Goal: Information Seeking & Learning: Compare options

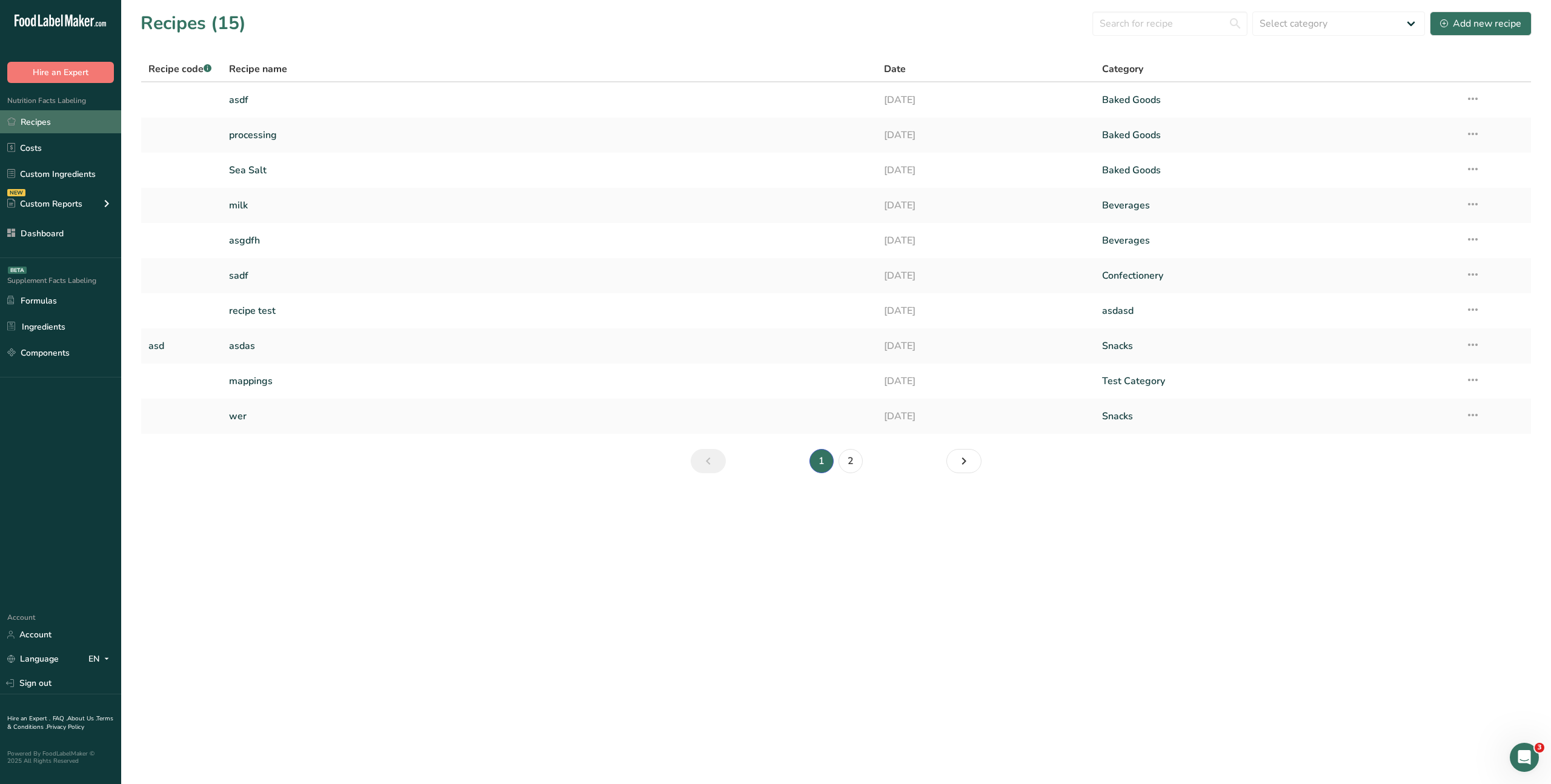
click at [30, 124] on link "Recipes" at bounding box center [60, 121] width 121 height 23
click at [1444, 20] on icon at bounding box center [1444, 23] width 8 height 8
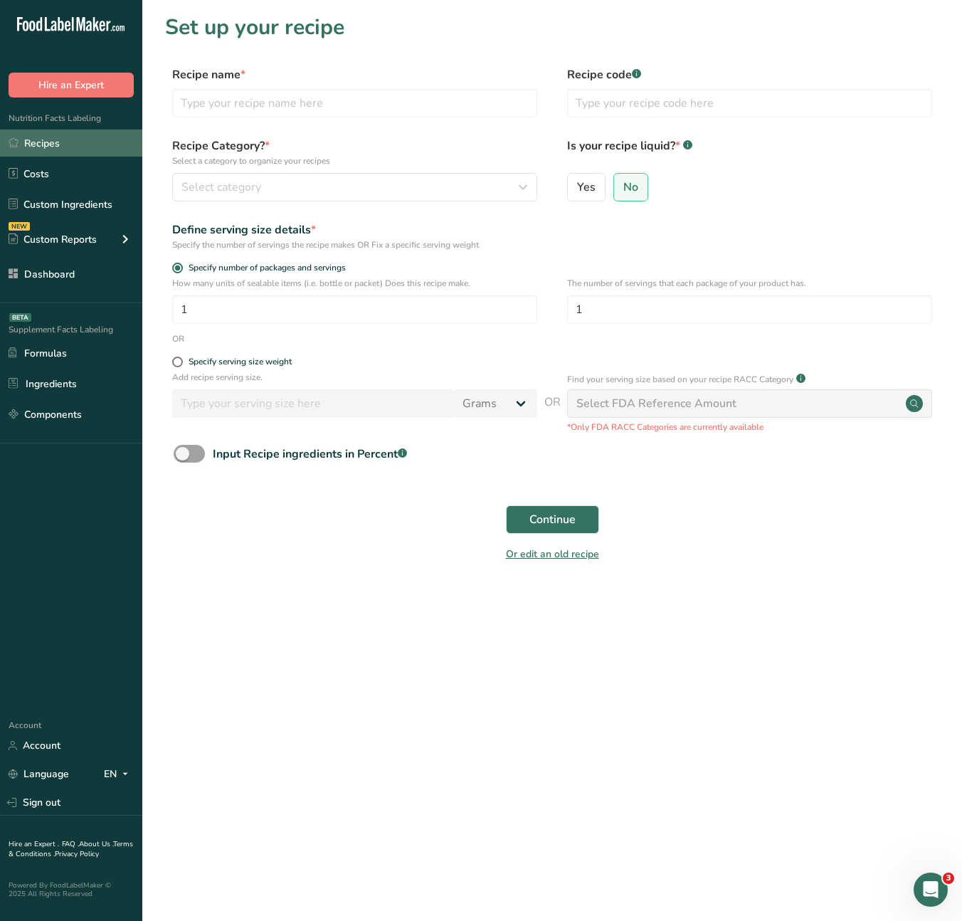
click at [54, 147] on link "Recipes" at bounding box center [71, 142] width 142 height 27
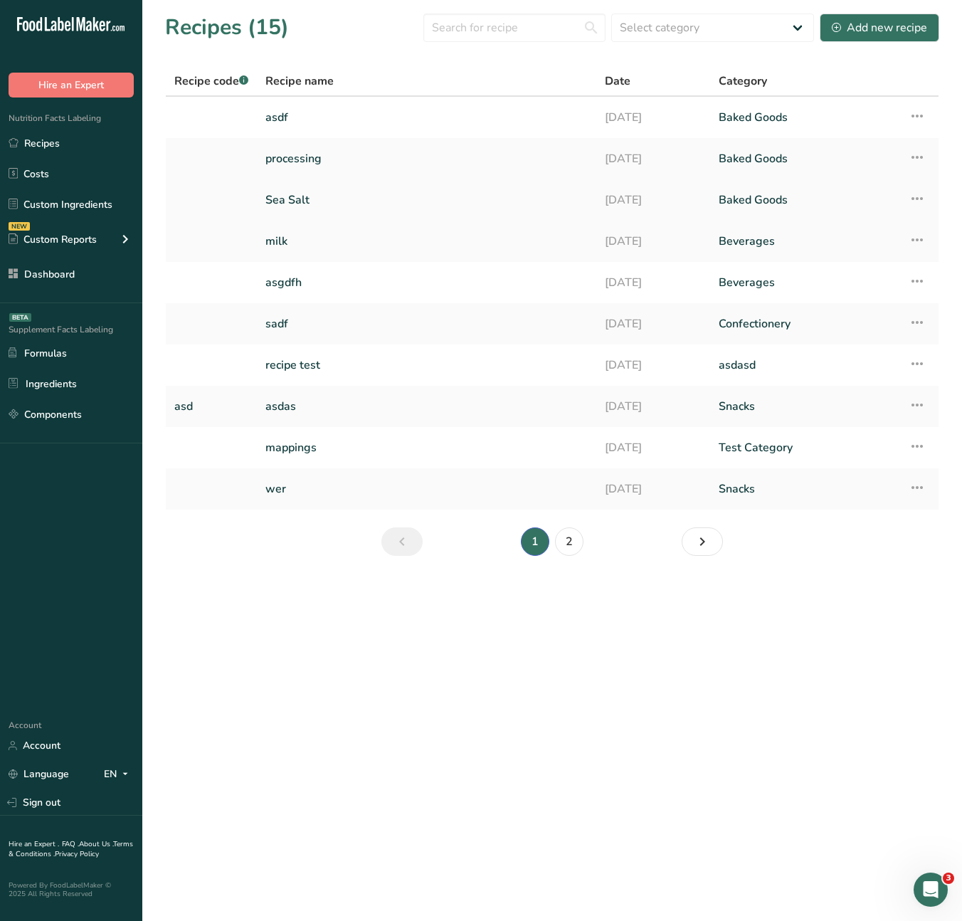
click at [290, 198] on link "Sea Salt" at bounding box center [426, 200] width 322 height 30
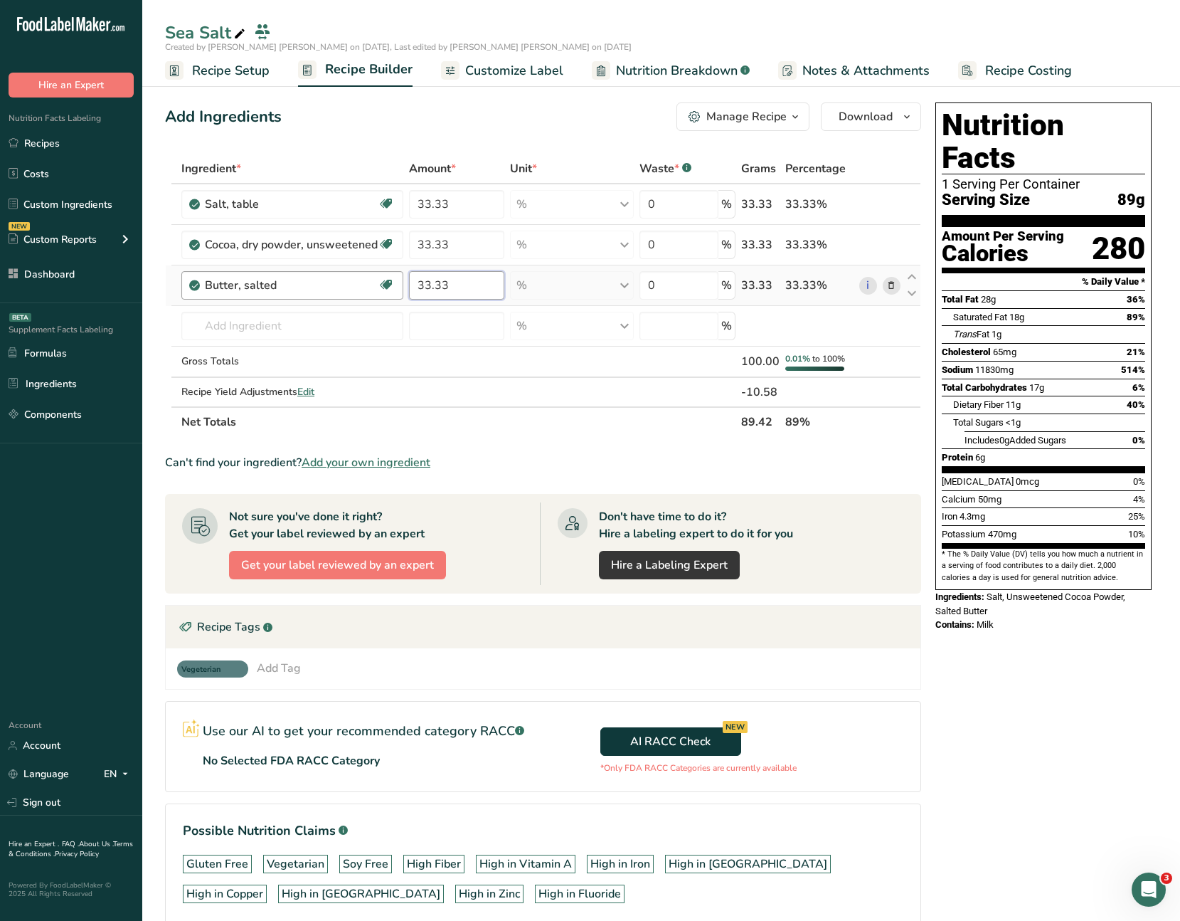
drag, startPoint x: 460, startPoint y: 284, endPoint x: 400, endPoint y: 283, distance: 60.5
click at [401, 283] on tr "Butter, salted Gluten free Vegetarian Soy free 33.33 % Portions 1 pat (1" sq, 1…" at bounding box center [543, 285] width 755 height 41
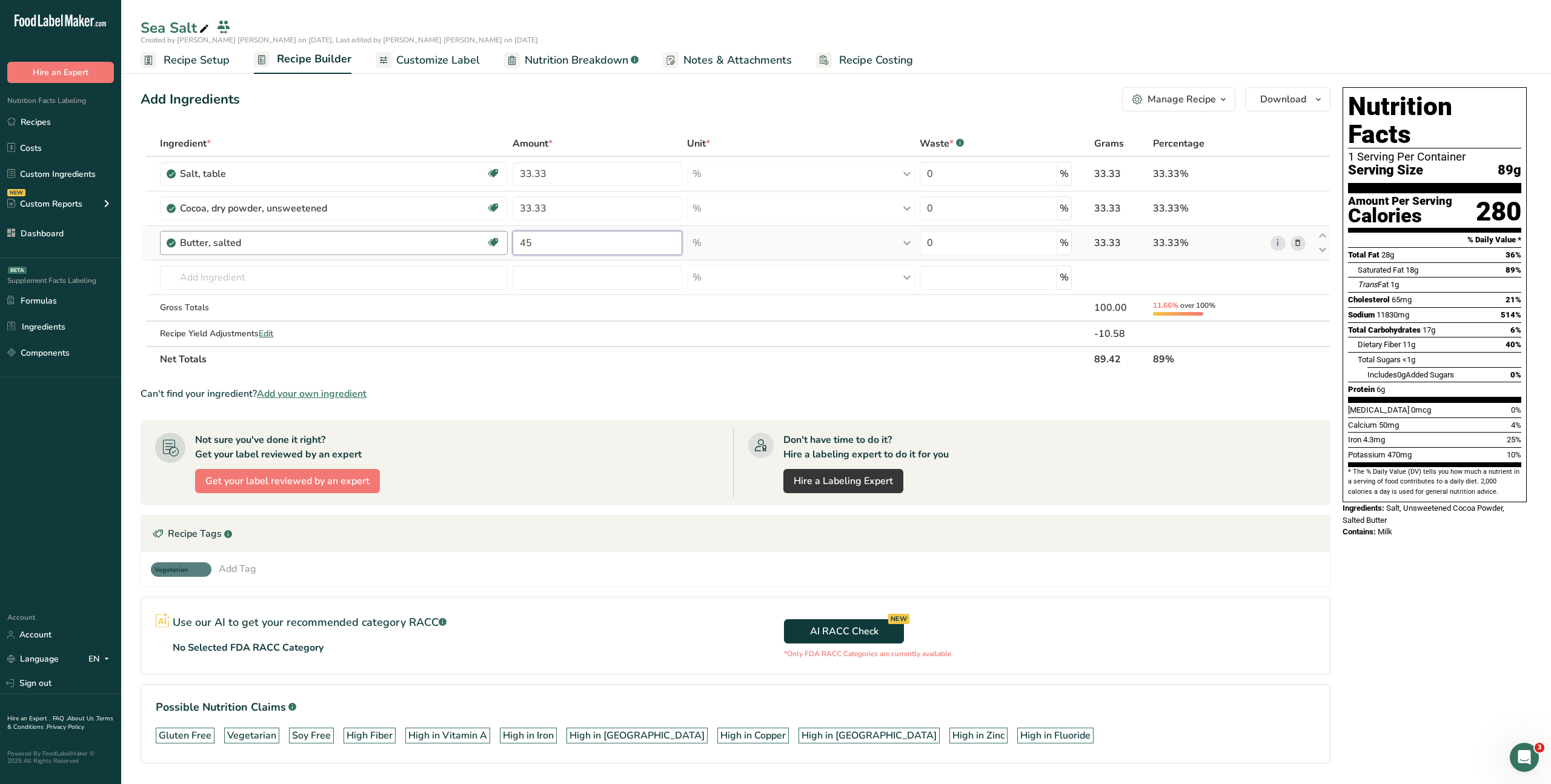
drag, startPoint x: 538, startPoint y: 244, endPoint x: 488, endPoint y: 245, distance: 50.0
click at [478, 248] on tr "Butter, salted Gluten free Vegetarian Soy free 45 % Portions 1 pat (1" sq, 1/3"…" at bounding box center [736, 243] width 1189 height 35
click at [510, 243] on td "23" at bounding box center [597, 243] width 175 height 35
type input "1"
type input "4"
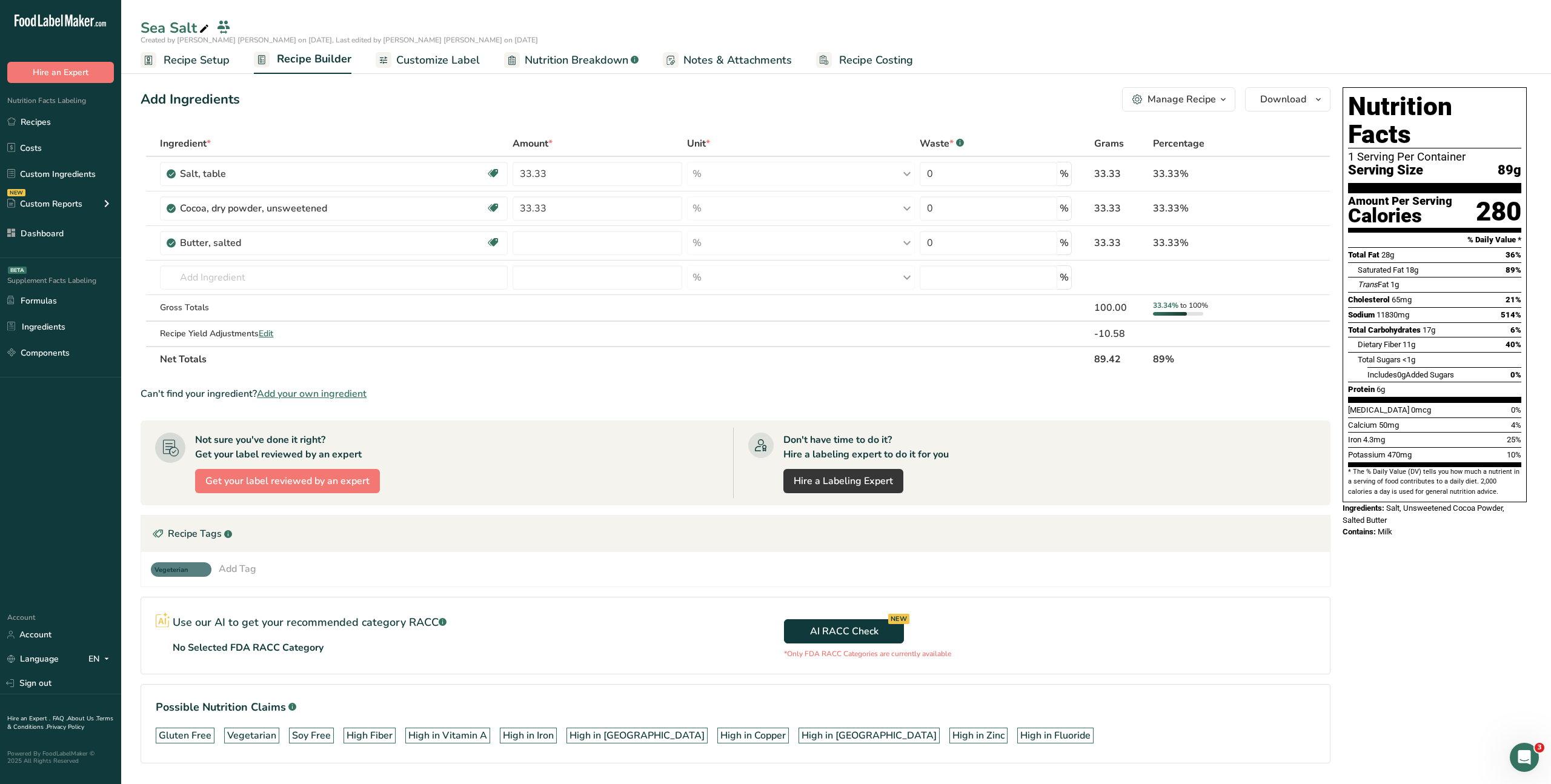
type input "0"
click at [652, 377] on section "Ingredient * Amount * Unit * Waste * .a-a{fill:#347362;}.b-a{fill:#fff;} Grams …" at bounding box center [735, 457] width 1190 height 652
click at [38, 124] on link "Recipes" at bounding box center [60, 121] width 121 height 23
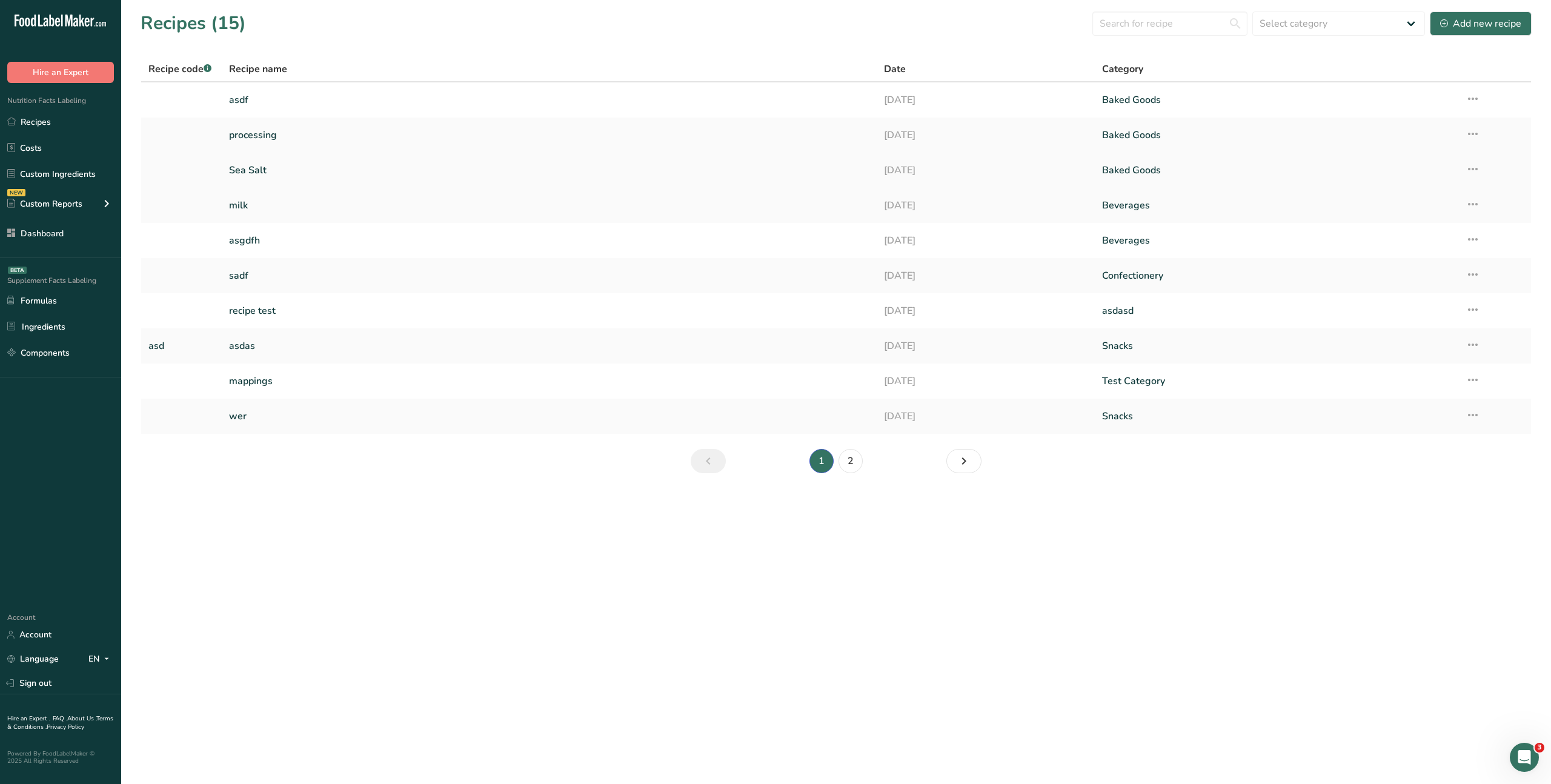
click at [249, 169] on link "Sea Salt" at bounding box center [549, 170] width 640 height 26
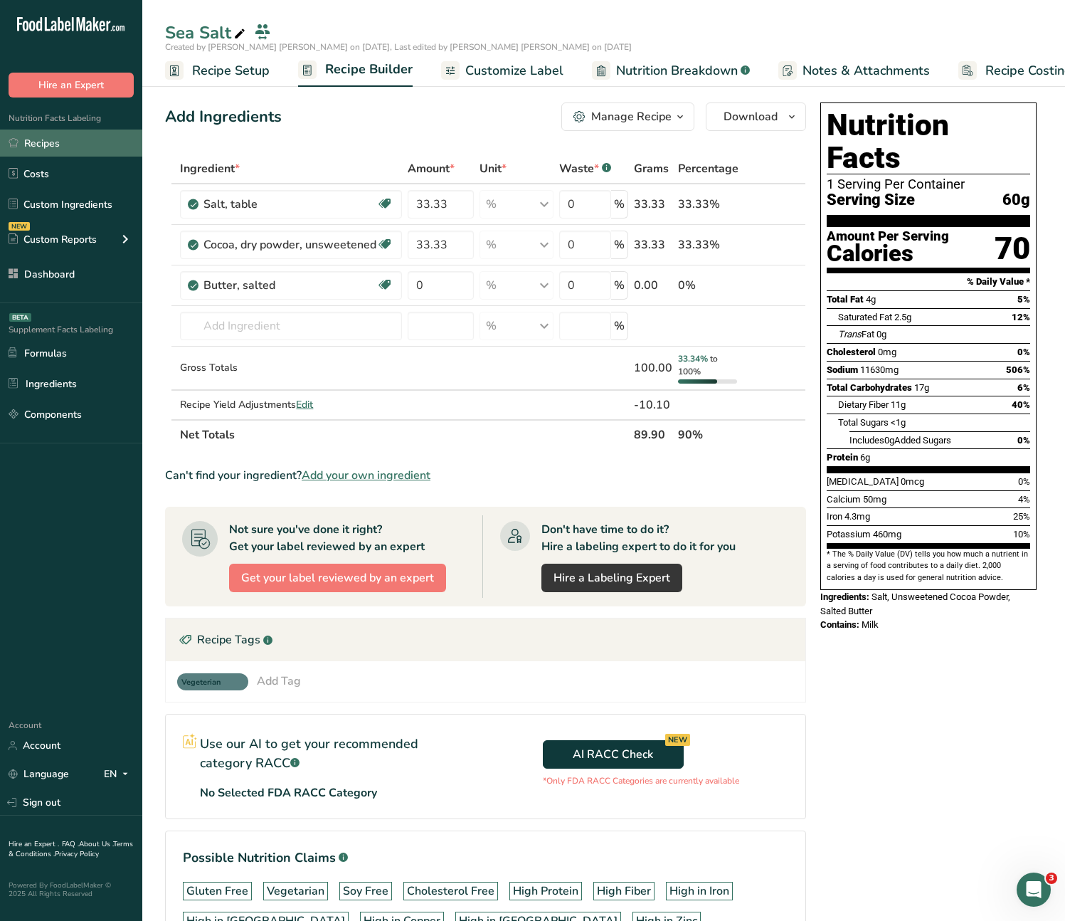
click at [73, 139] on link "Recipes" at bounding box center [71, 142] width 142 height 27
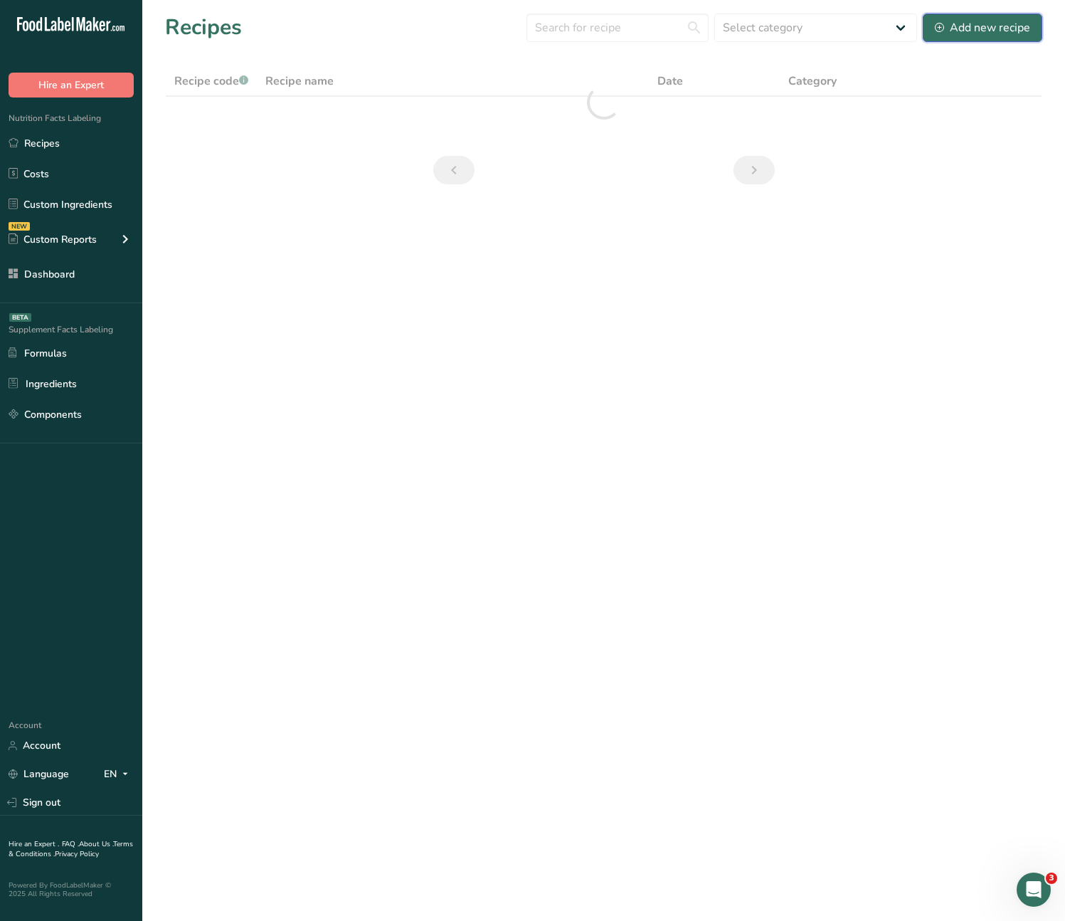
click at [966, 36] on button "Add new recipe" at bounding box center [983, 28] width 120 height 28
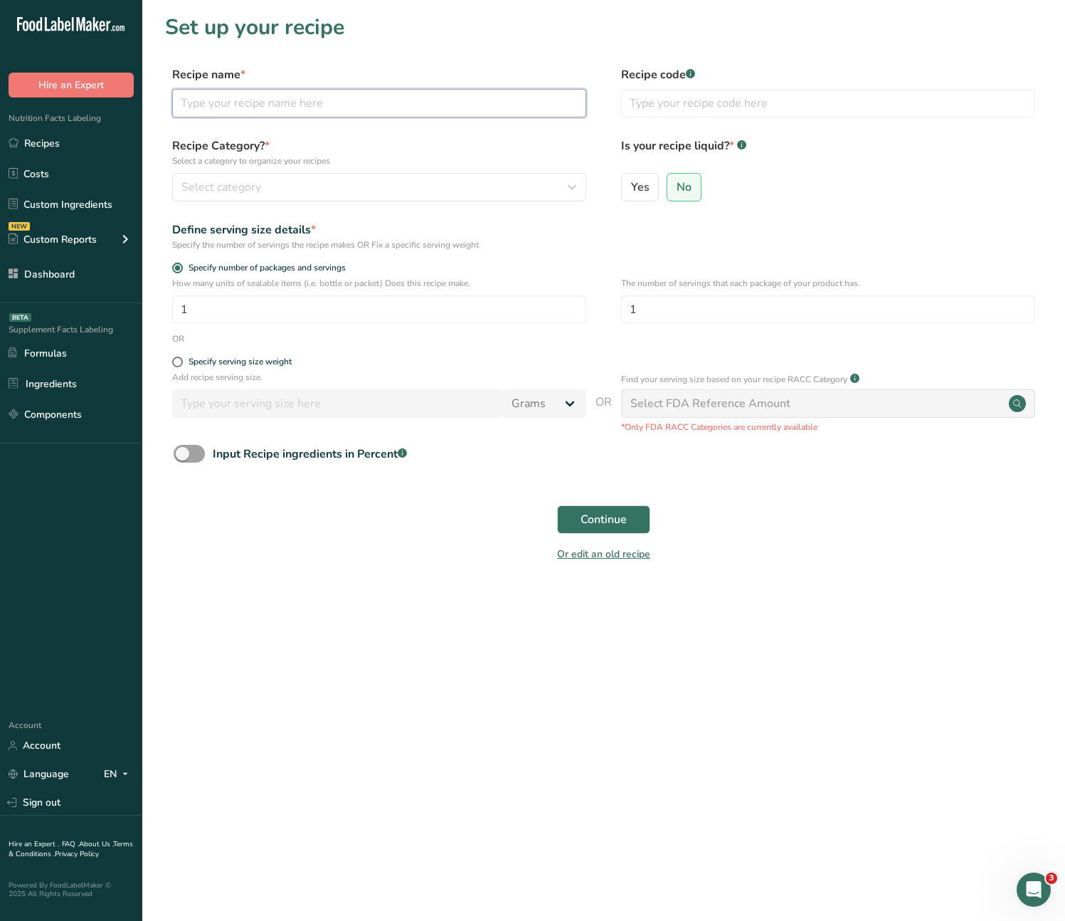
click at [234, 94] on input "text" at bounding box center [379, 103] width 414 height 28
type input "Marinated Breast Chicken"
click at [640, 110] on input "text" at bounding box center [828, 103] width 414 height 28
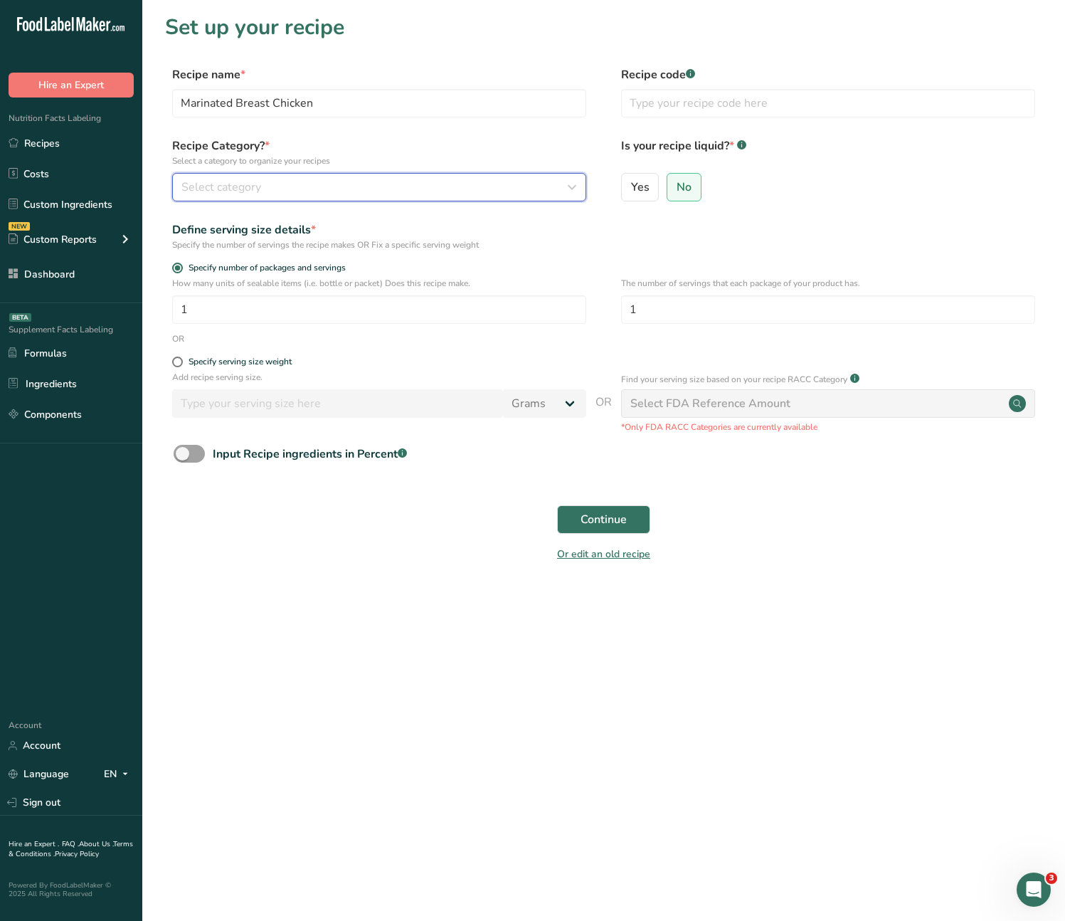
click at [267, 192] on div "Select category" at bounding box center [374, 187] width 387 height 17
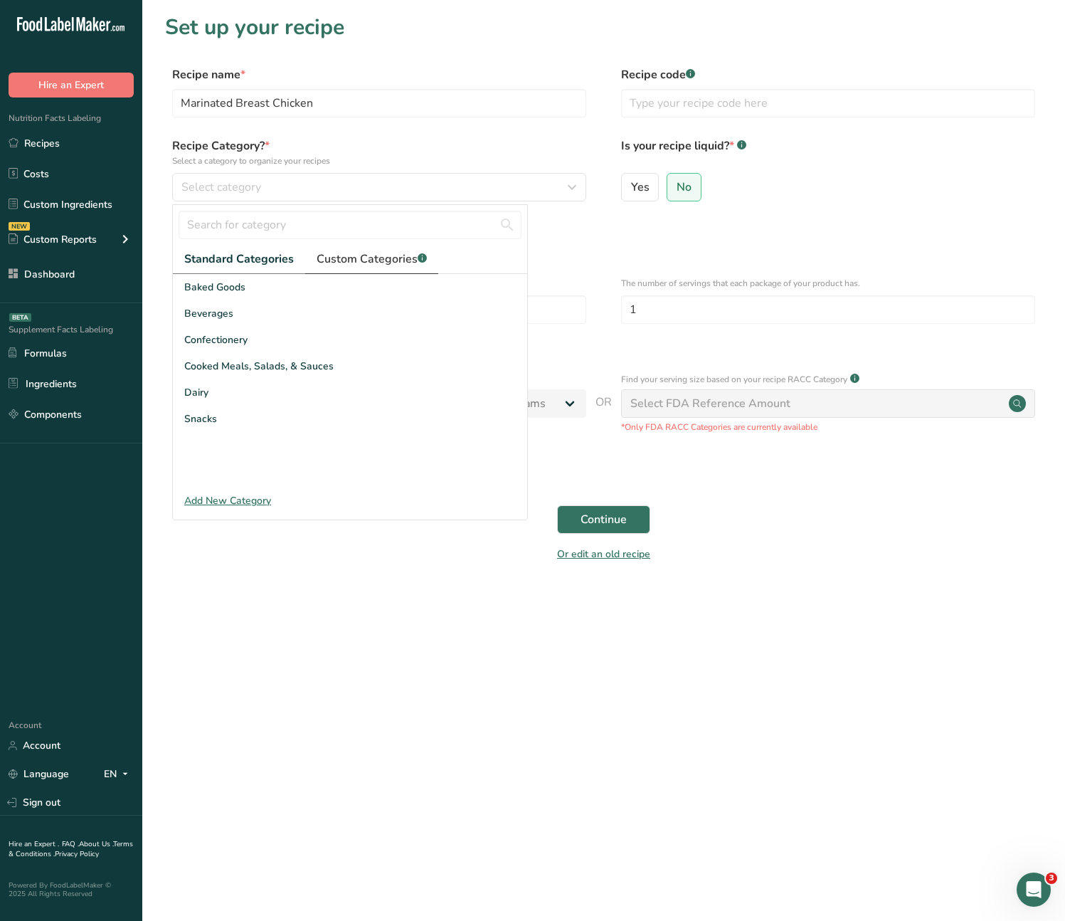
click at [333, 258] on span "Custom Categories .a-a{fill:#347362;}.b-a{fill:#fff;}" at bounding box center [372, 258] width 110 height 17
click at [218, 254] on span "Standard Categories" at bounding box center [238, 258] width 108 height 17
click at [224, 281] on span "Baked Goods" at bounding box center [214, 287] width 61 height 15
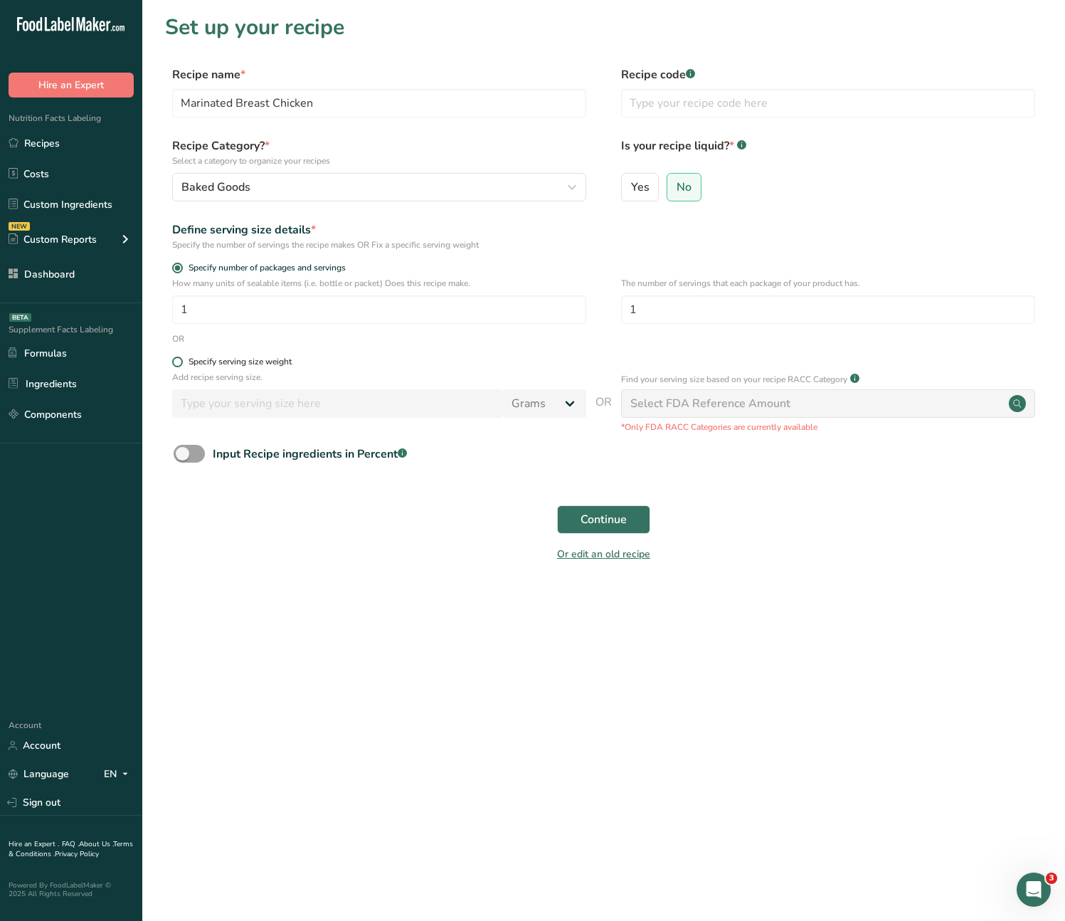
click at [176, 366] on span at bounding box center [177, 361] width 11 height 11
click at [176, 366] on input "Specify serving size weight" at bounding box center [176, 361] width 9 height 9
radio input "true"
radio input "false"
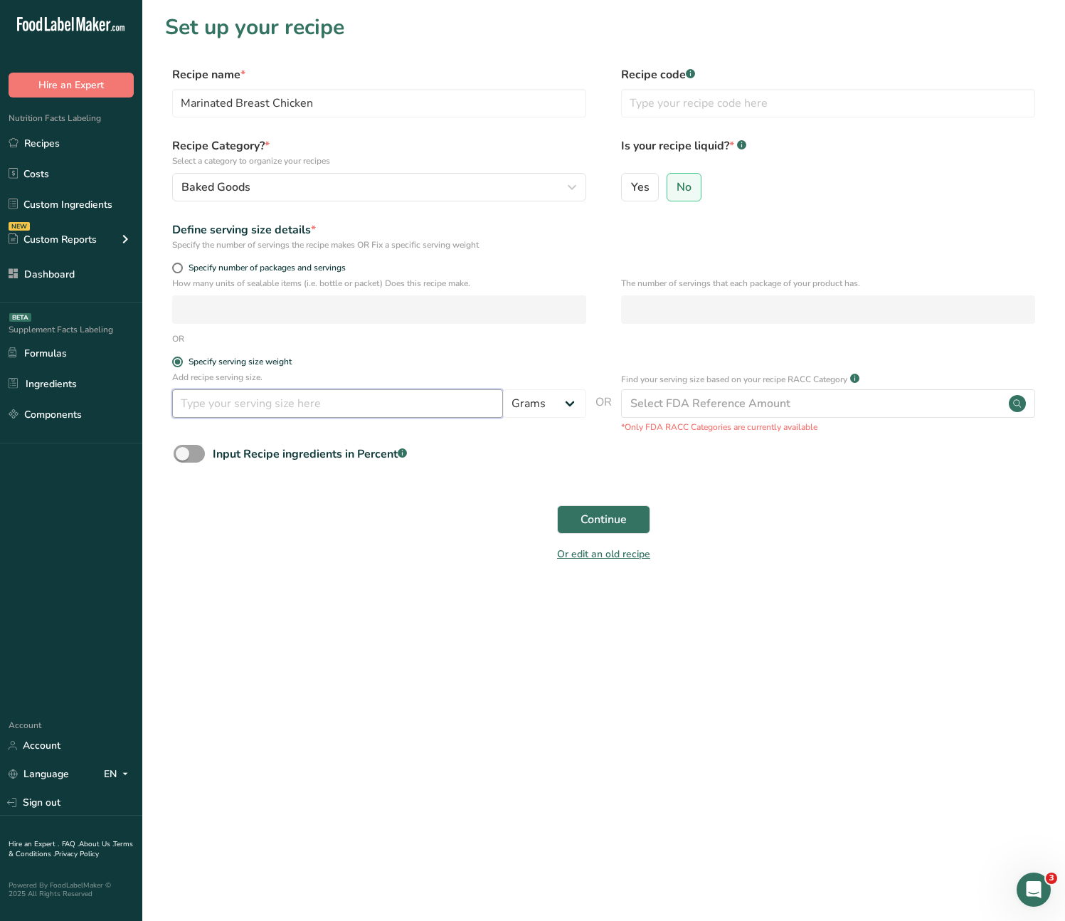
click at [215, 403] on input "number" at bounding box center [337, 403] width 331 height 28
click at [709, 400] on div "Select FDA Reference Amount" at bounding box center [710, 403] width 160 height 17
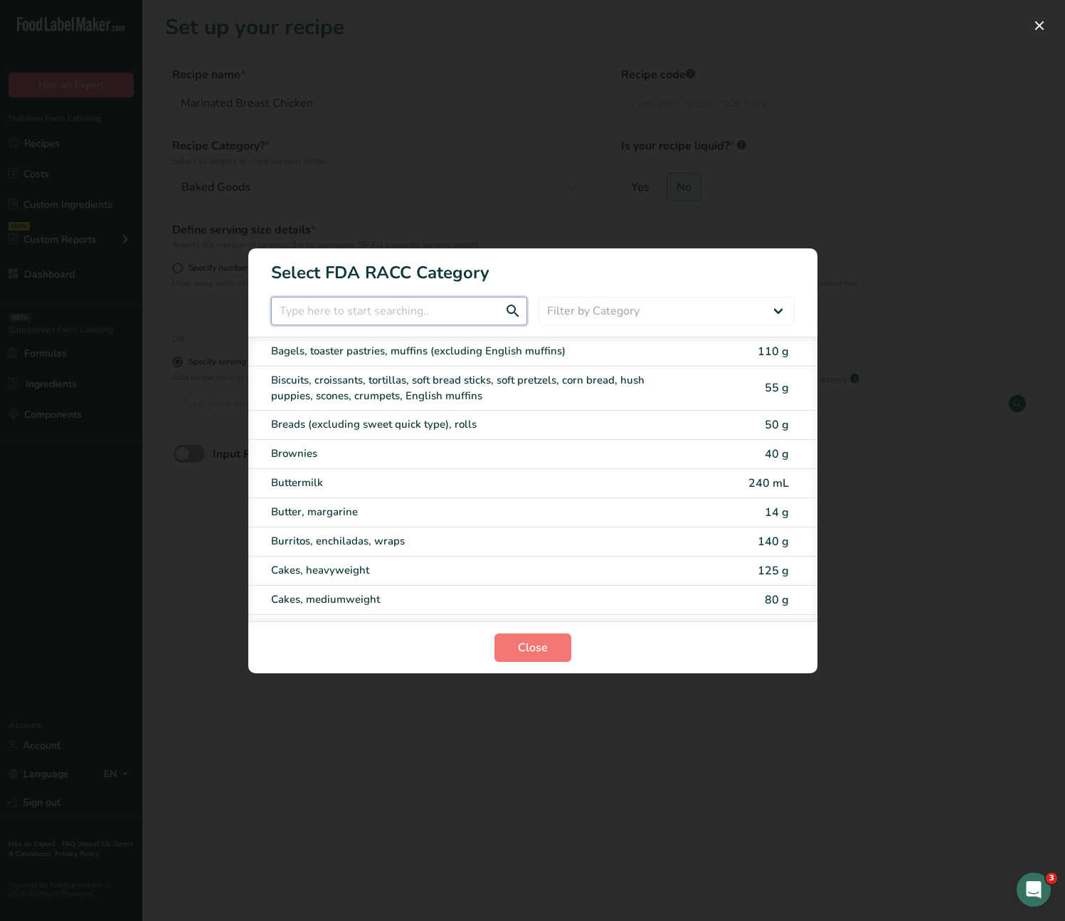
click at [381, 316] on input "RACC Category Selection Modal" at bounding box center [399, 311] width 256 height 28
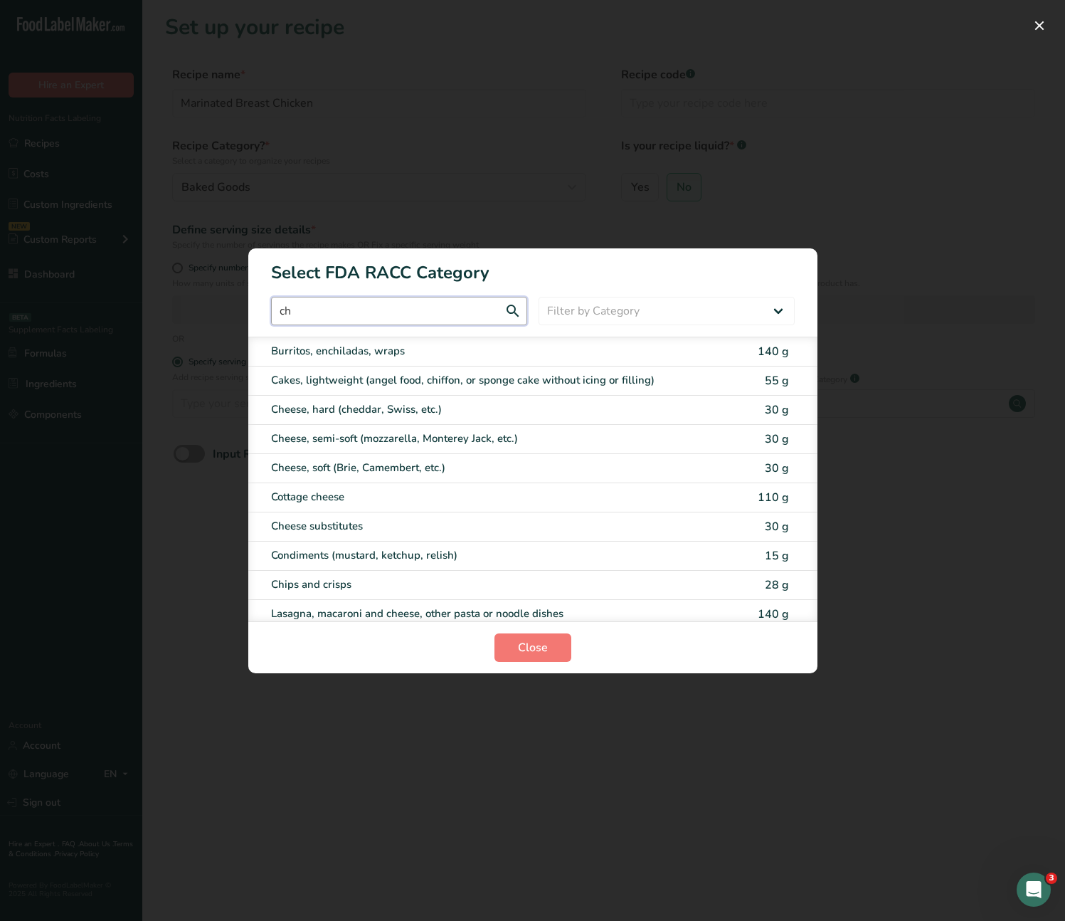
type input "c"
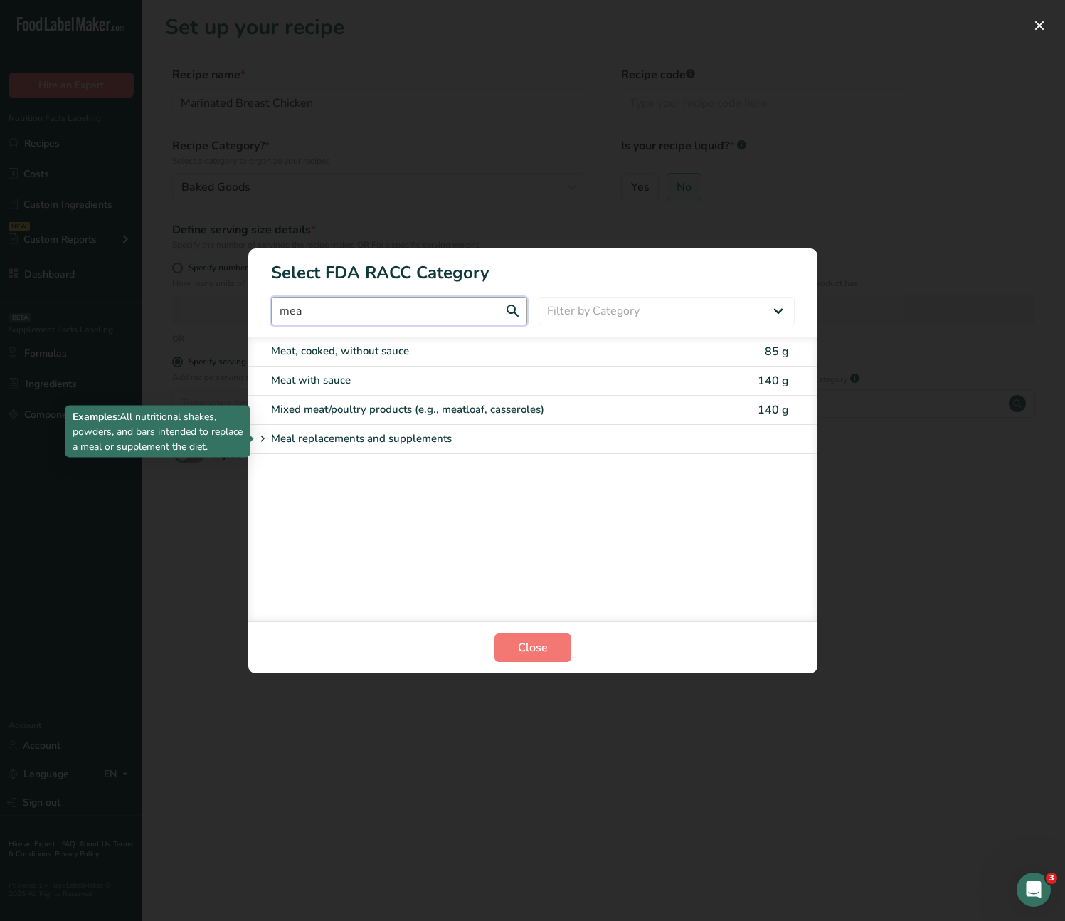
type input "mea"
click at [263, 440] on icon "RACC Category Selection Modal" at bounding box center [262, 439] width 13 height 20
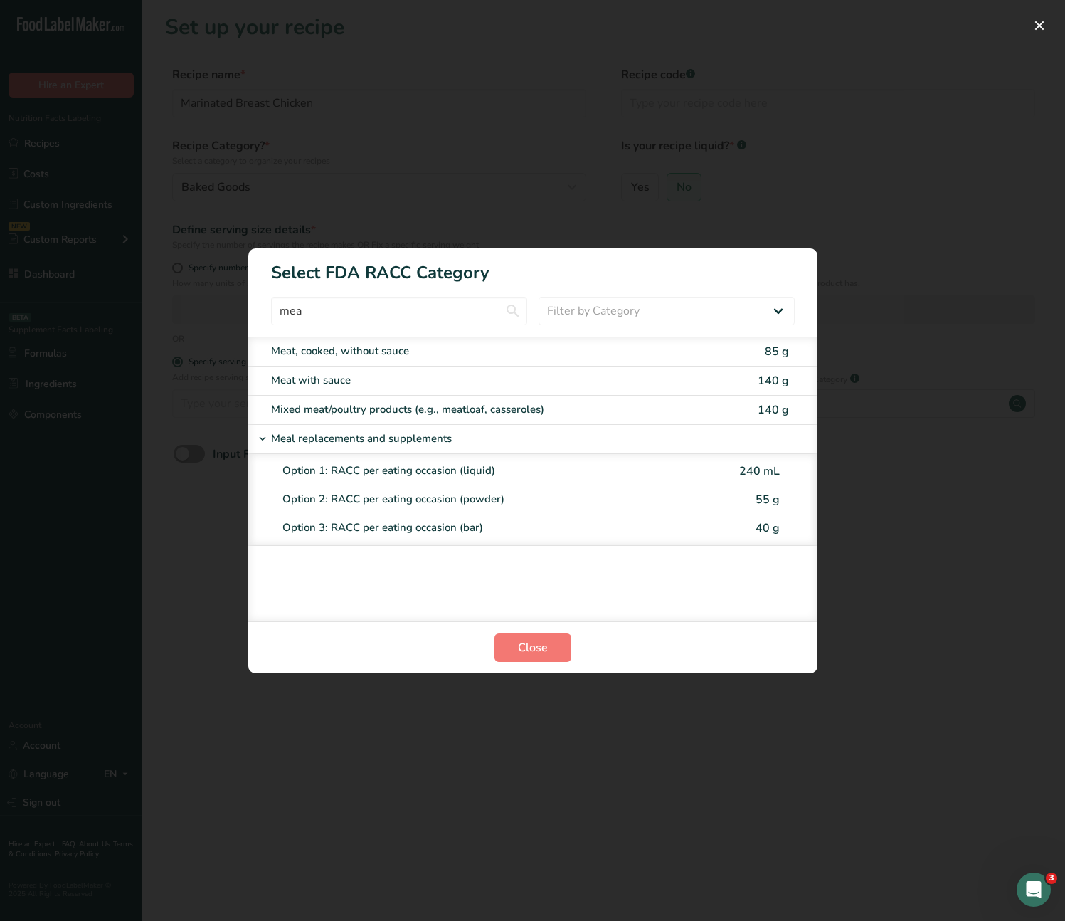
click at [263, 440] on icon "RACC Category Selection Modal" at bounding box center [262, 439] width 13 height 20
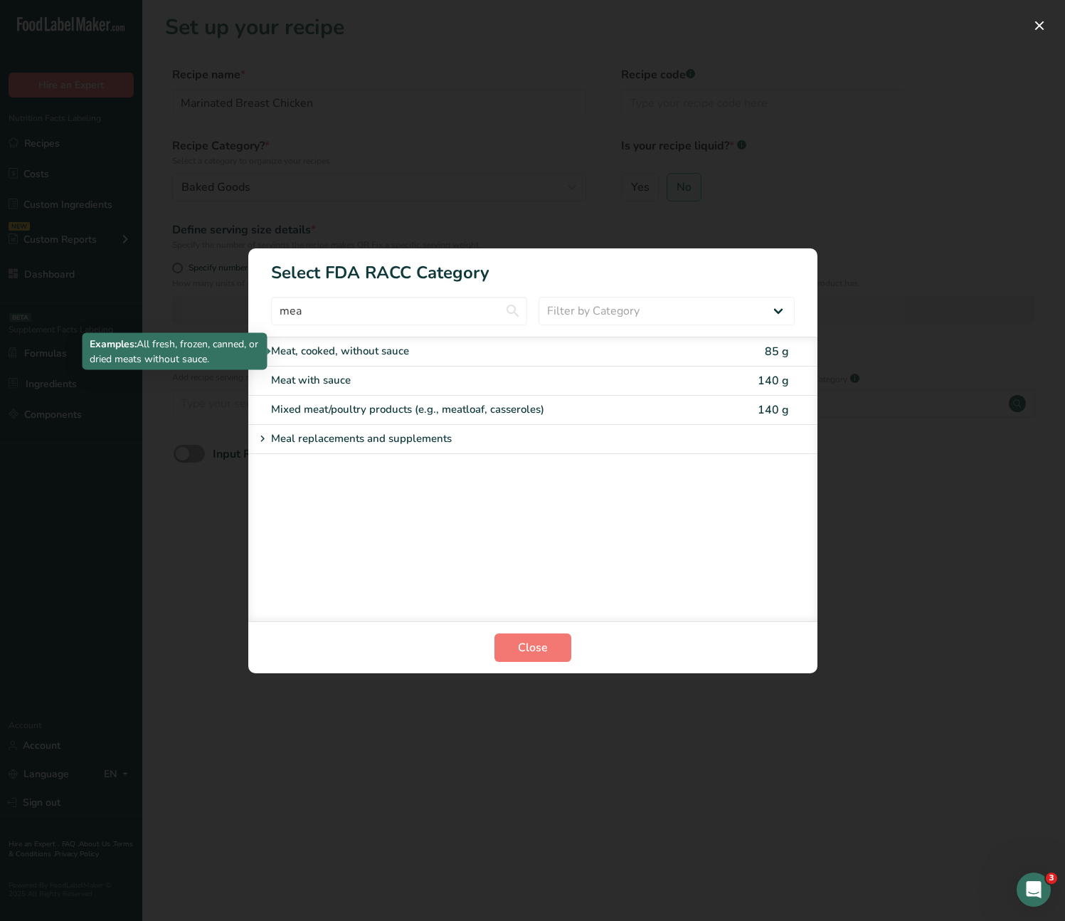
click at [295, 352] on div "Meat, cooked, without sauce" at bounding box center [473, 351] width 404 height 16
type input "85"
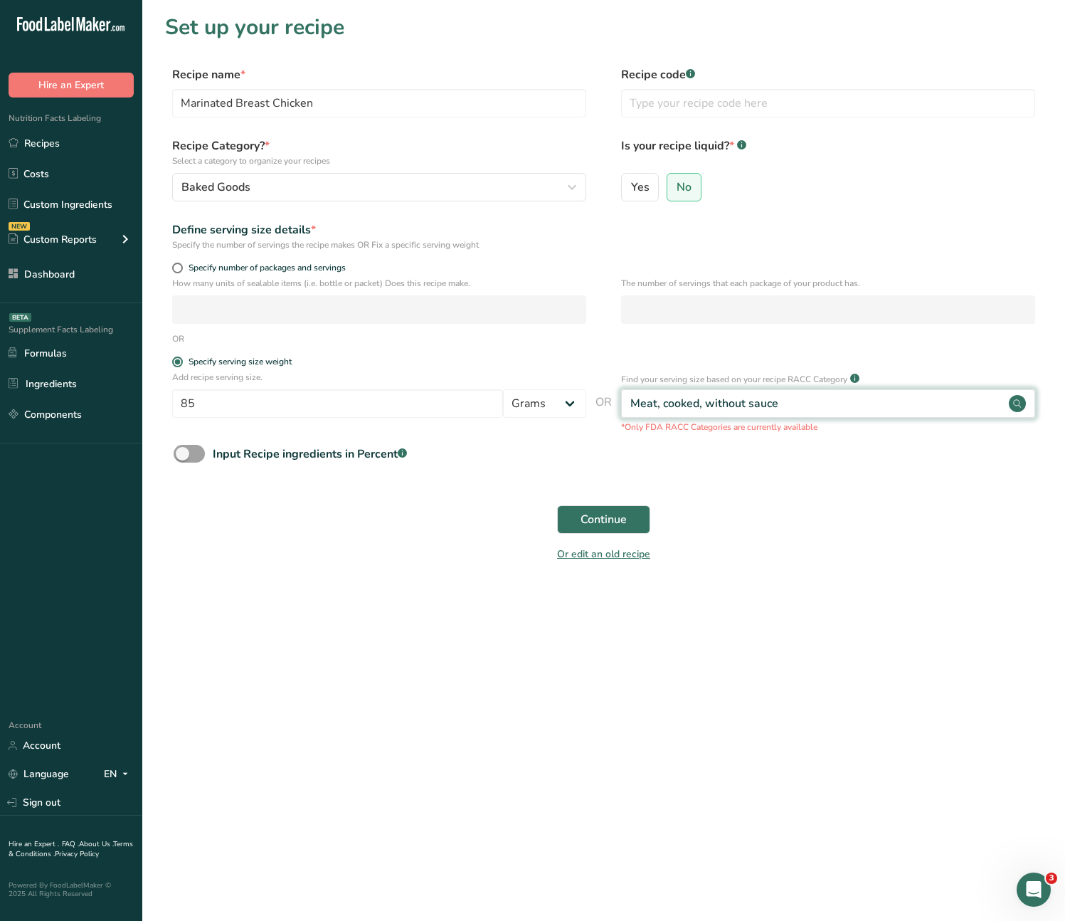
click at [852, 407] on div "Meat, cooked, without sauce" at bounding box center [828, 403] width 414 height 28
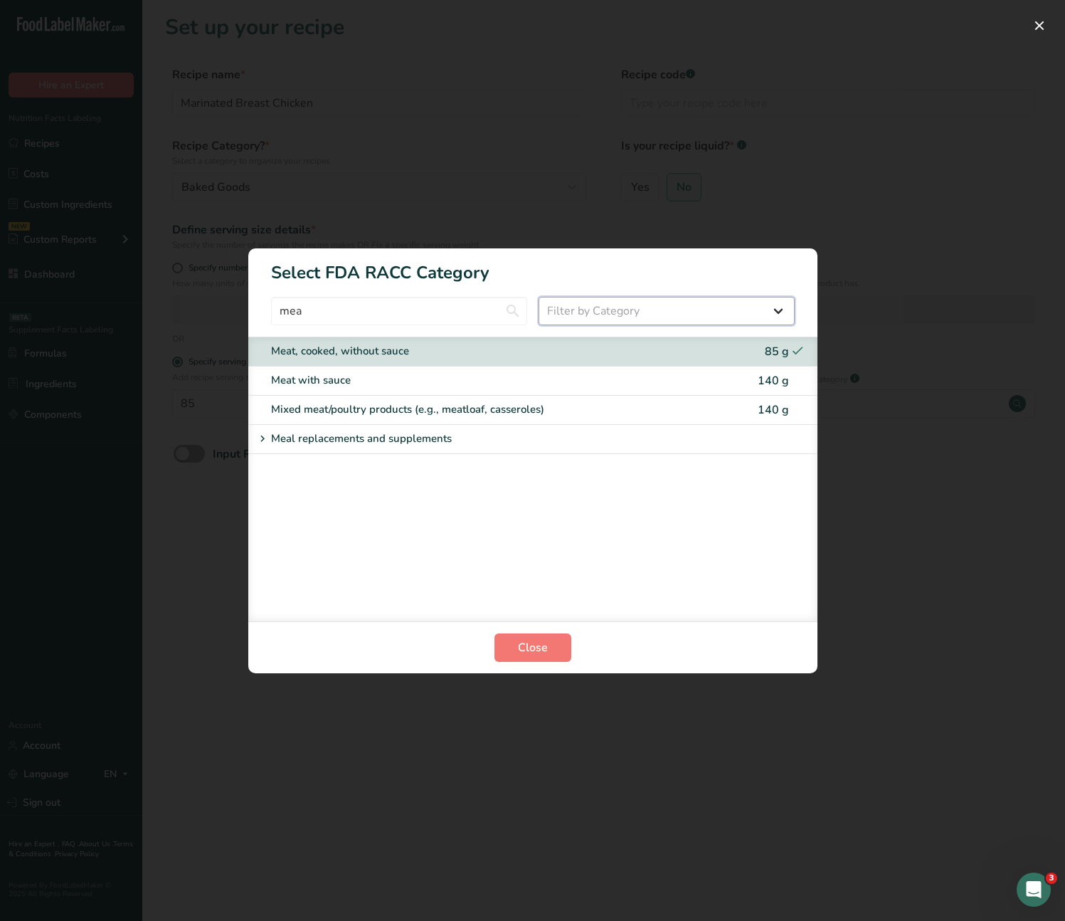
click at [671, 314] on select "Filter by Category All Bakery products [GEOGRAPHIC_DATA] Cereals and other grai…" at bounding box center [667, 311] width 256 height 28
select select "16"
click at [539, 297] on select "Filter by Category All Bakery products [GEOGRAPHIC_DATA] Cereals and other grai…" at bounding box center [667, 311] width 256 height 28
click at [320, 313] on input "mea" at bounding box center [399, 311] width 256 height 28
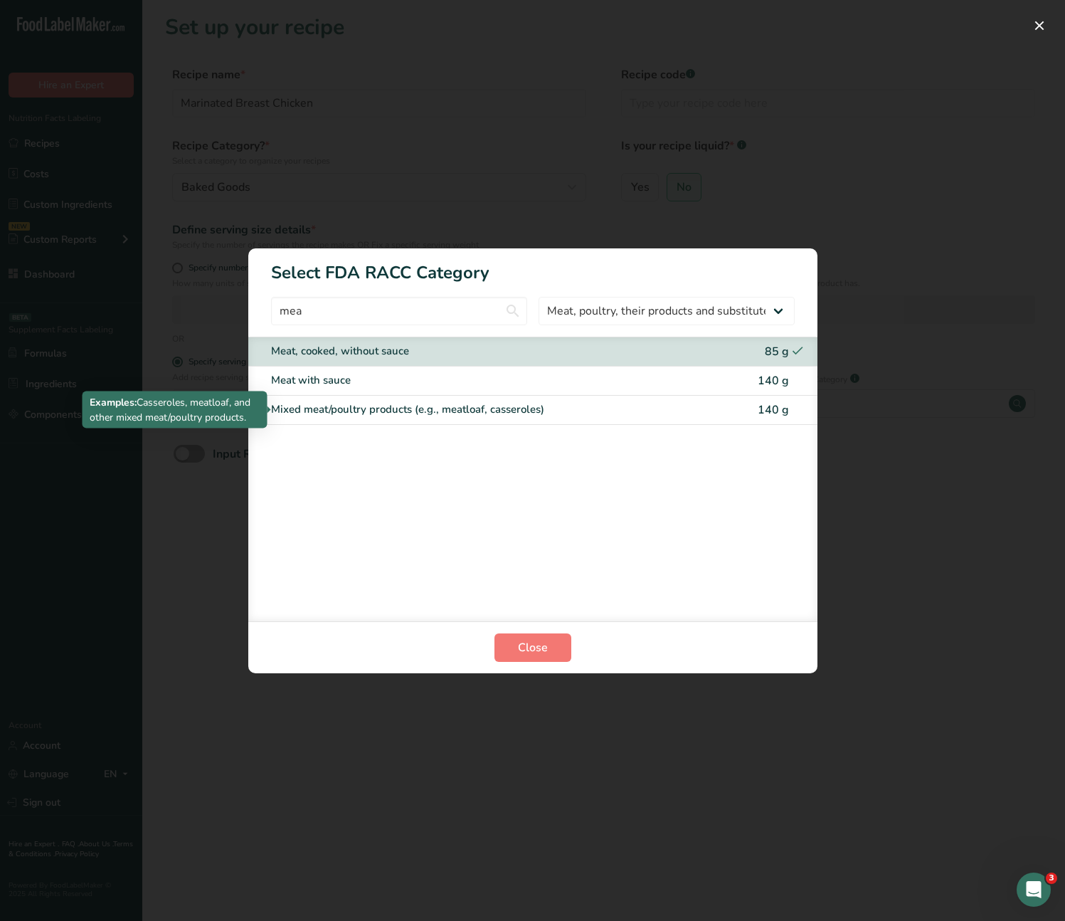
click at [369, 411] on div "Mixed meat/poultry products (e.g., meatloaf, casseroles)" at bounding box center [473, 409] width 404 height 16
type input "140"
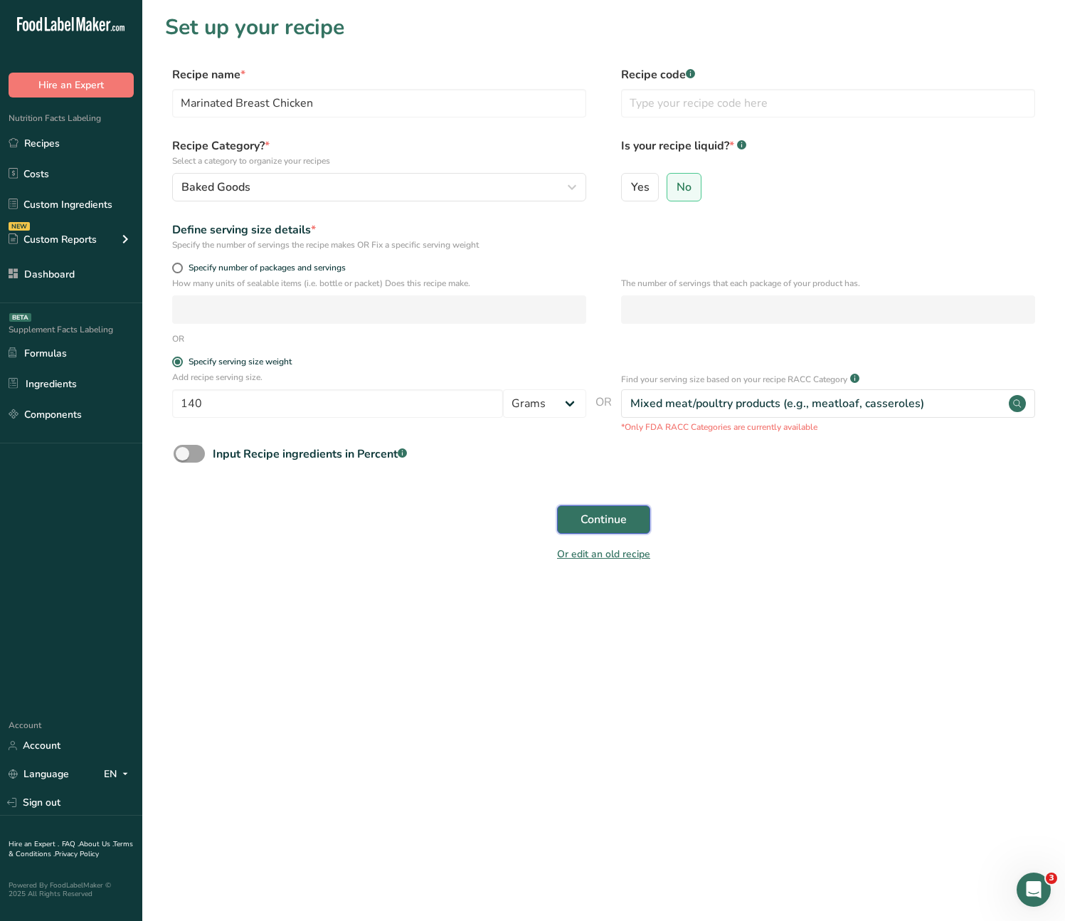
click at [611, 516] on span "Continue" at bounding box center [604, 519] width 46 height 17
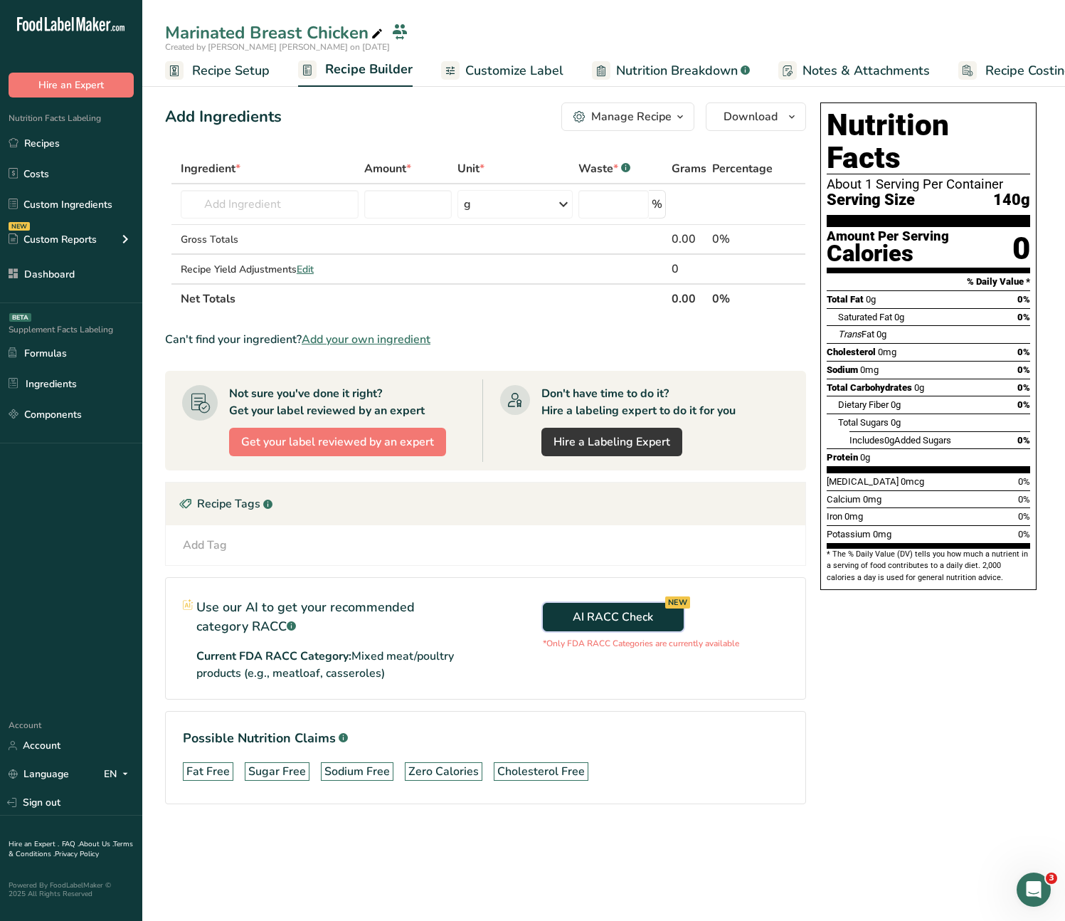
click at [578, 616] on span "AI RACC Check NEW" at bounding box center [613, 616] width 80 height 17
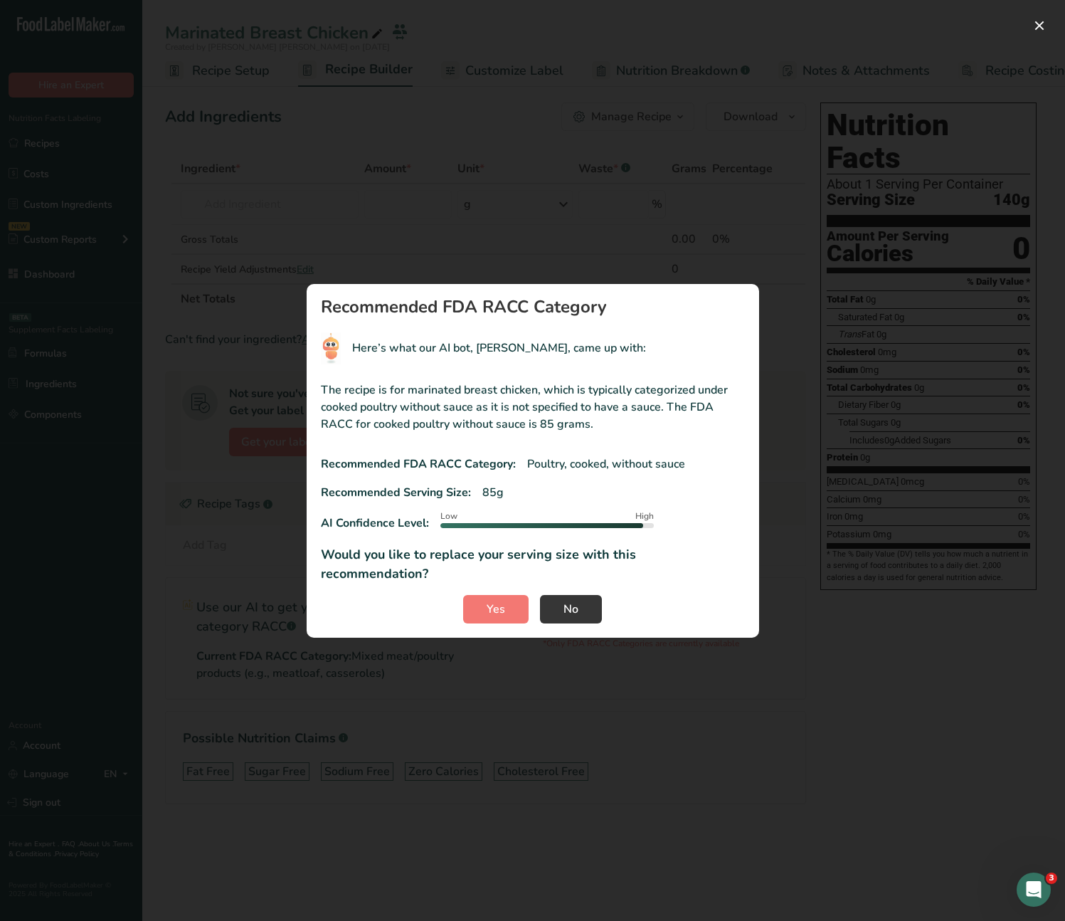
click at [847, 635] on div "RACC modal" at bounding box center [532, 460] width 1065 height 921
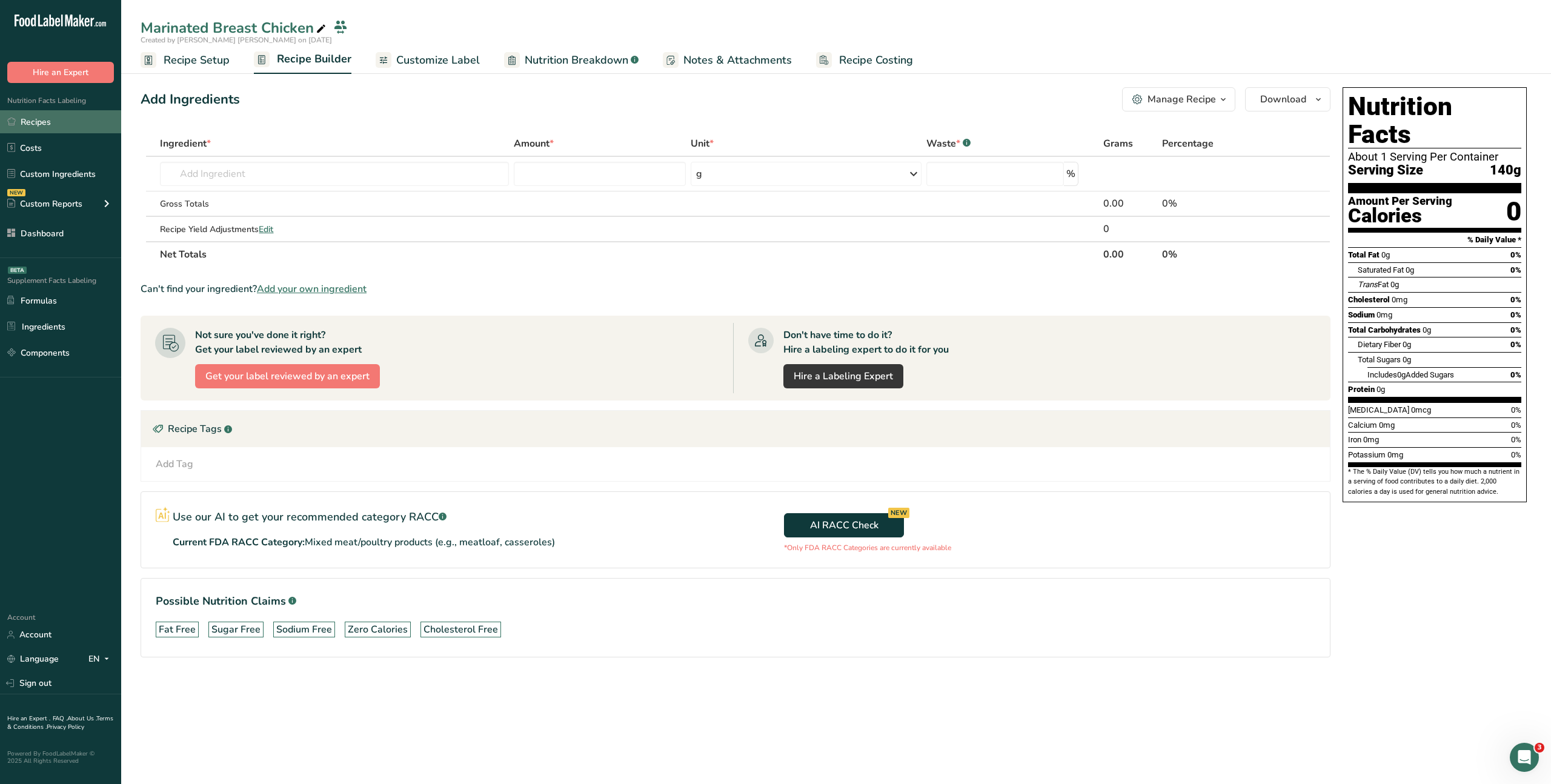
click at [38, 123] on link "Recipes" at bounding box center [60, 121] width 121 height 23
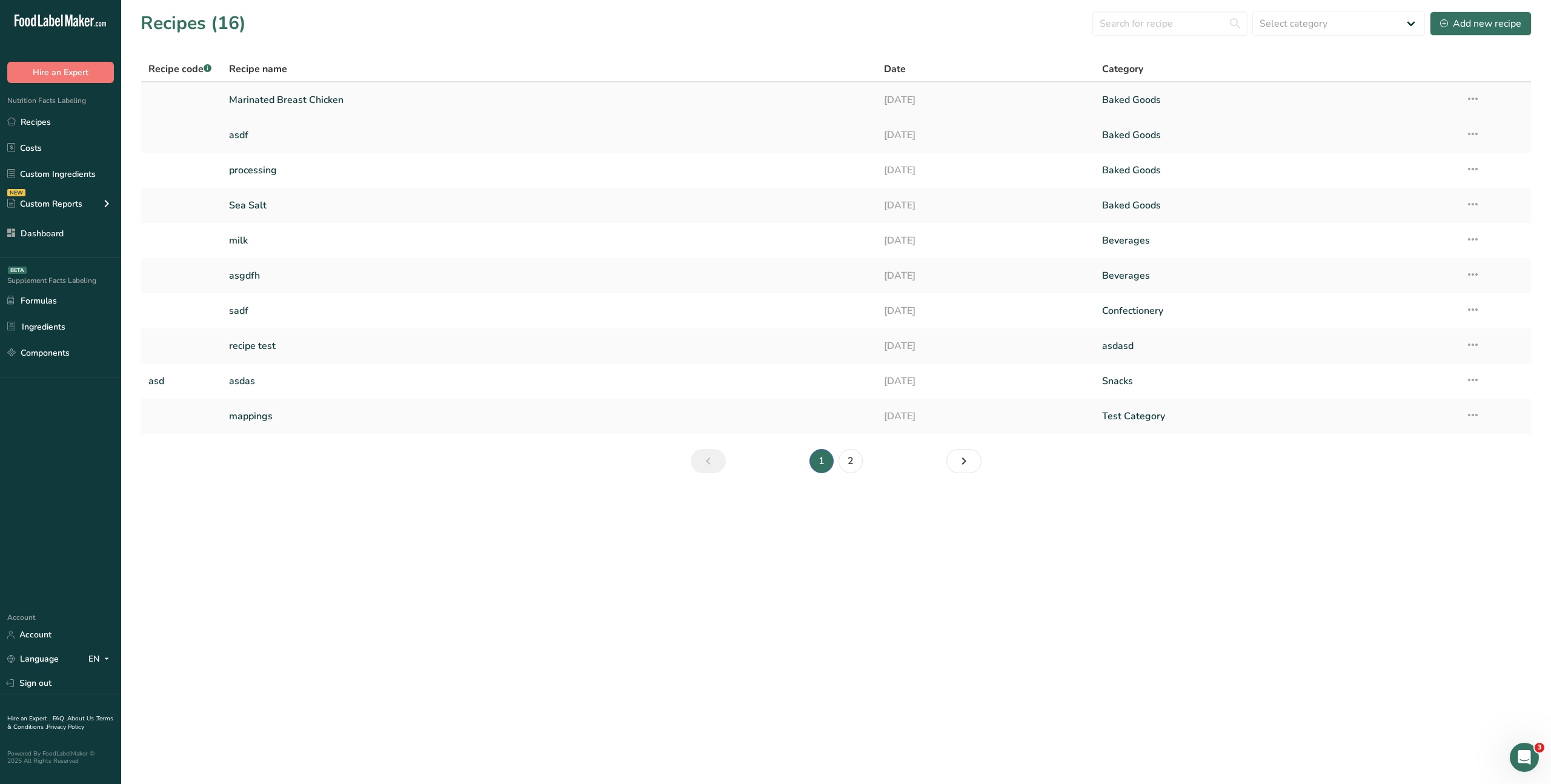
click at [279, 103] on link "Marinated Breast Chicken" at bounding box center [549, 100] width 640 height 26
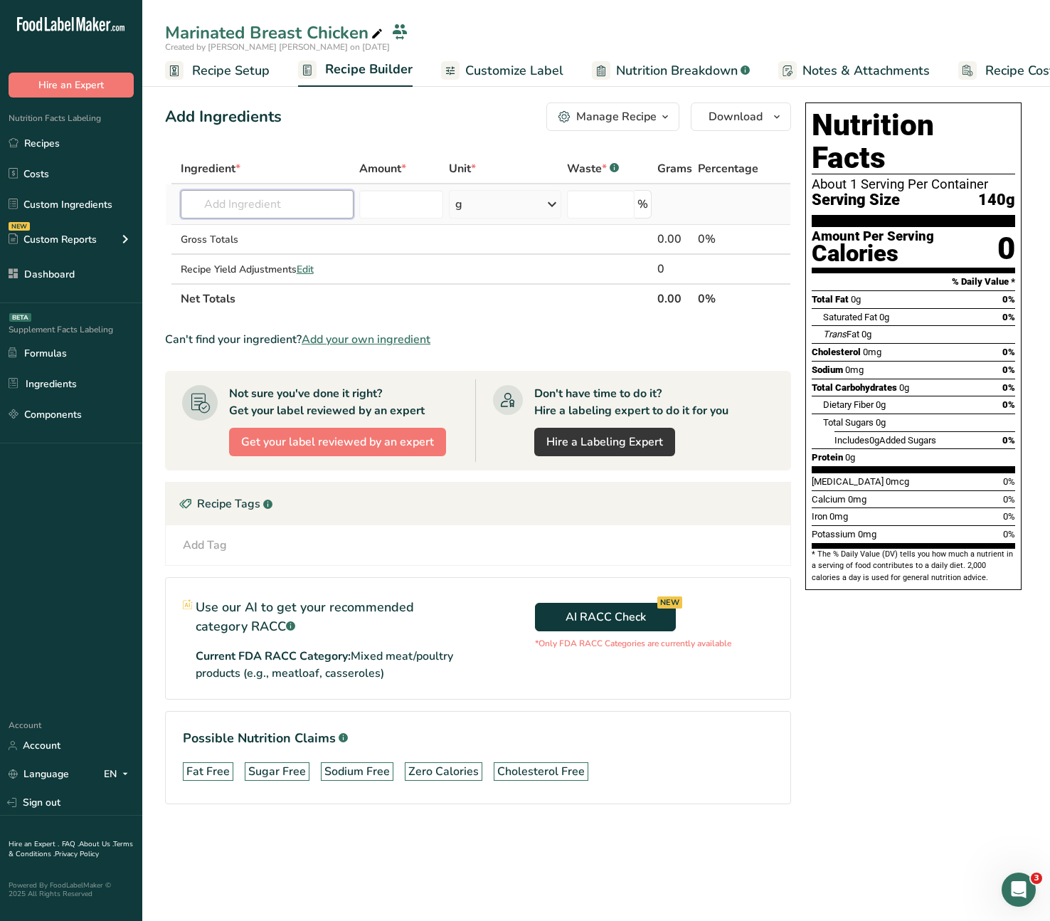
click at [247, 212] on input "text" at bounding box center [267, 204] width 173 height 28
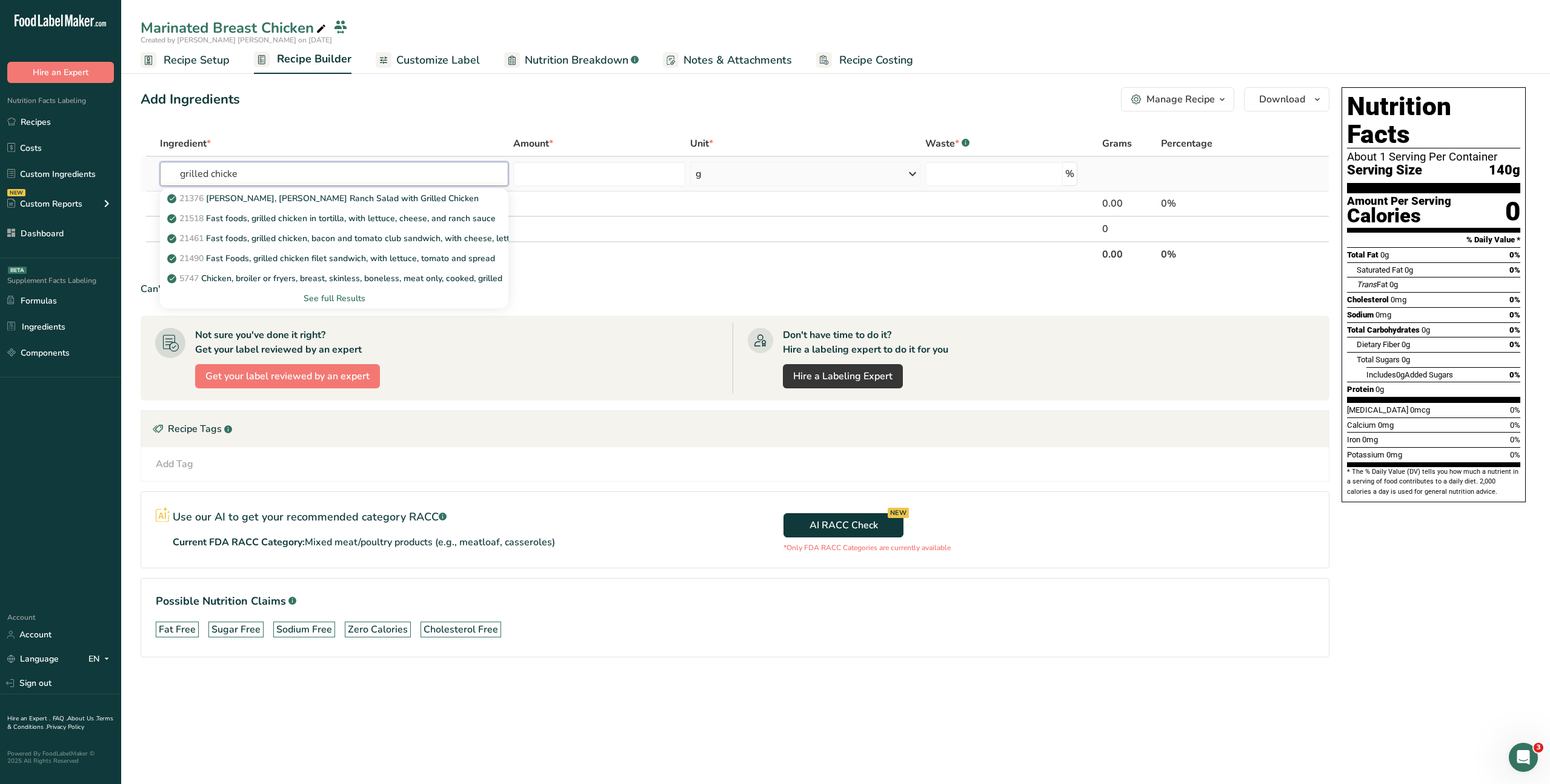
type input "grilled chicke"
click at [342, 300] on div "See full Results" at bounding box center [334, 298] width 329 height 13
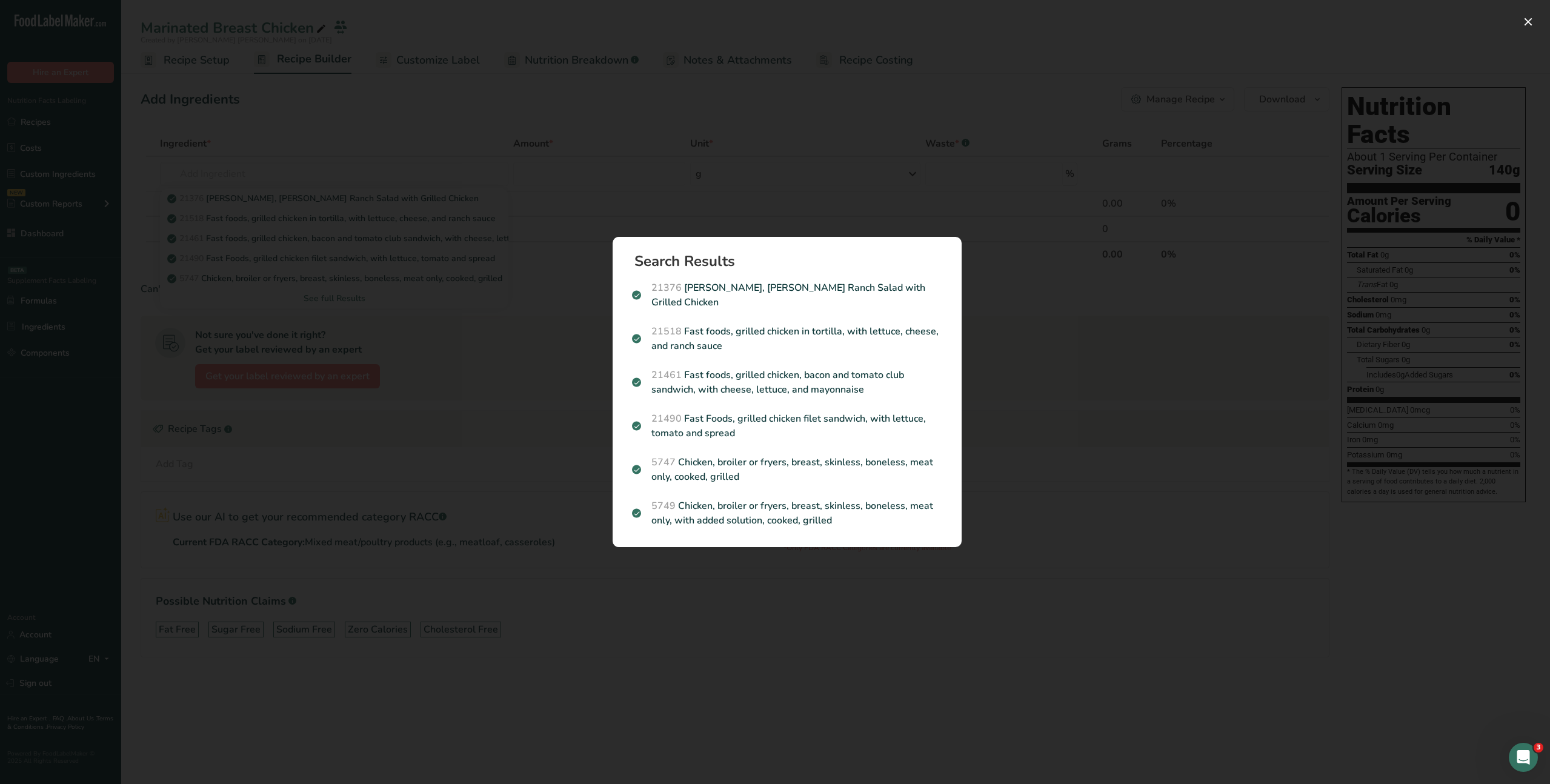
click at [214, 169] on div "Search results modal" at bounding box center [775, 392] width 1550 height 784
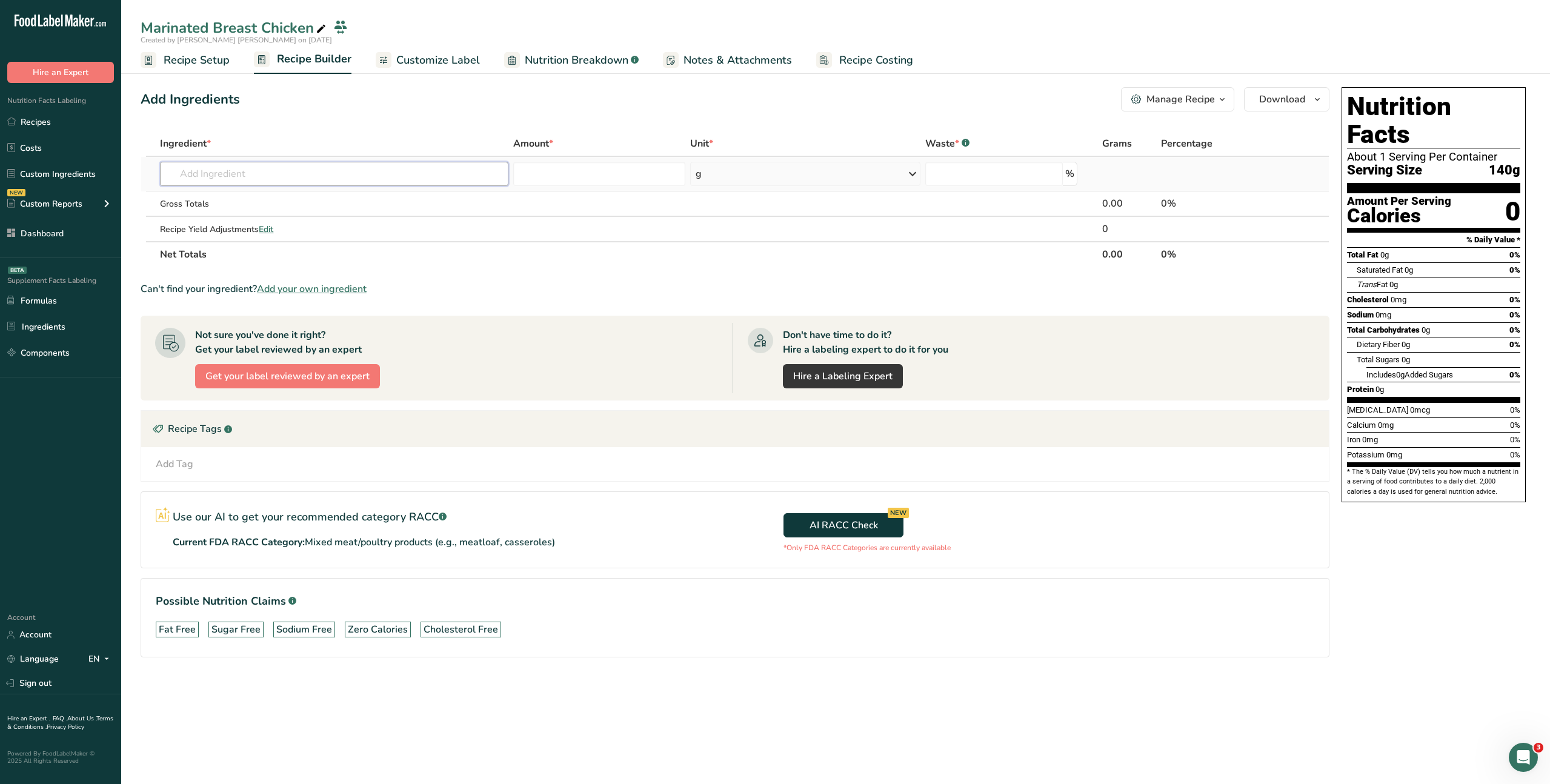
click at [207, 175] on input "text" at bounding box center [334, 174] width 348 height 24
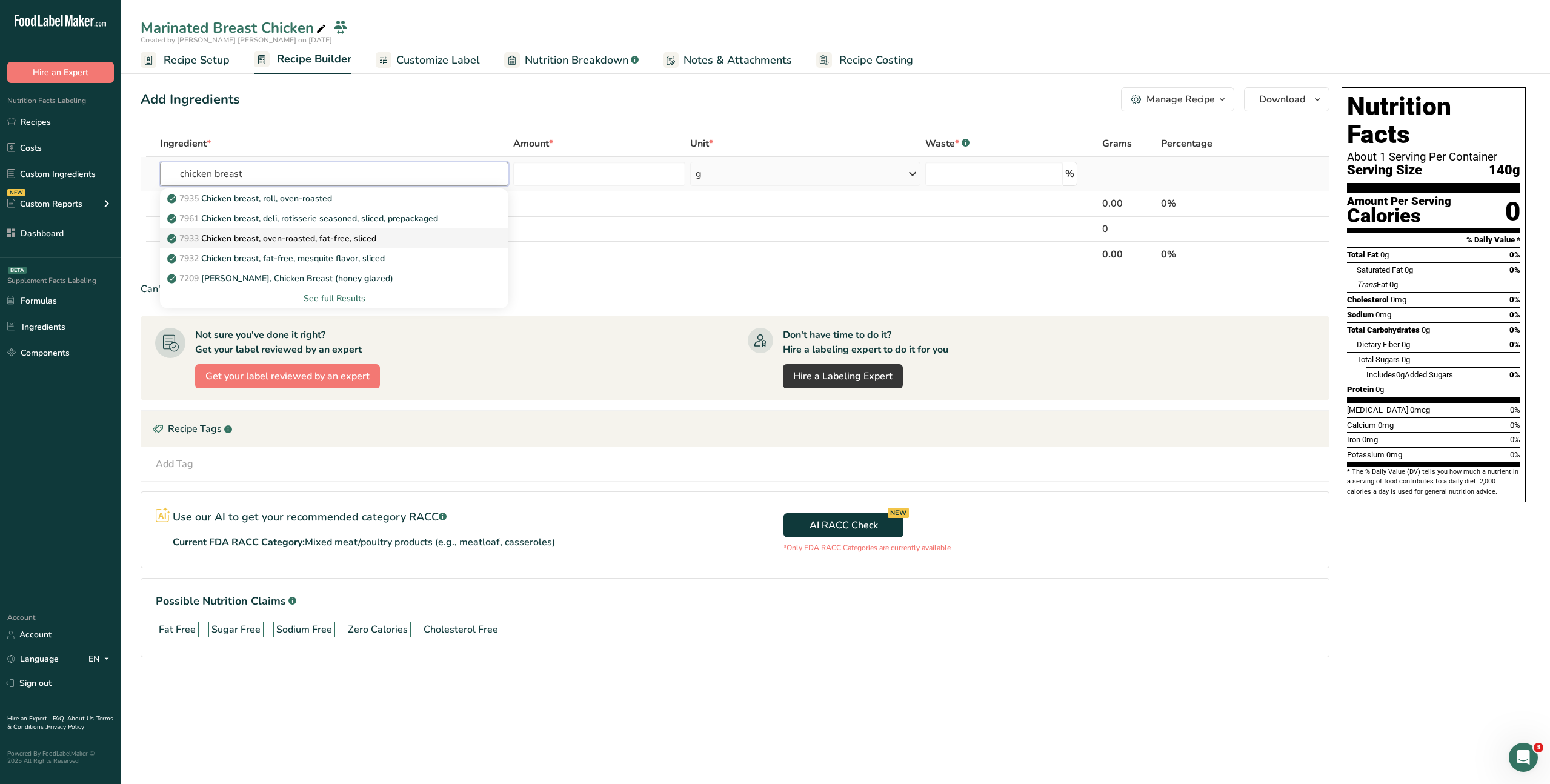
type input "chicken breast"
click at [336, 240] on p "7933 Chicken breast, oven-roasted, fat-free, sliced" at bounding box center [273, 237] width 207 height 13
type input "Chicken breast, oven-roasted, fat-free, sliced"
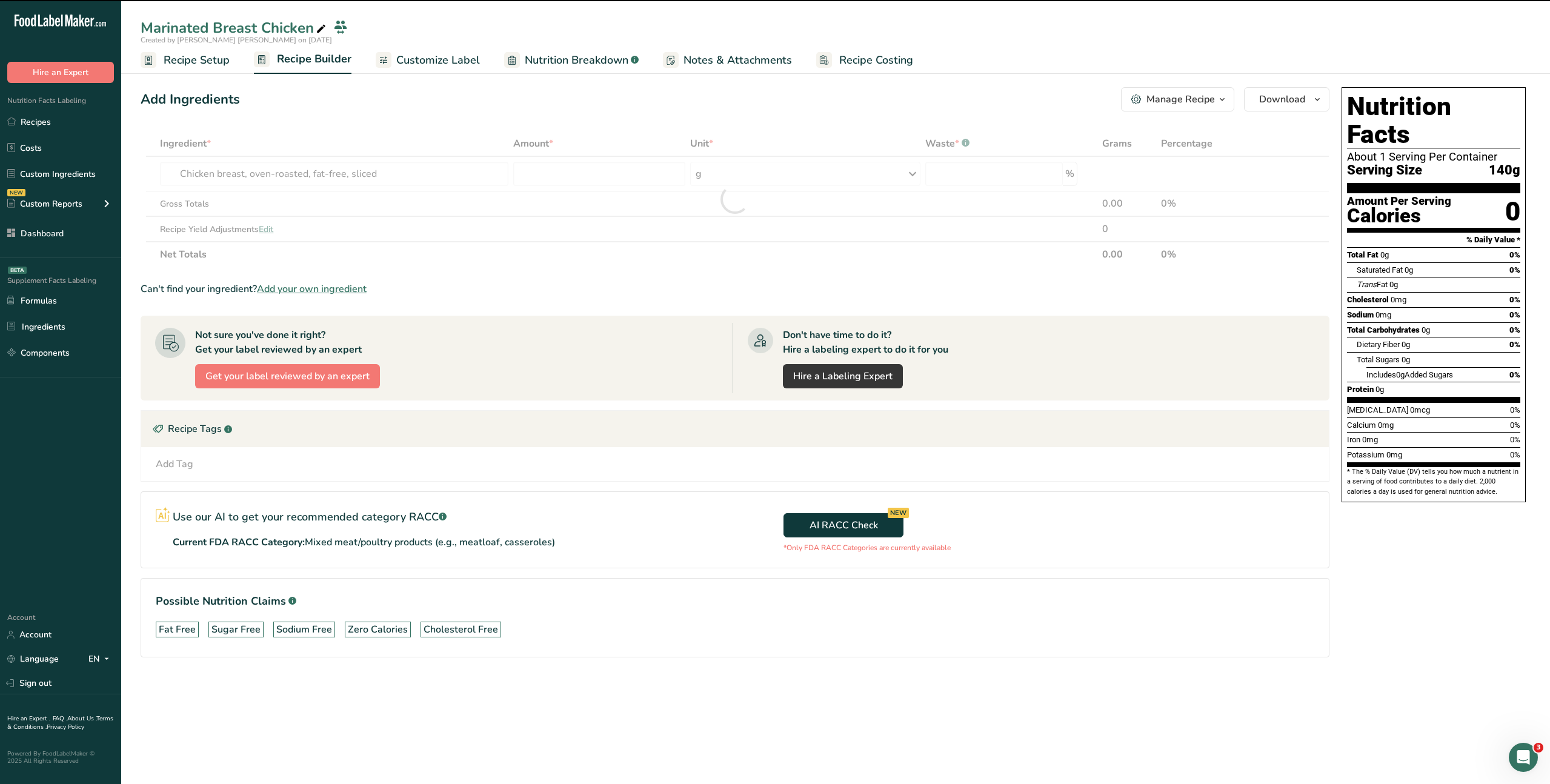
type input "0"
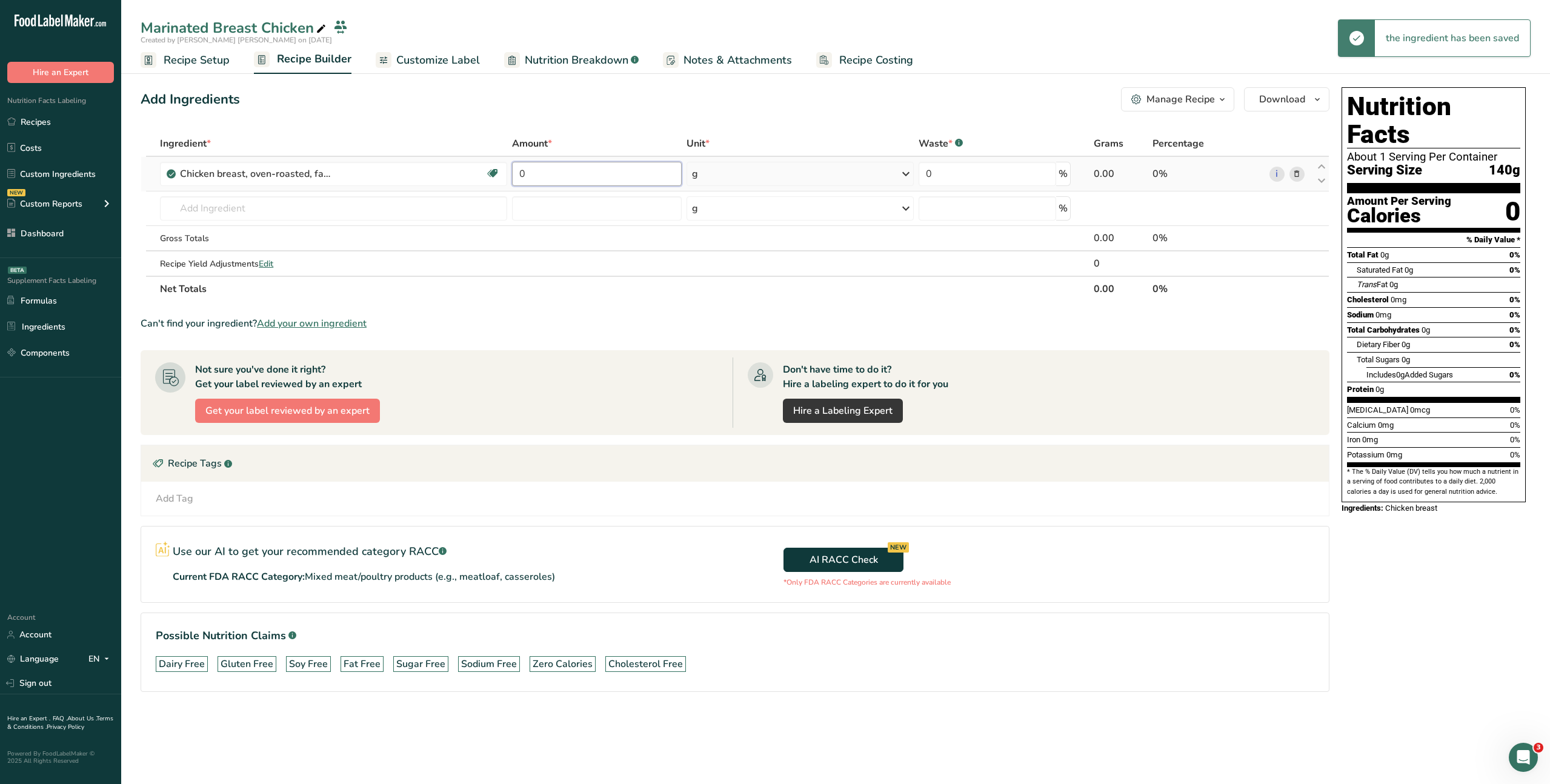
drag, startPoint x: 565, startPoint y: 168, endPoint x: 514, endPoint y: 169, distance: 51.0
click at [513, 169] on input "0" at bounding box center [596, 174] width 169 height 24
drag, startPoint x: 516, startPoint y: 169, endPoint x: 493, endPoint y: 167, distance: 23.1
click at [493, 167] on tr "Chicken breast, oven-roasted, fat-free, sliced Dairy free Gluten free Soy free …" at bounding box center [735, 174] width 1187 height 35
type input "200"
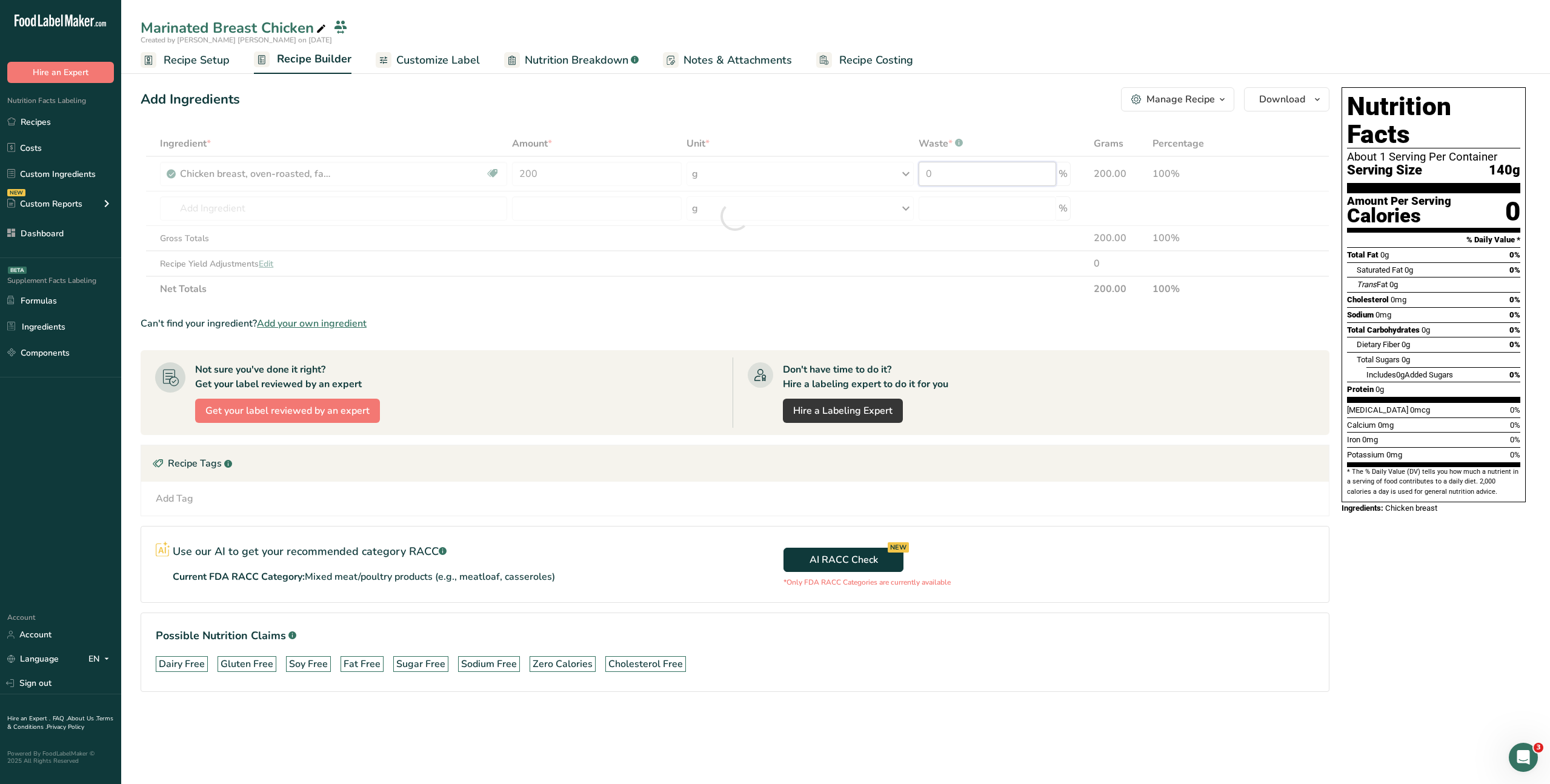
click at [1003, 177] on div "Ingredient * Amount * Unit * Waste * .a-a{fill:#347362;}.b-a{fill:#fff;} Grams …" at bounding box center [735, 216] width 1189 height 171
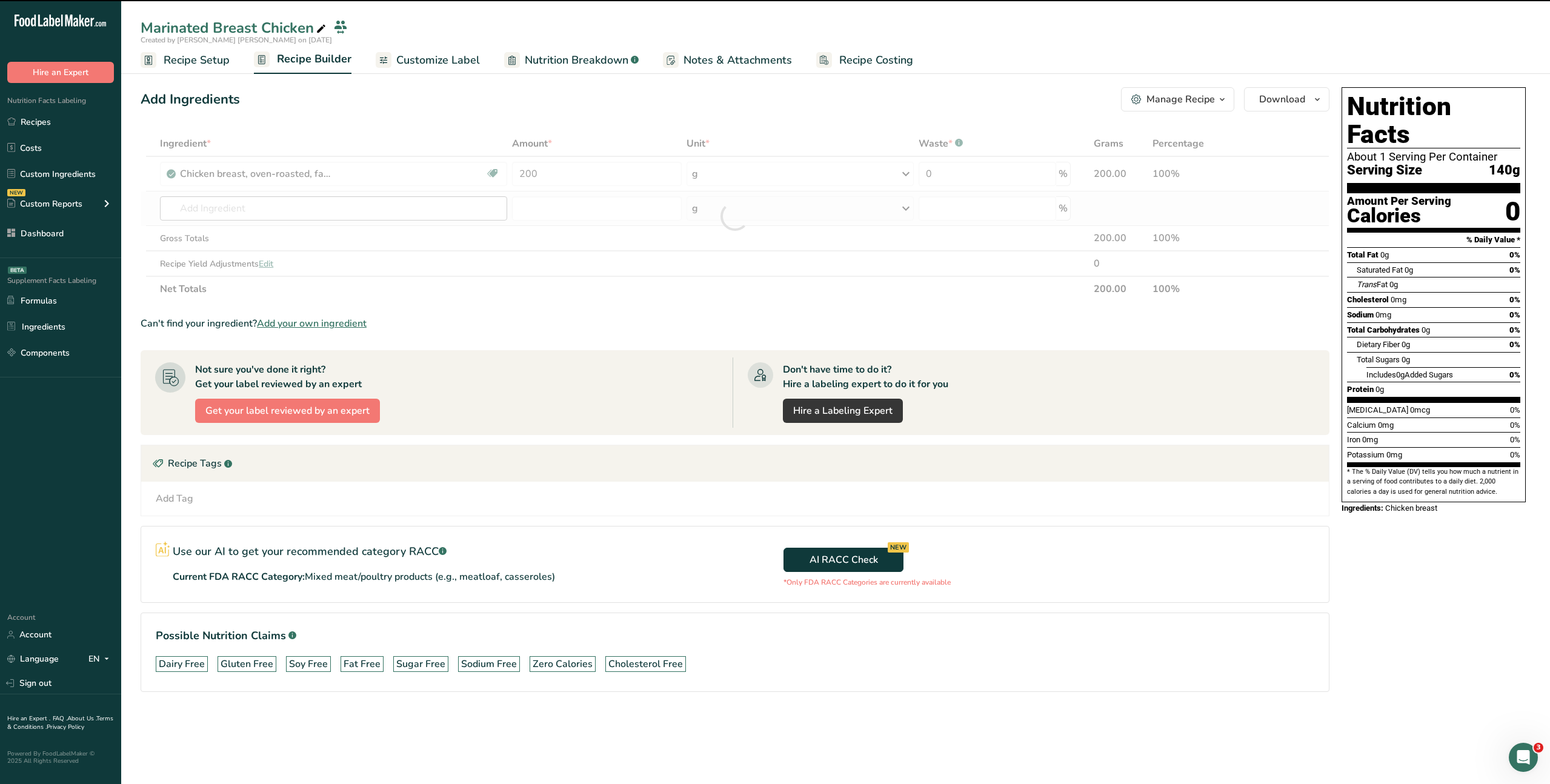
click at [240, 212] on div at bounding box center [735, 216] width 1189 height 171
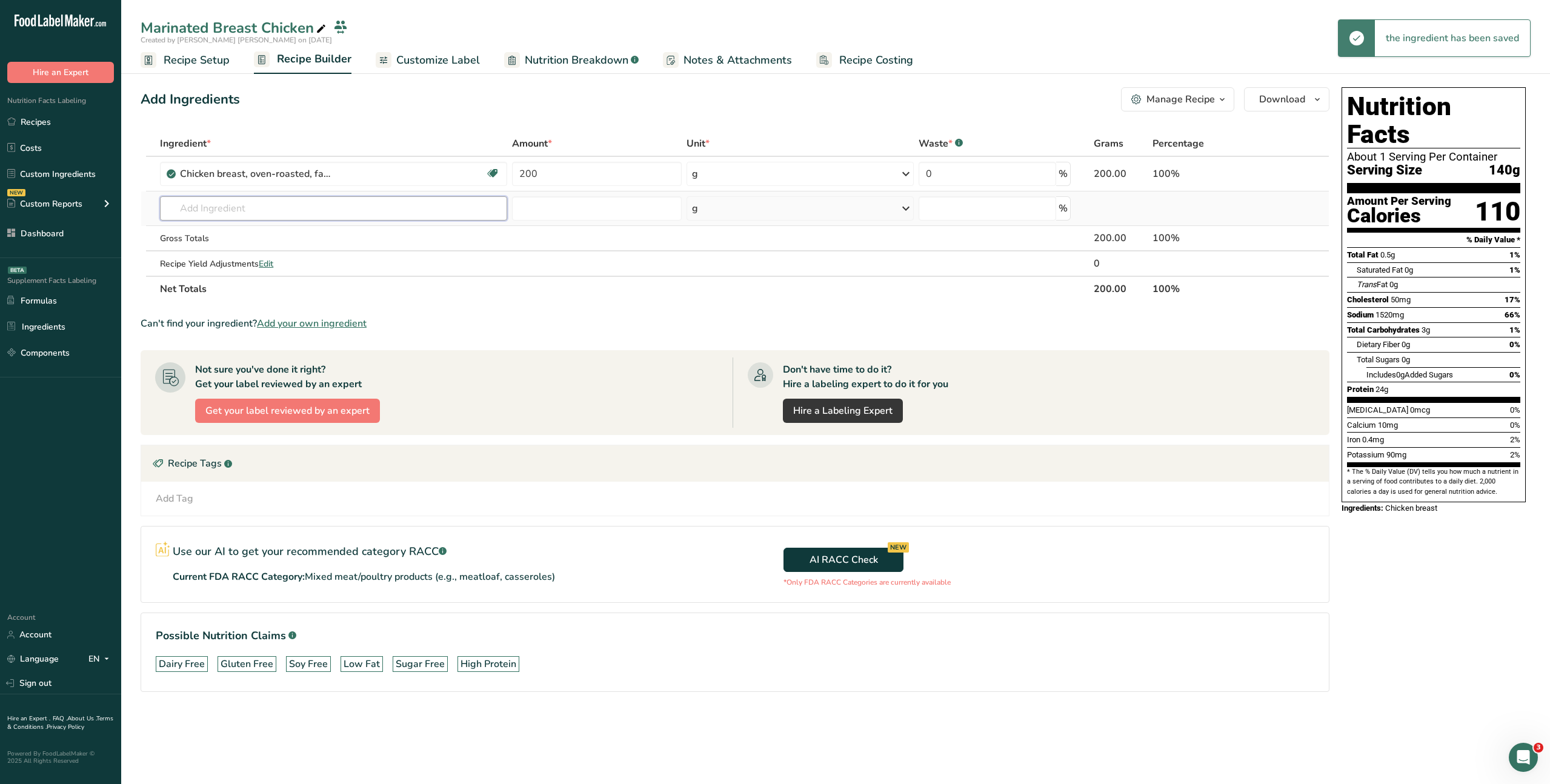
click at [232, 209] on input "text" at bounding box center [334, 209] width 347 height 24
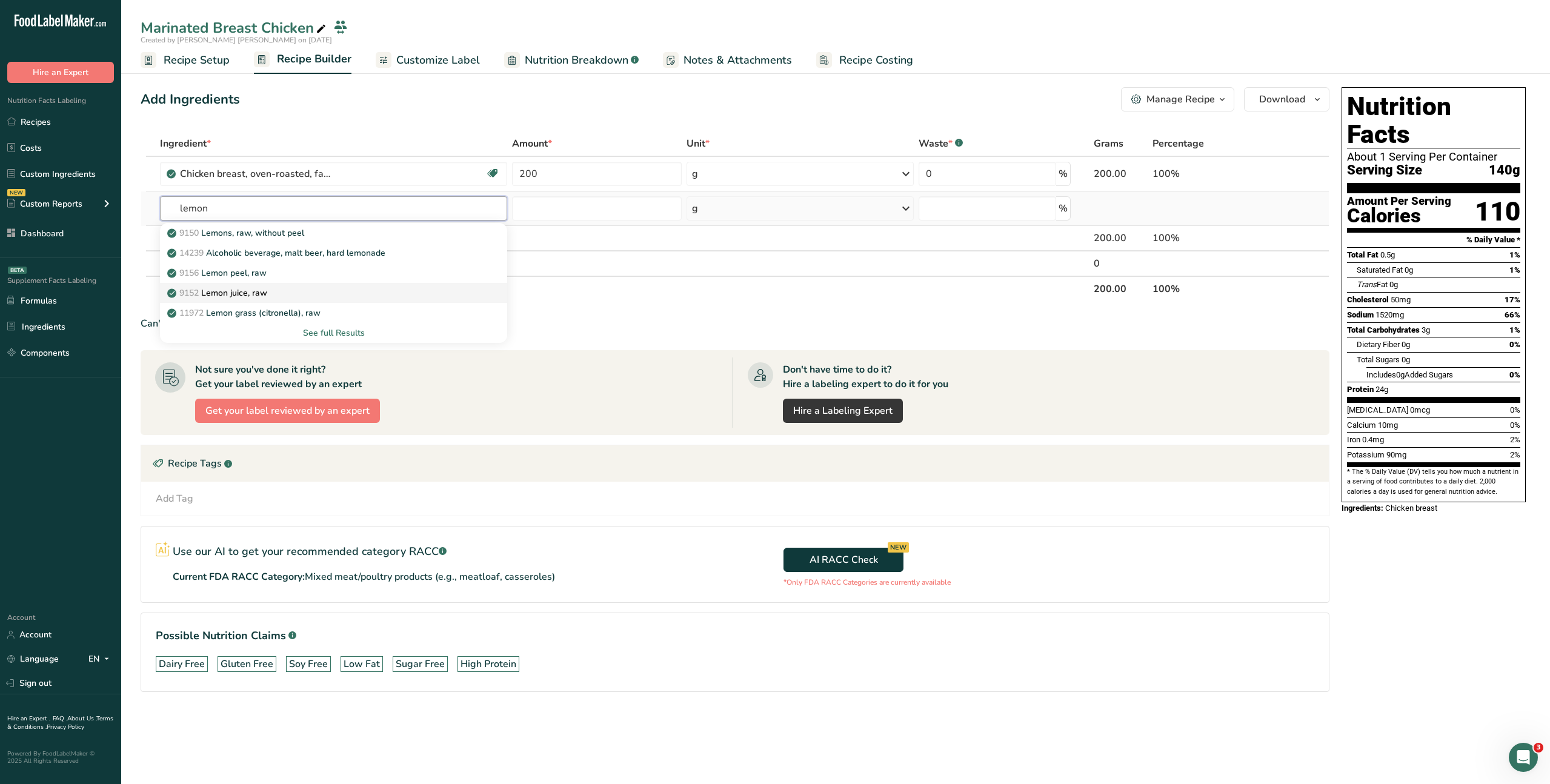
type input "lemon"
click at [260, 290] on p "9152 Lemon juice, raw" at bounding box center [218, 293] width 98 height 13
type input "Lemon juice, raw"
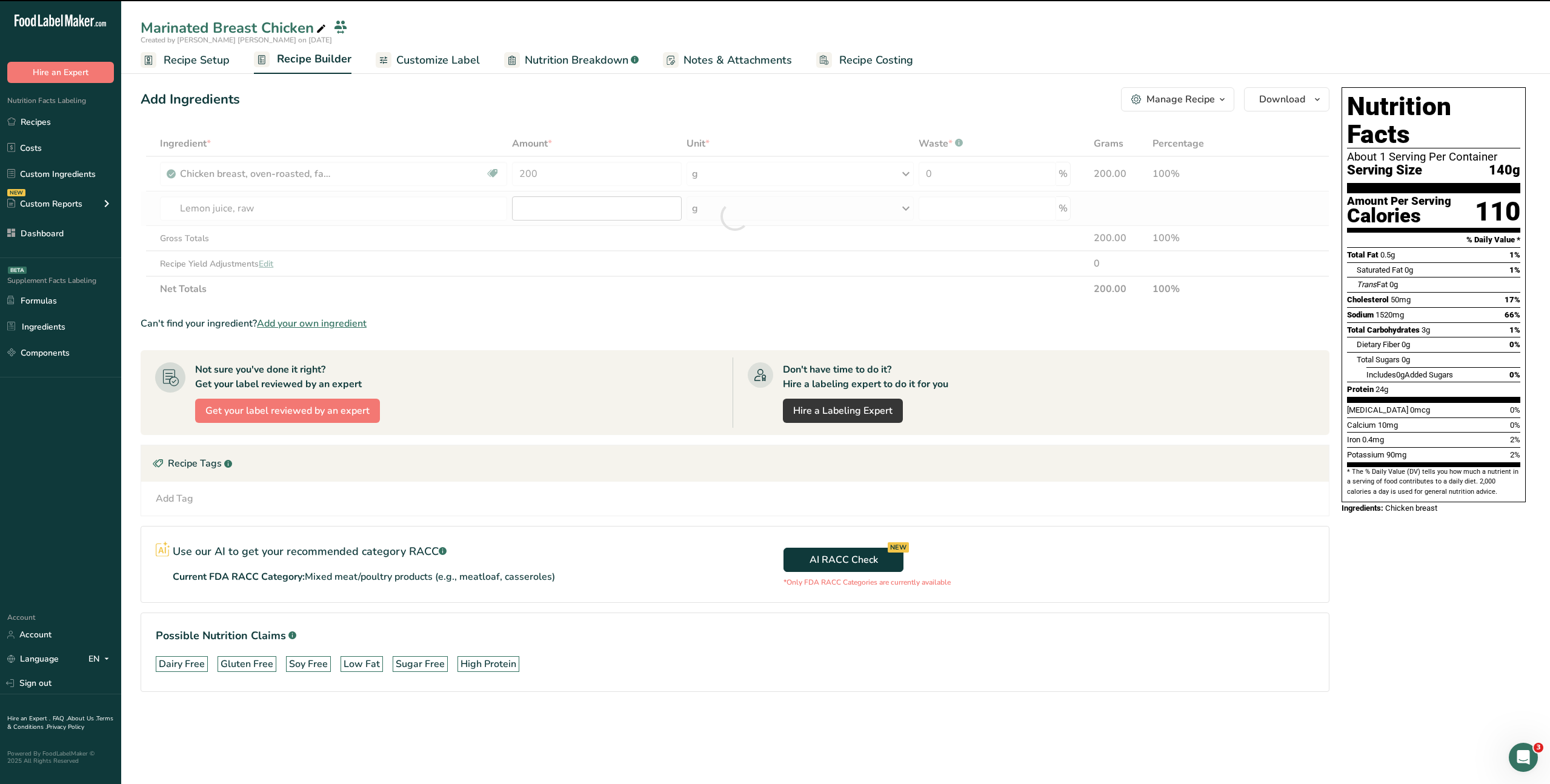
type input "0"
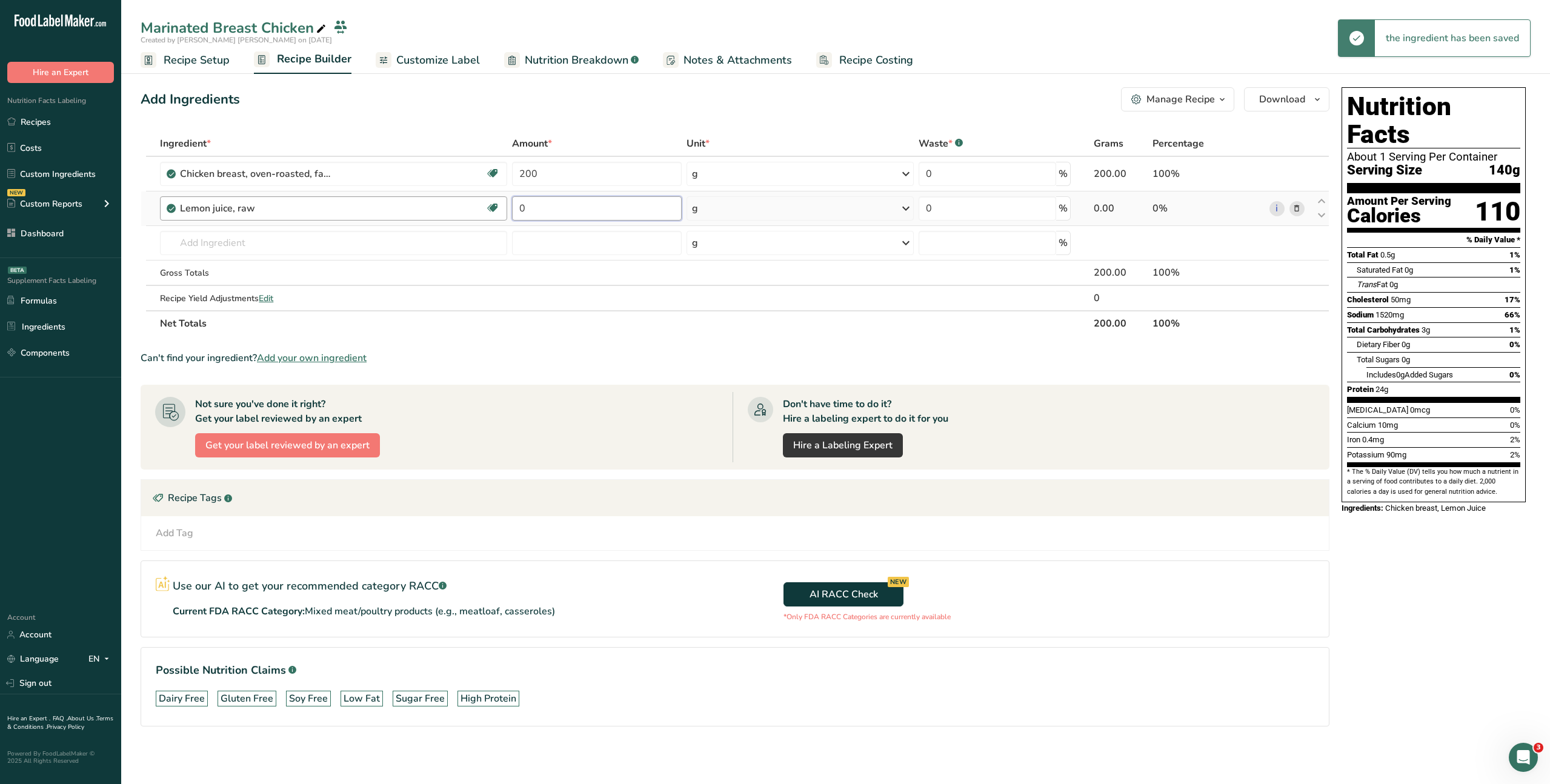
drag, startPoint x: 518, startPoint y: 207, endPoint x: 485, endPoint y: 203, distance: 33.2
click at [485, 203] on tr "Lemon juice, raw Source of Antioxidants Dairy free Gluten free Vegan Vegetarian…" at bounding box center [735, 209] width 1187 height 35
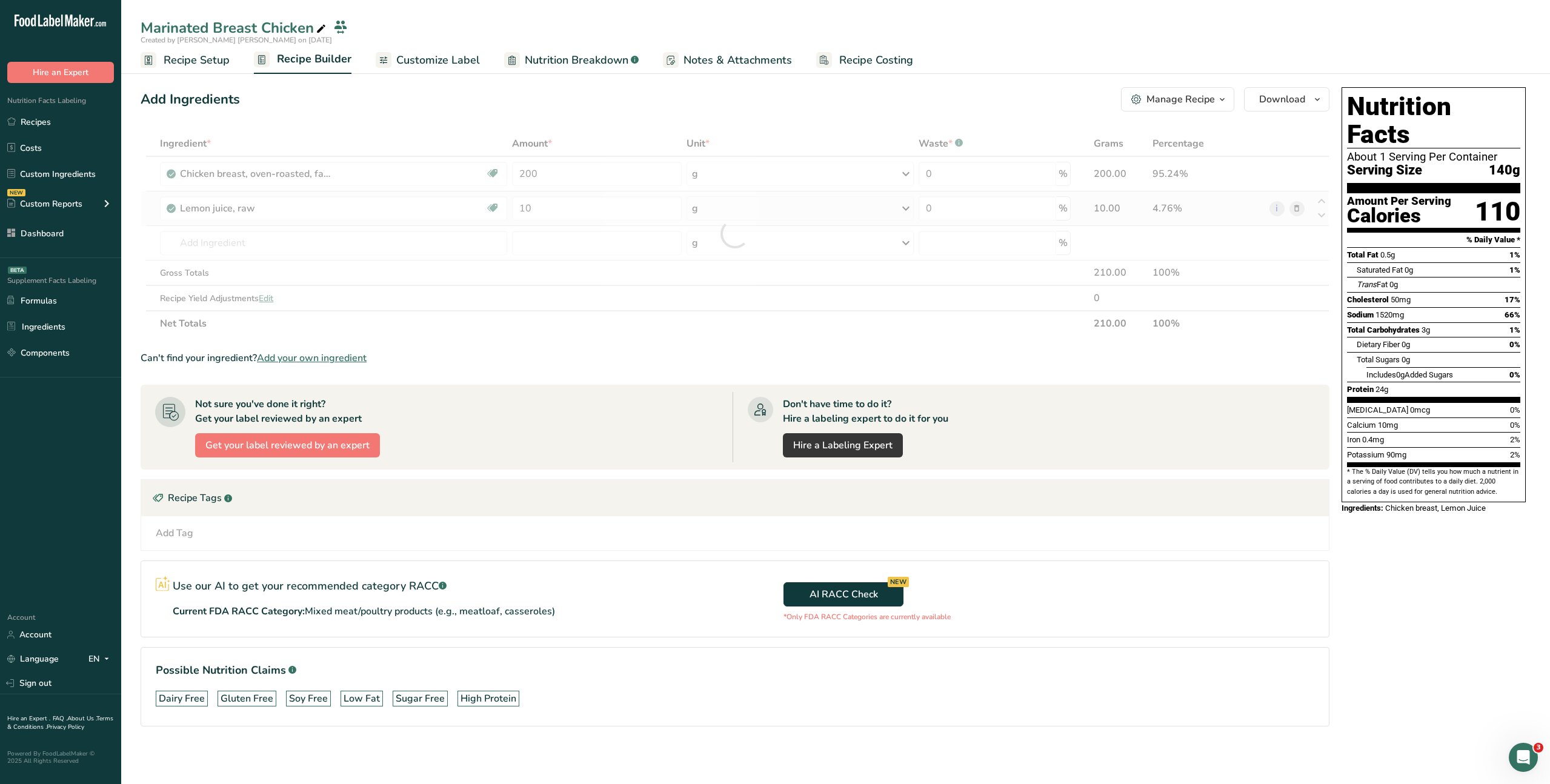
click at [802, 211] on div "Ingredient * Amount * Unit * Waste * .a-a{fill:#347362;}.b-a{fill:#fff;} Grams …" at bounding box center [735, 233] width 1189 height 205
click at [802, 211] on div "g" at bounding box center [800, 209] width 227 height 24
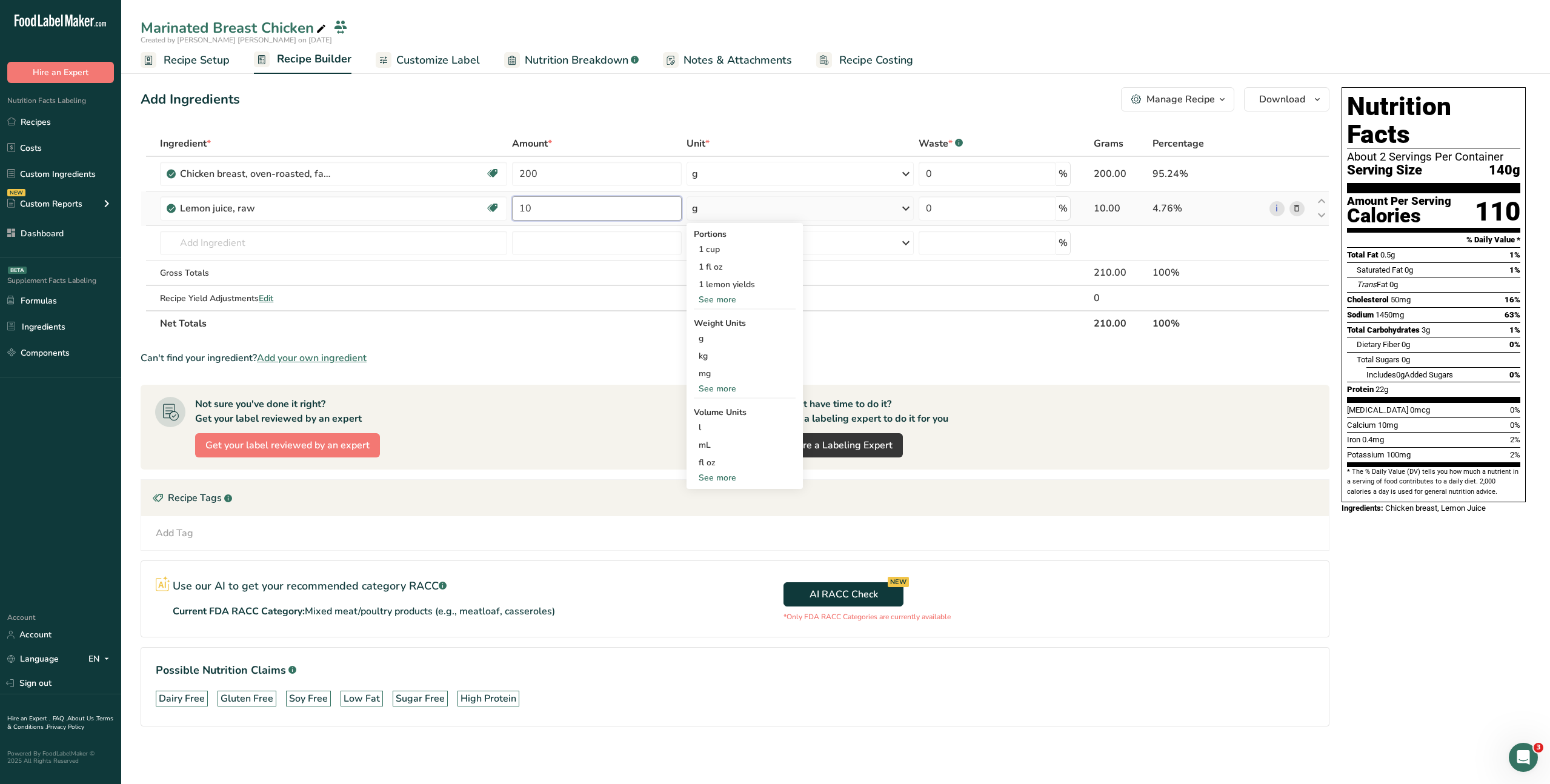
click at [548, 203] on input "10" at bounding box center [596, 209] width 169 height 24
type input "1"
click at [736, 217] on div "Ingredient * Amount * Unit * Waste * .a-a{fill:#347362;}.b-a{fill:#fff;} Grams …" at bounding box center [735, 233] width 1189 height 205
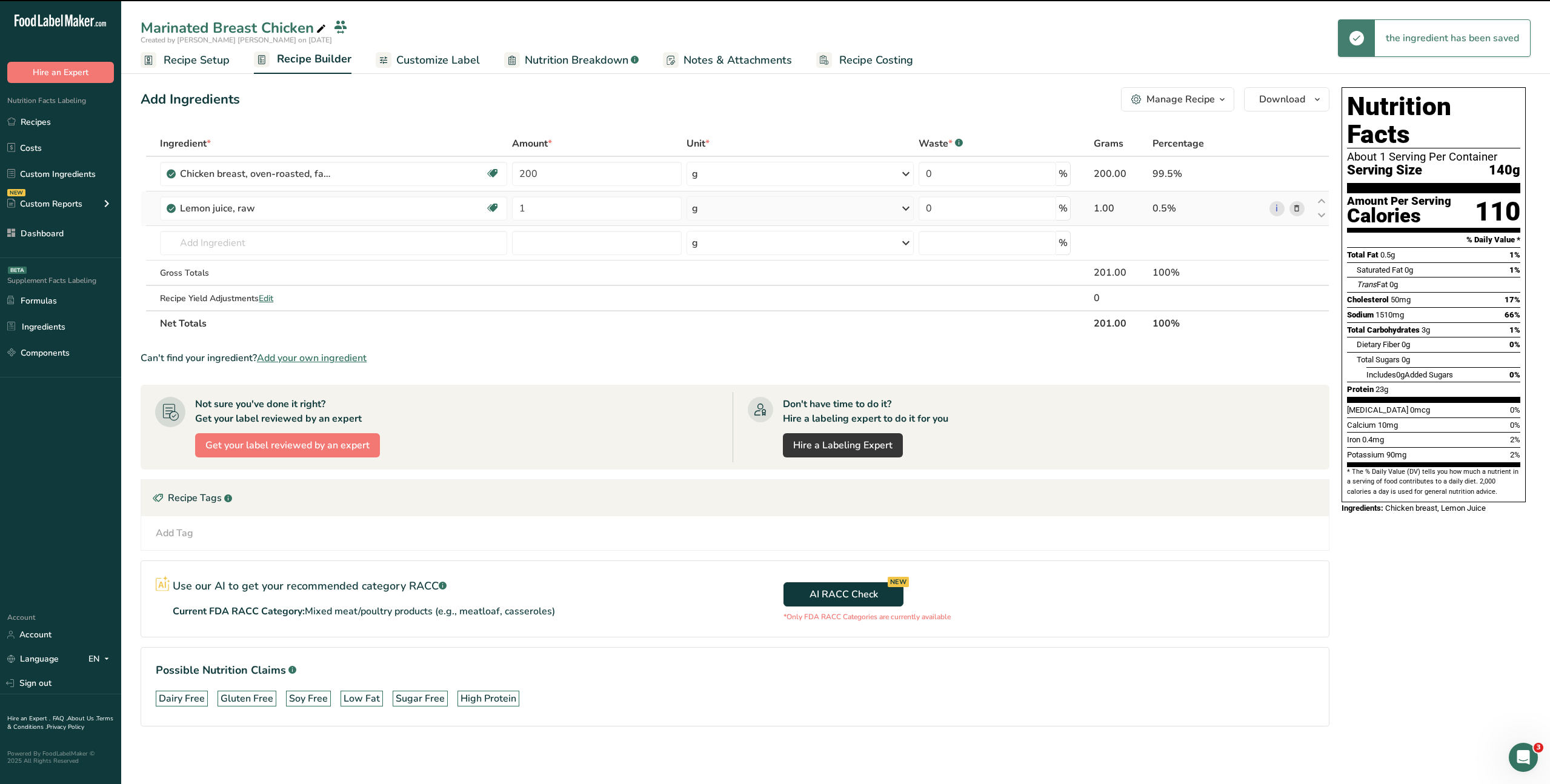
click at [733, 210] on div "g" at bounding box center [800, 209] width 227 height 24
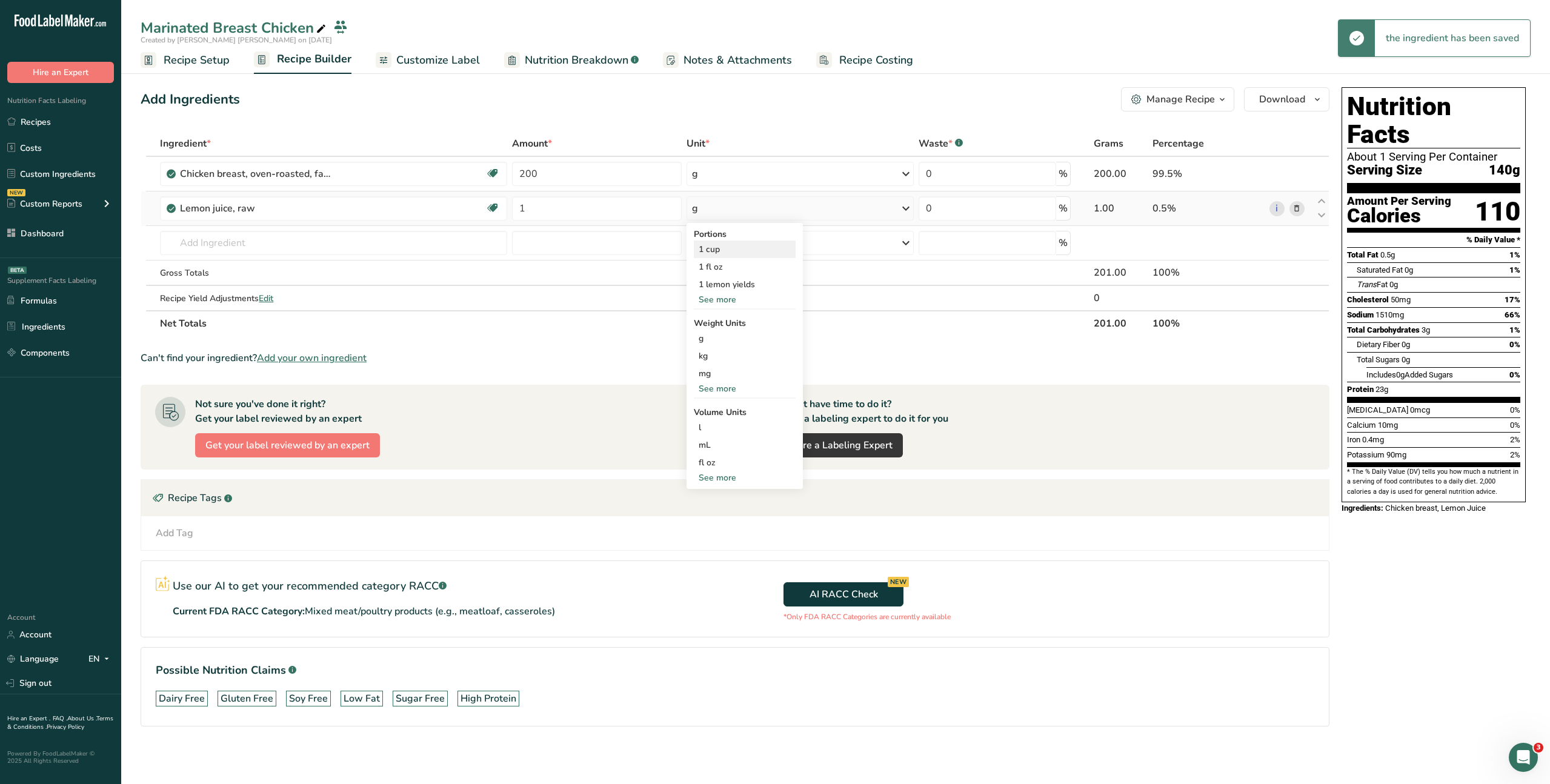
click at [724, 244] on div "1 cup" at bounding box center [745, 249] width 102 height 18
click at [245, 243] on input "text" at bounding box center [334, 243] width 347 height 24
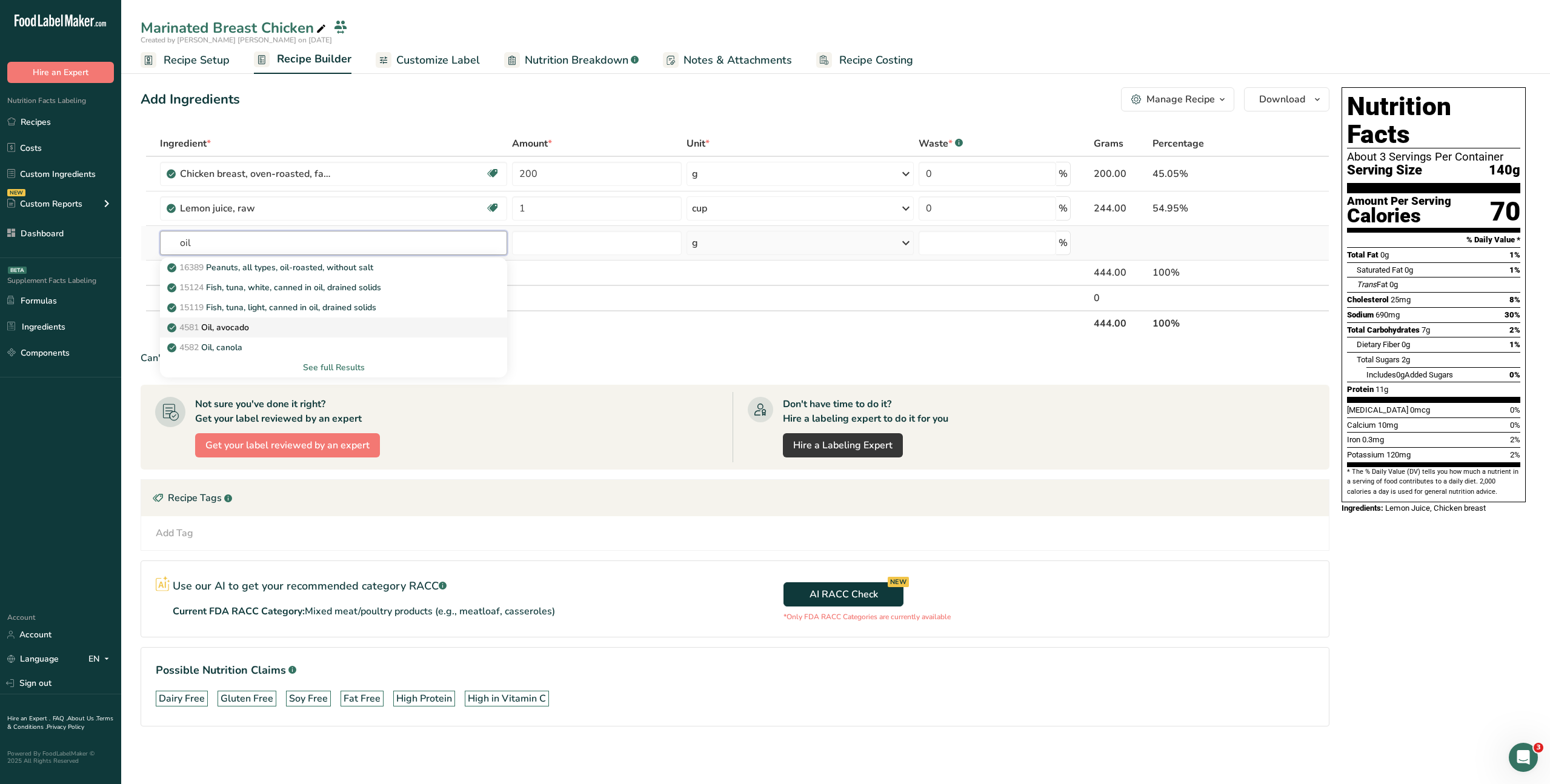
type input "oil"
click at [243, 329] on p "4581 Oil, avocado" at bounding box center [209, 327] width 79 height 13
type input "Oil, avocado"
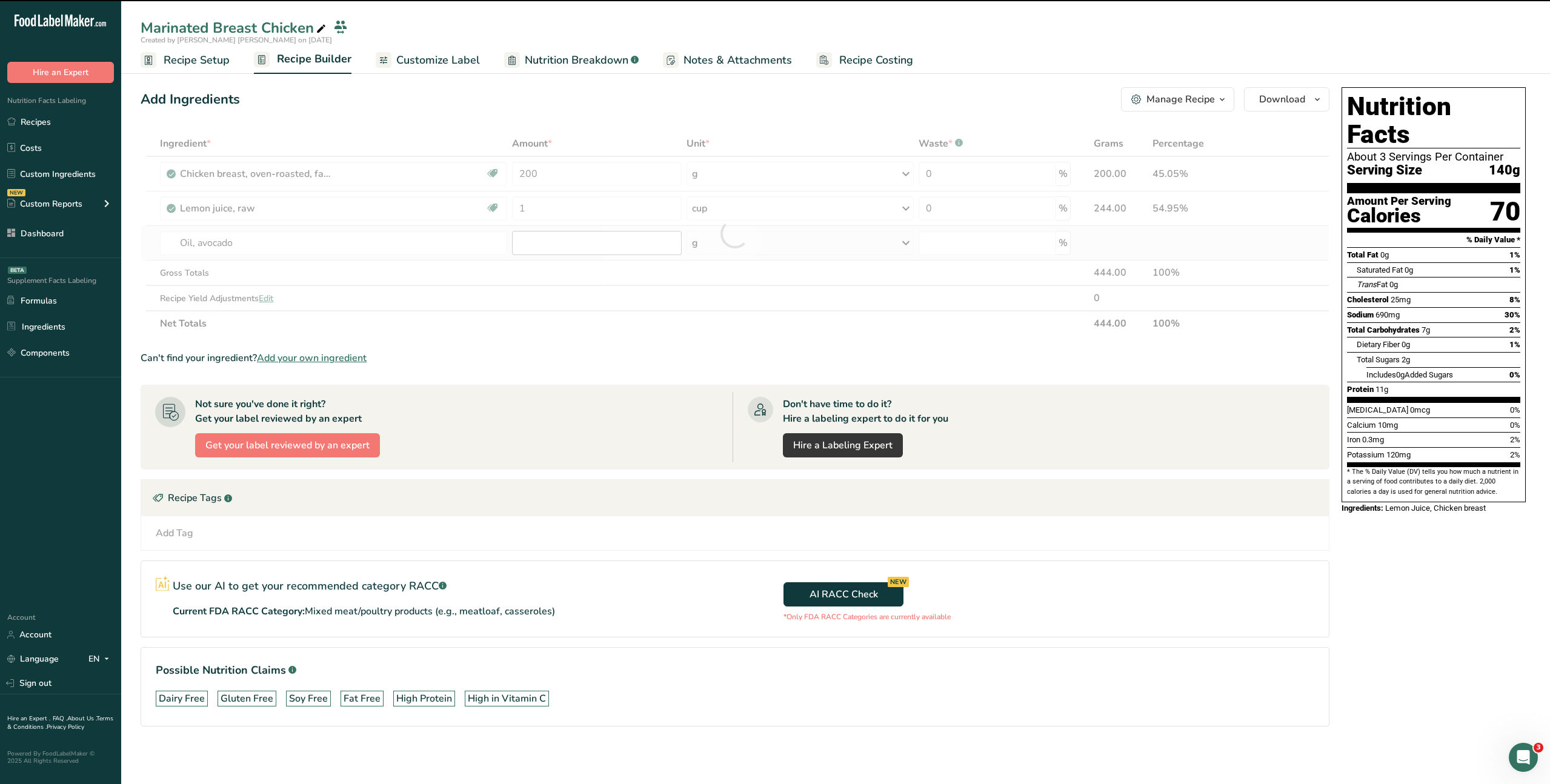
type input "0"
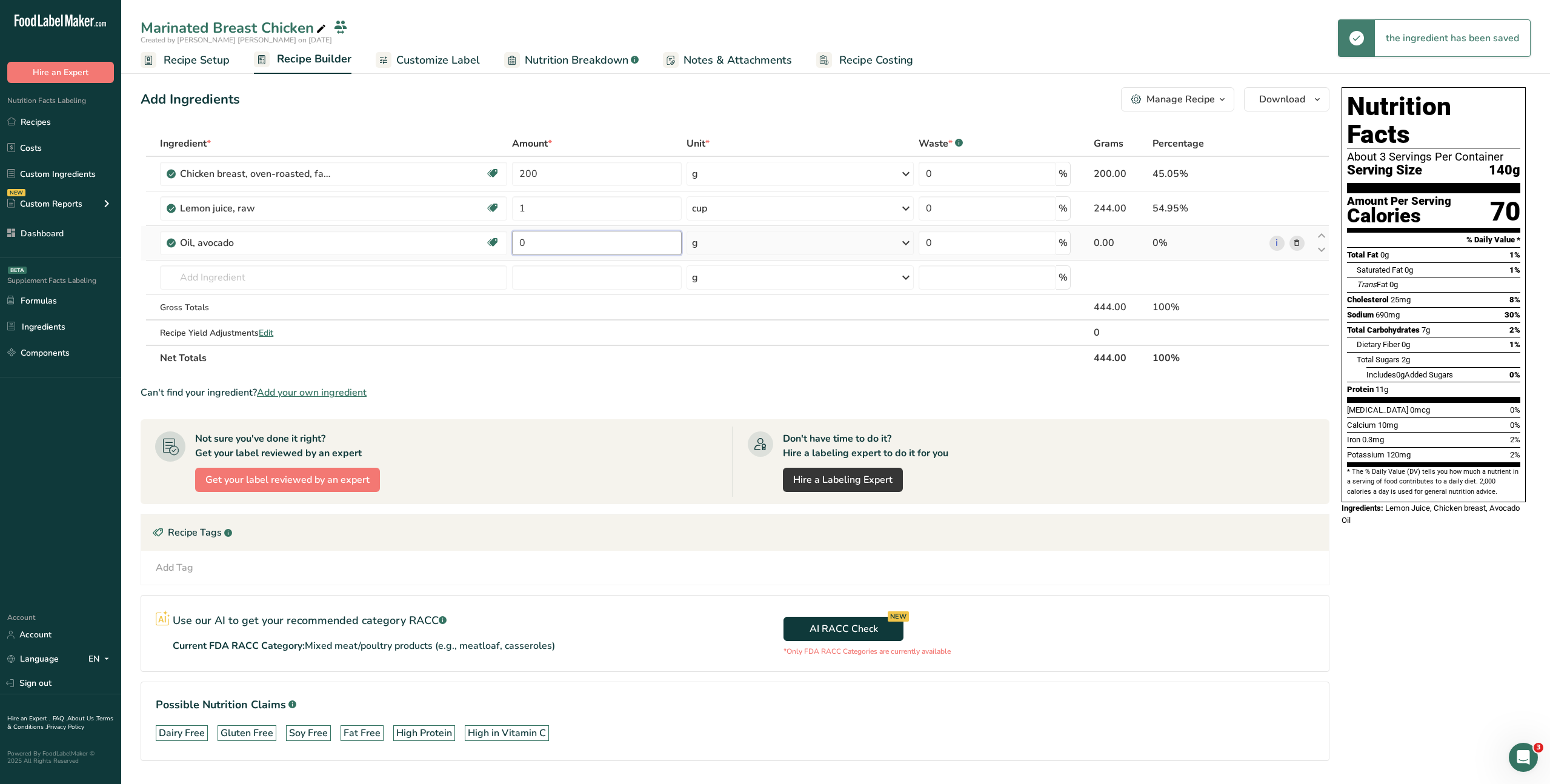
drag, startPoint x: 529, startPoint y: 243, endPoint x: 510, endPoint y: 240, distance: 19.2
click at [503, 239] on tr "Oil, avocado Dairy free Gluten free Vegan Vegetarian Soy free Source of Healthy…" at bounding box center [735, 243] width 1187 height 35
click at [720, 241] on div "Ingredient * Amount * Unit * Waste * .a-a{fill:#347362;}.b-a{fill:#fff;} Grams …" at bounding box center [735, 251] width 1189 height 240
click at [706, 243] on div "g" at bounding box center [800, 243] width 227 height 24
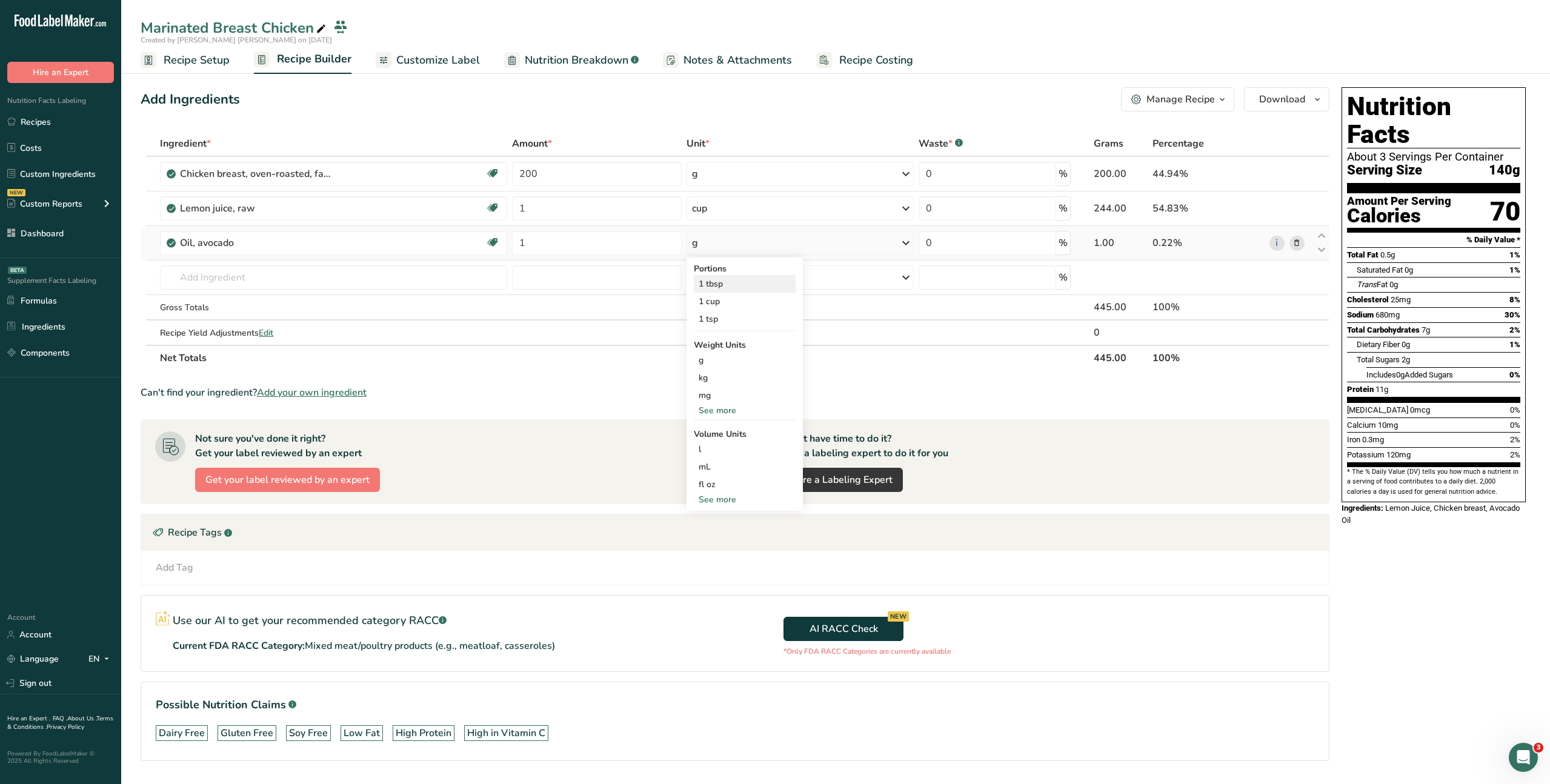
click at [709, 282] on div "1 tbsp" at bounding box center [745, 283] width 102 height 18
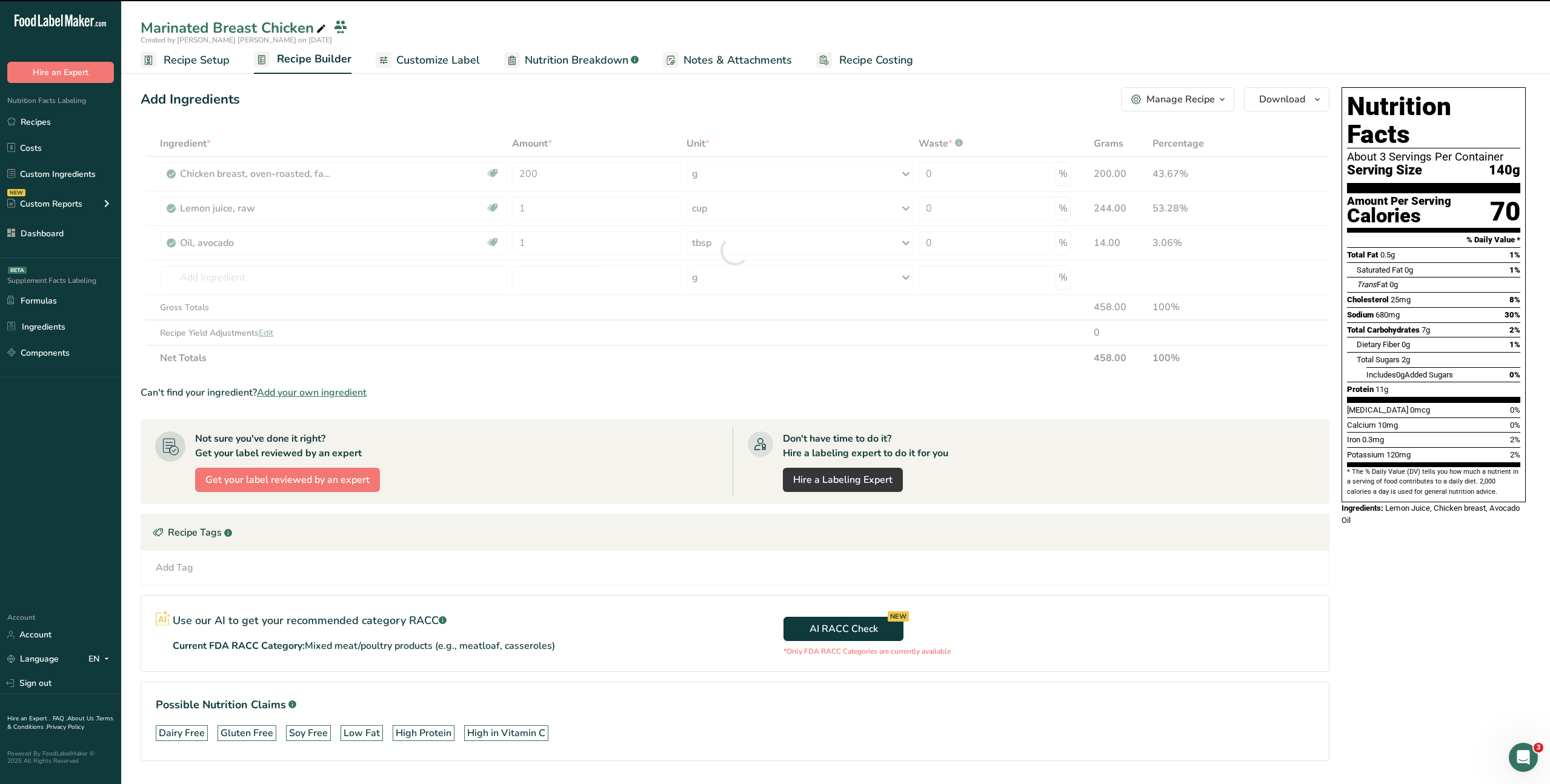
click at [522, 247] on div at bounding box center [735, 251] width 1189 height 240
click at [531, 243] on div at bounding box center [735, 251] width 1189 height 240
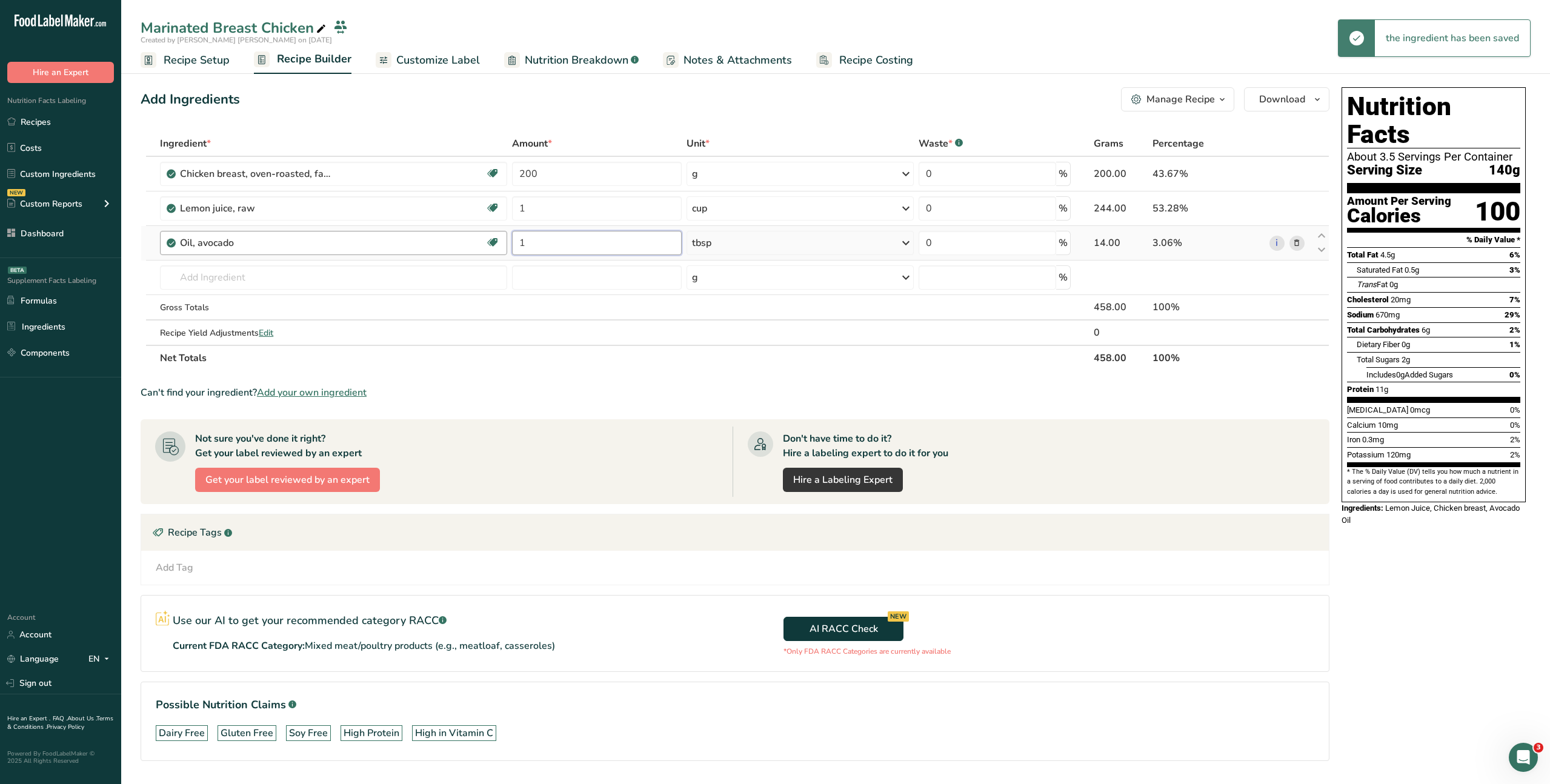
drag, startPoint x: 528, startPoint y: 243, endPoint x: 501, endPoint y: 242, distance: 27.0
click at [501, 243] on tr "Oil, avocado Dairy free Gluten free Vegan Vegetarian Soy free Source of Healthy…" at bounding box center [735, 243] width 1187 height 35
type input "3"
click at [268, 279] on div "Ingredient * Amount * Unit * Waste * .a-a{fill:#347362;}.b-a{fill:#fff;} Grams …" at bounding box center [735, 251] width 1189 height 240
click at [260, 278] on input "text" at bounding box center [334, 278] width 347 height 24
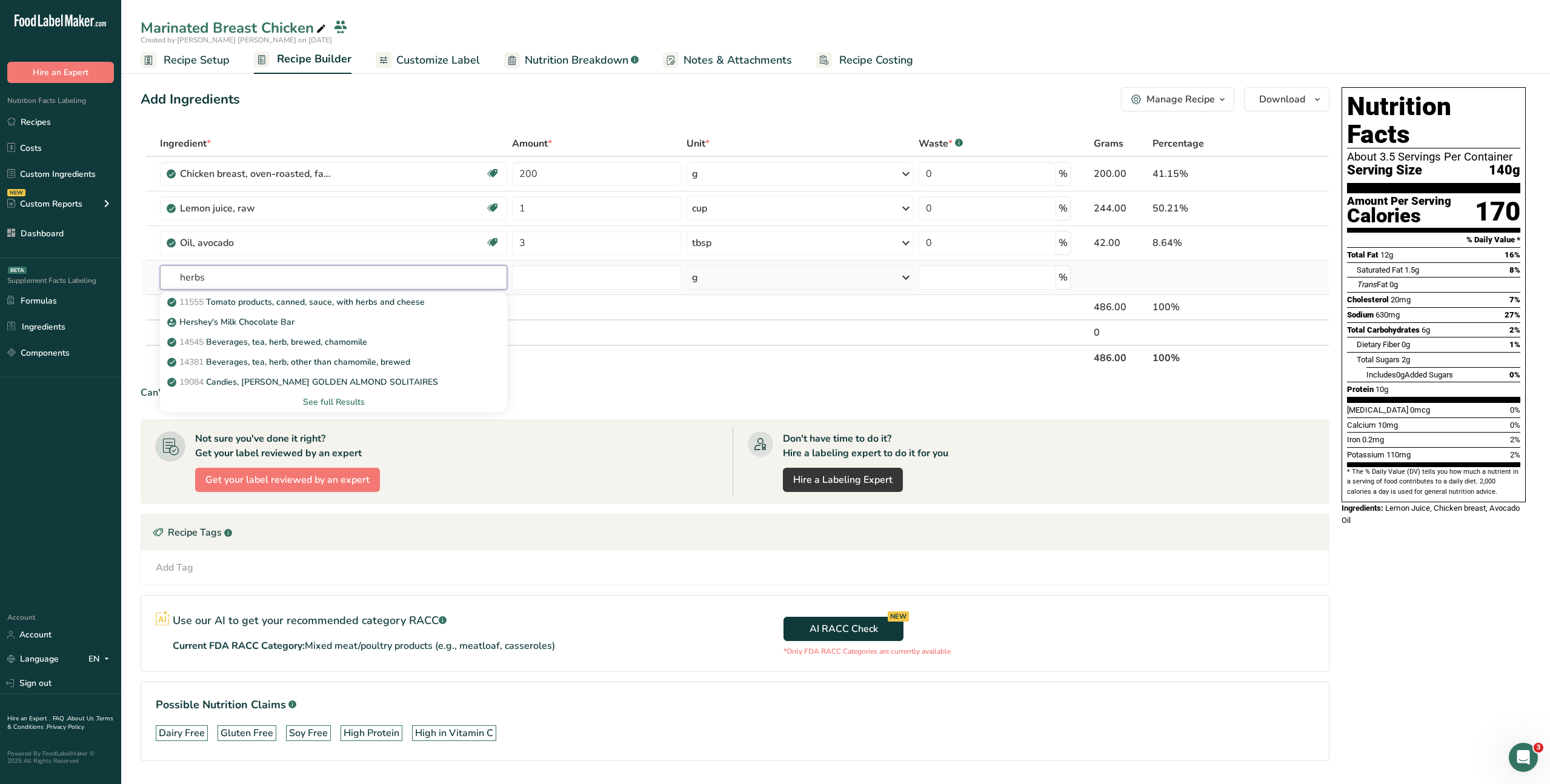
type input "herbs"
drag, startPoint x: 220, startPoint y: 266, endPoint x: 190, endPoint y: 269, distance: 30.1
click at [192, 268] on td "11555 Tomato products, canned, sauce, with herbs and cheese Hershey's Milk Choc…" at bounding box center [333, 278] width 352 height 35
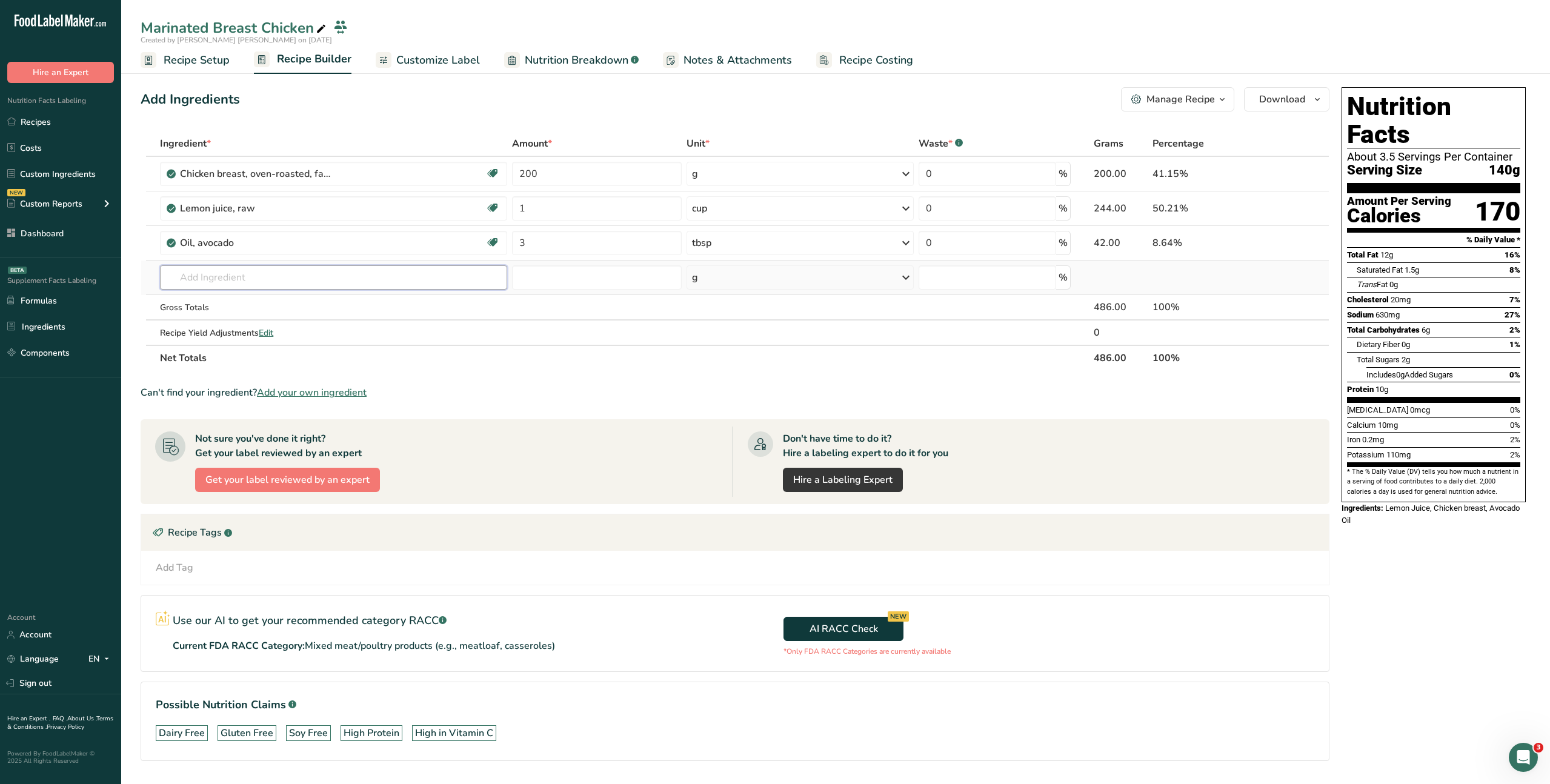
click at [218, 280] on input "text" at bounding box center [334, 278] width 347 height 24
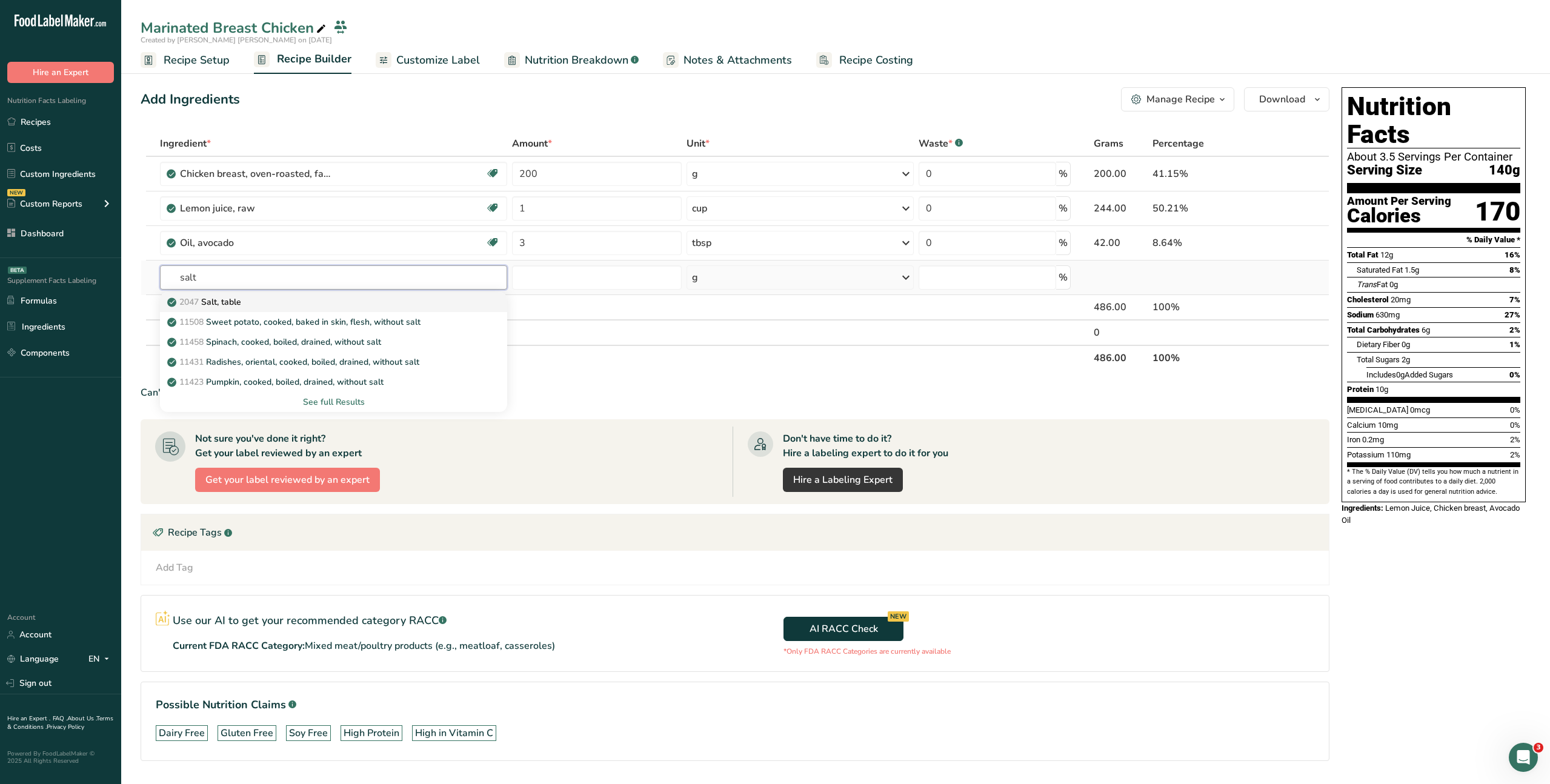
type input "salt"
click at [260, 301] on div "2047 Salt, table" at bounding box center [324, 301] width 308 height 13
type input "Salt, table"
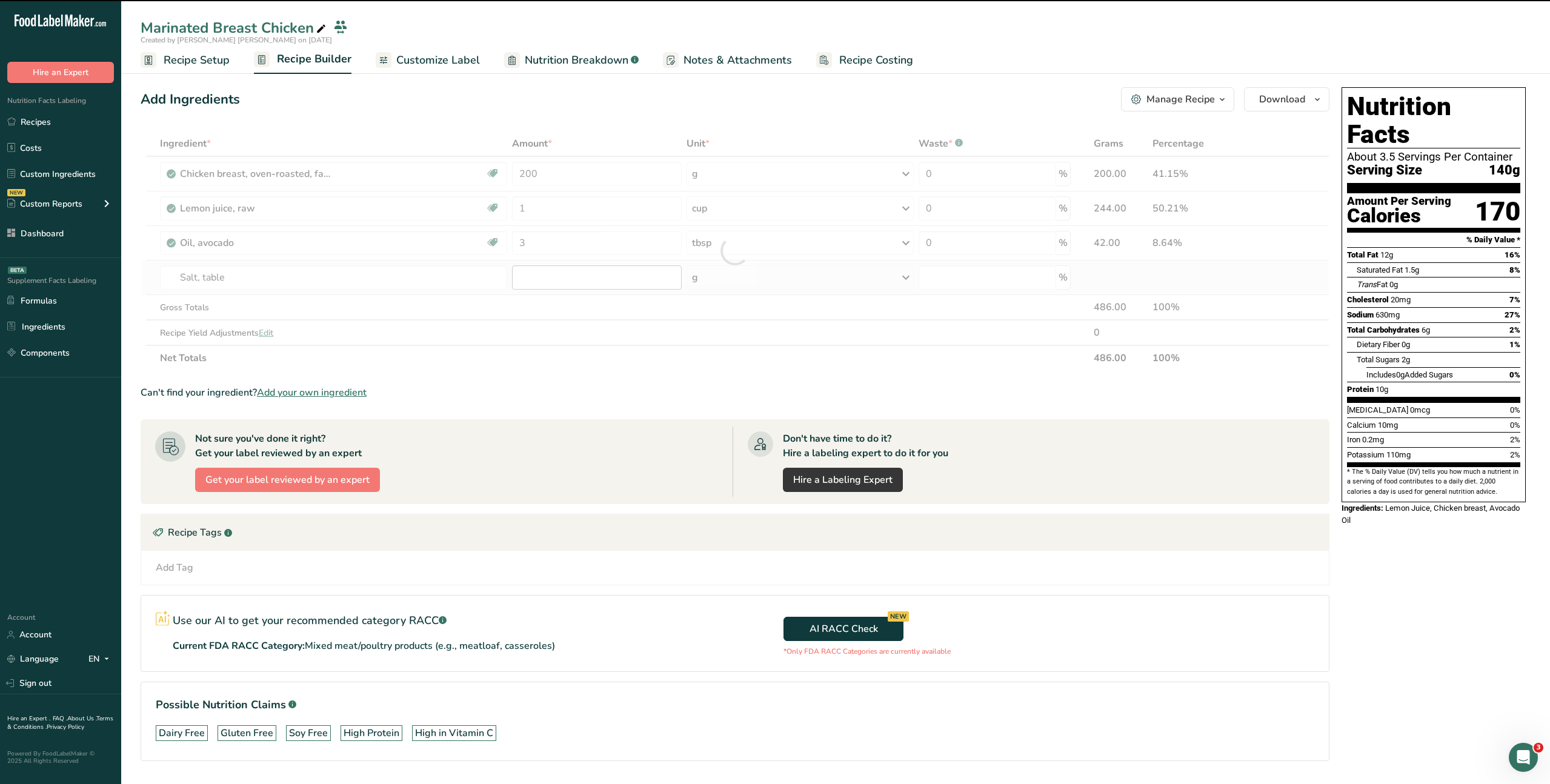
type input "0"
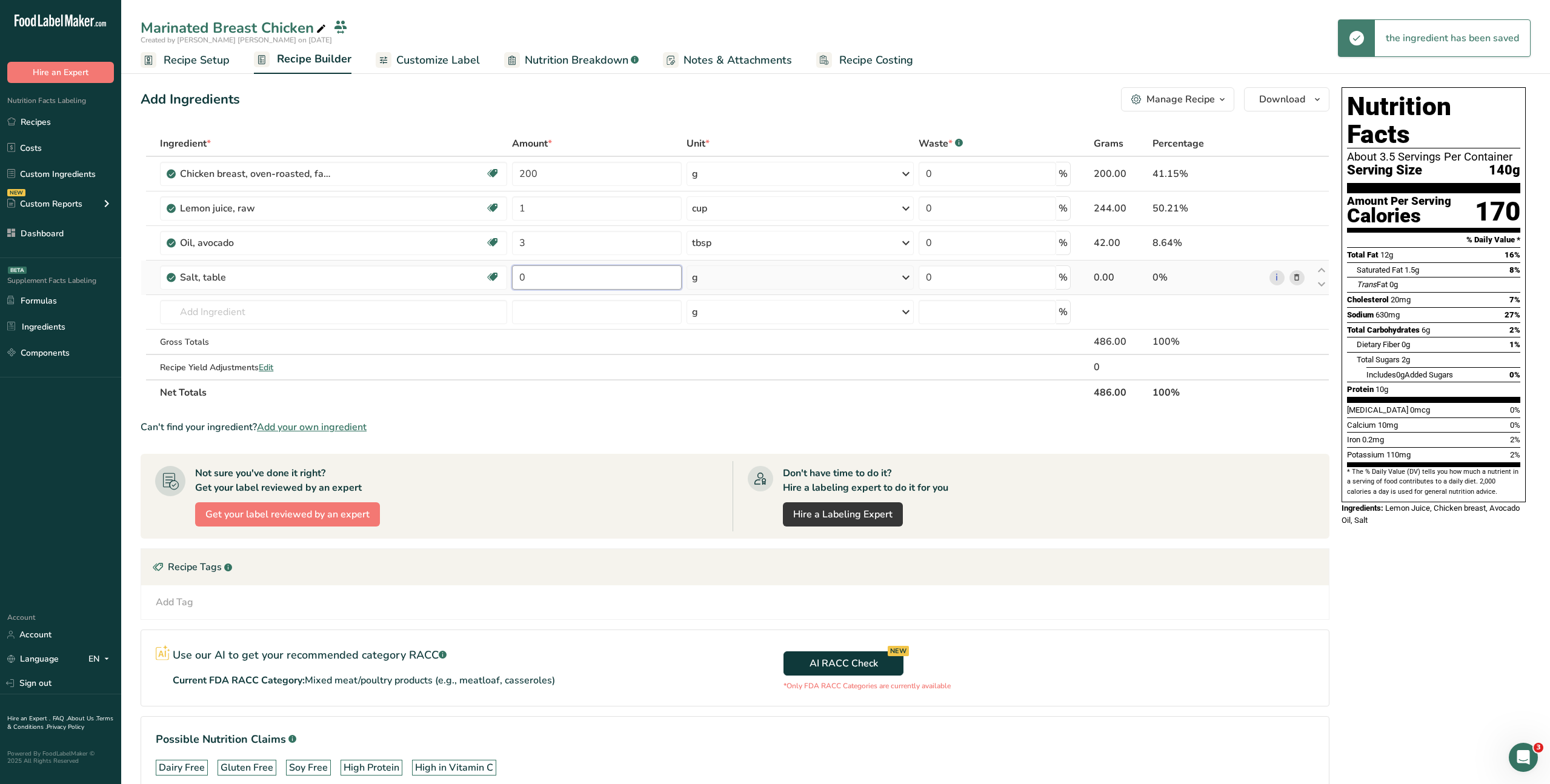
drag, startPoint x: 552, startPoint y: 278, endPoint x: 514, endPoint y: 276, distance: 38.1
click at [514, 276] on input "0" at bounding box center [596, 278] width 169 height 24
type input "1"
click at [759, 280] on div "Ingredient * Amount * Unit * Waste * .a-a{fill:#347362;}.b-a{fill:#fff;} Grams …" at bounding box center [735, 268] width 1189 height 274
click at [712, 280] on div "g" at bounding box center [800, 278] width 227 height 24
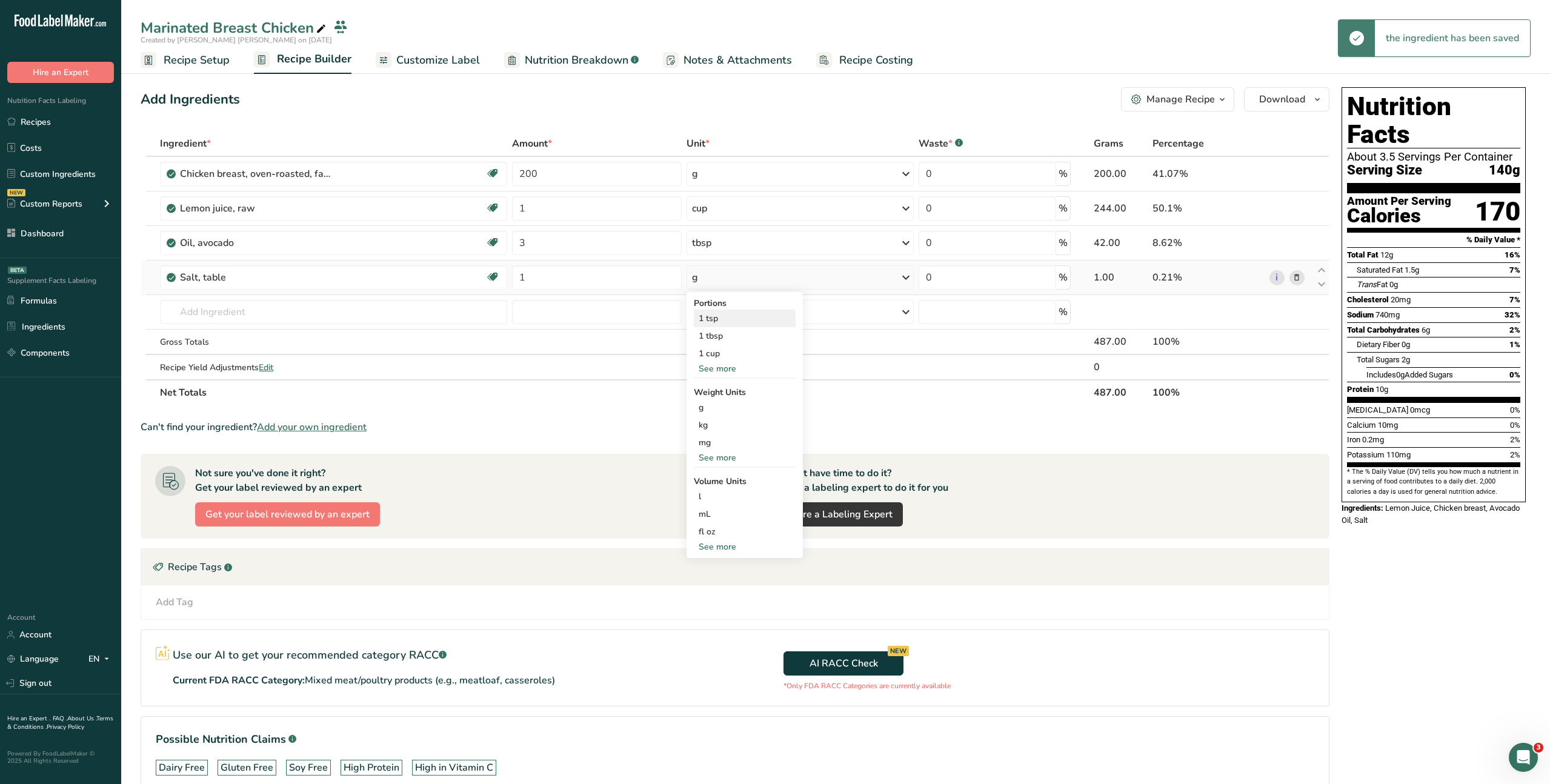
click at [711, 319] on div "1 tsp" at bounding box center [745, 318] width 102 height 18
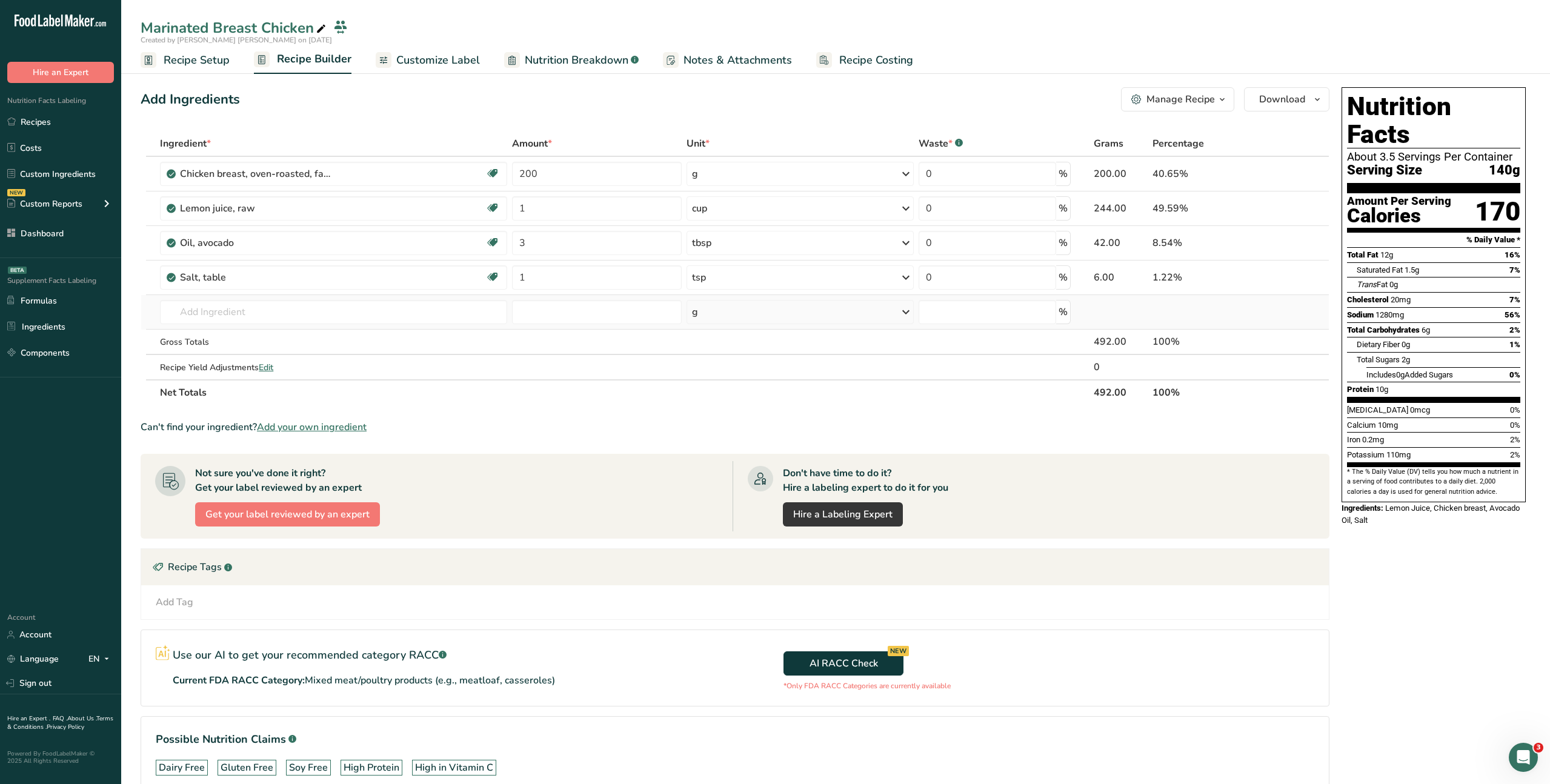
click at [258, 326] on td "2047 Salt, table 11508 Sweet potato, cooked, baked in skin, flesh, without salt…" at bounding box center [333, 312] width 352 height 35
click at [261, 312] on input "text" at bounding box center [334, 312] width 347 height 24
click at [49, 118] on link "Recipes" at bounding box center [60, 121] width 121 height 23
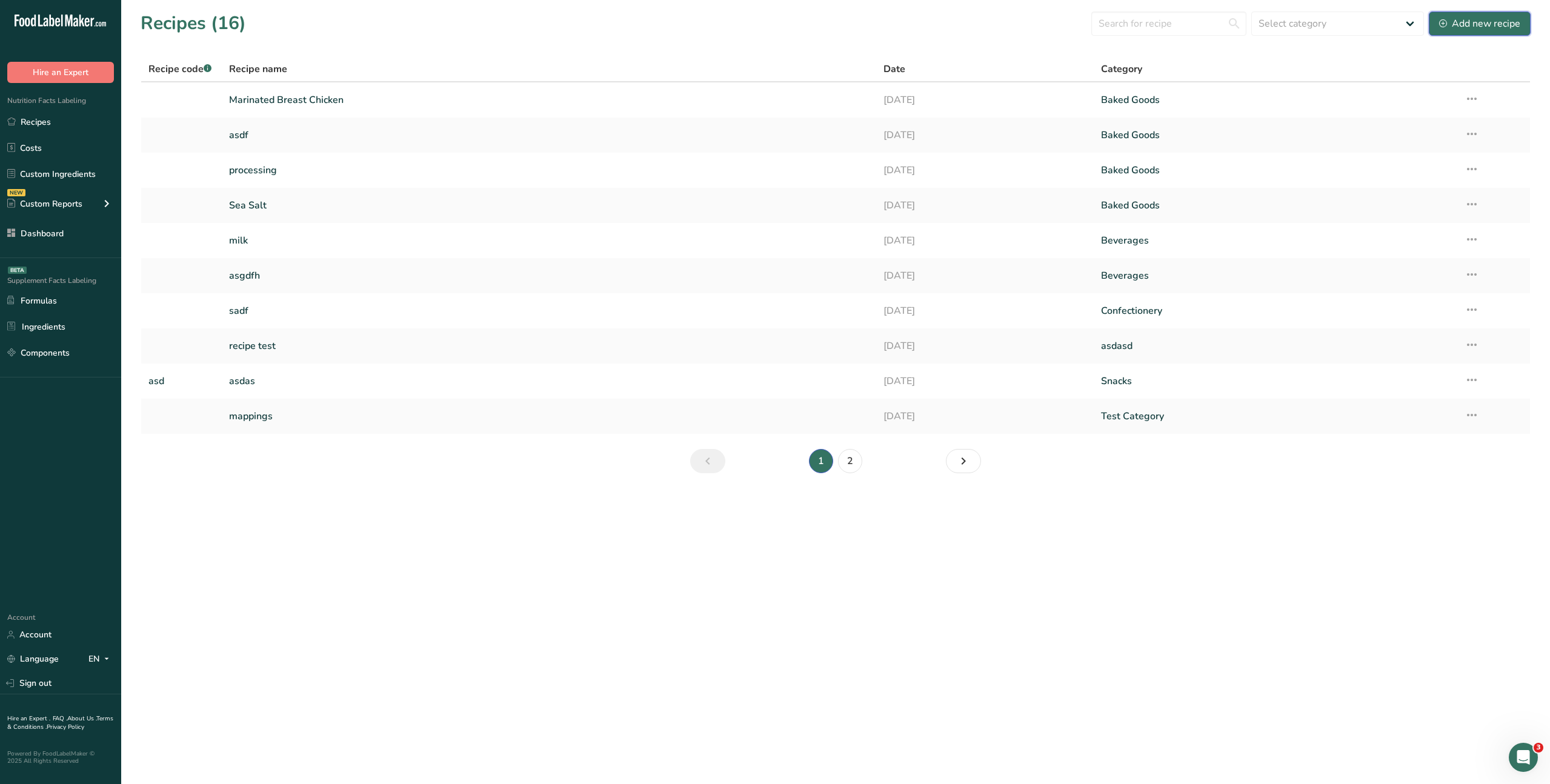
click at [1467, 20] on div "Add new recipe" at bounding box center [1479, 23] width 81 height 14
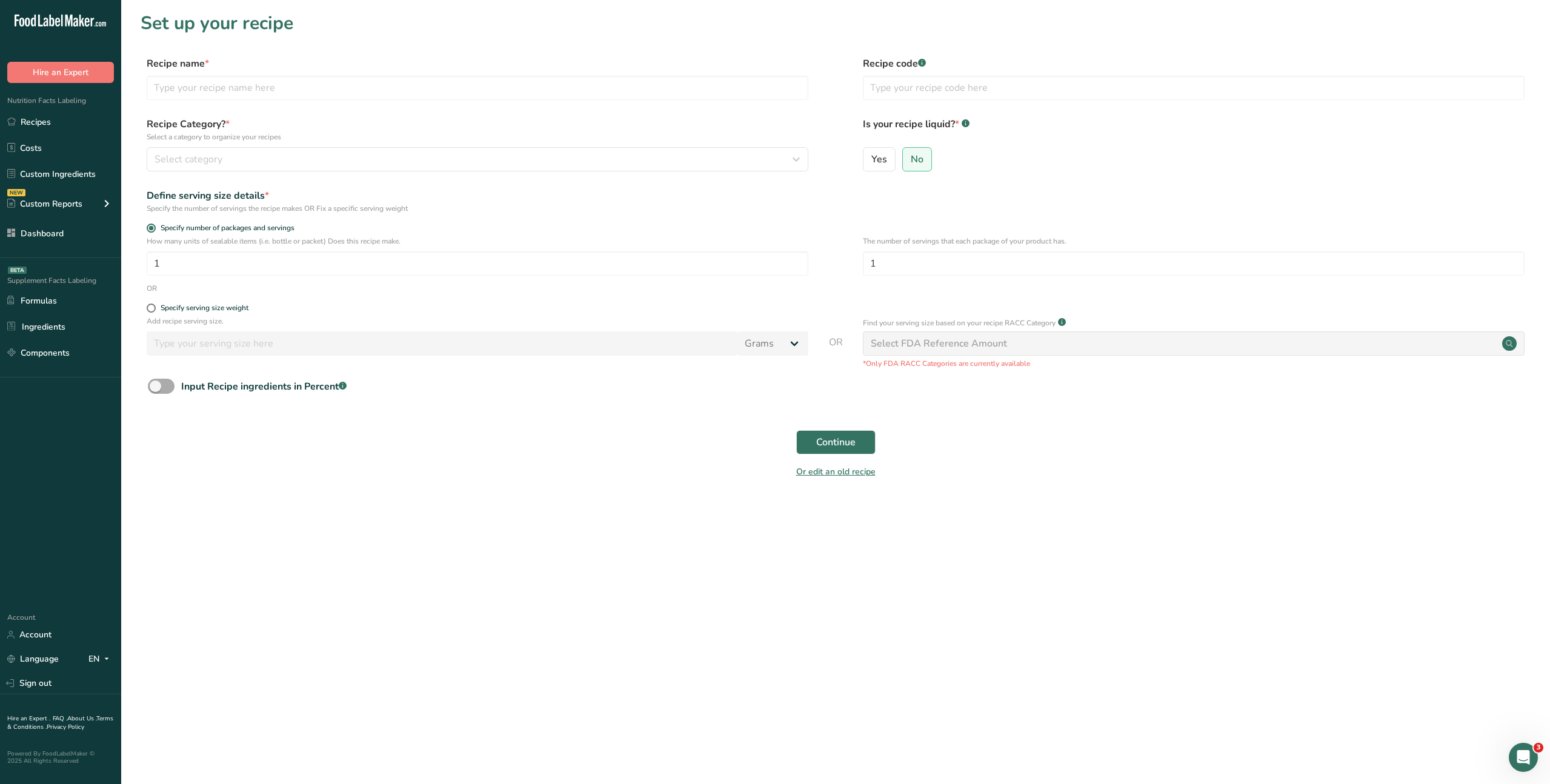
click at [169, 388] on span at bounding box center [161, 386] width 26 height 15
click at [156, 388] on input "Input Recipe ingredients in Percent .a-a{fill:#347362;}.b-a{fill:#fff;}" at bounding box center [152, 386] width 8 height 8
click at [154, 387] on span at bounding box center [161, 386] width 26 height 15
click at [154, 387] on input "Input Recipe ingredients in Percent .a-a{fill:#347362;}.b-a{fill:#fff;}" at bounding box center [152, 386] width 8 height 8
click at [169, 386] on span at bounding box center [161, 386] width 26 height 15
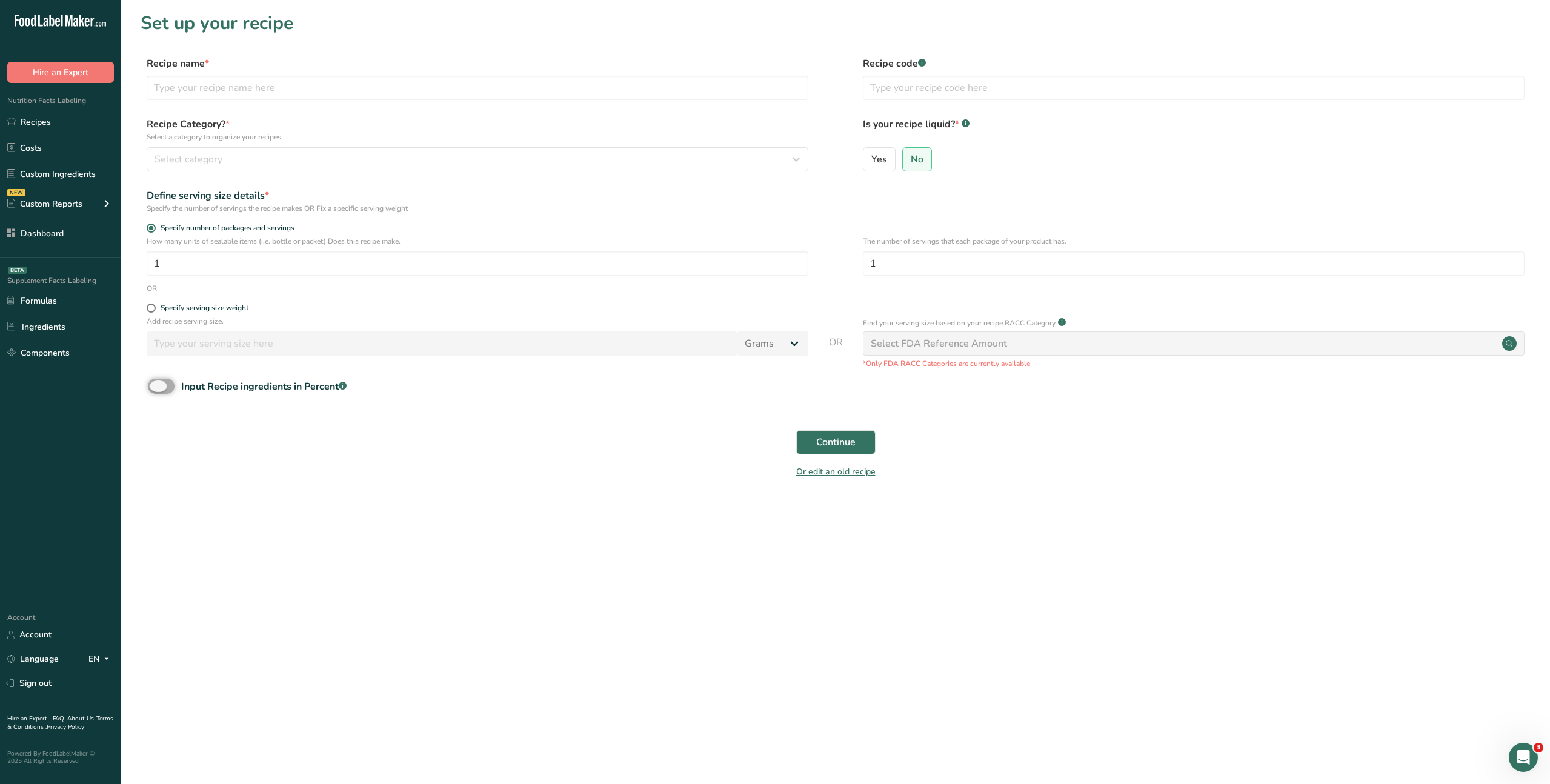
click at [156, 386] on input "Input Recipe ingredients in Percent .a-a{fill:#347362;}.b-a{fill:#fff;}" at bounding box center [152, 386] width 8 height 8
checkbox input "true"
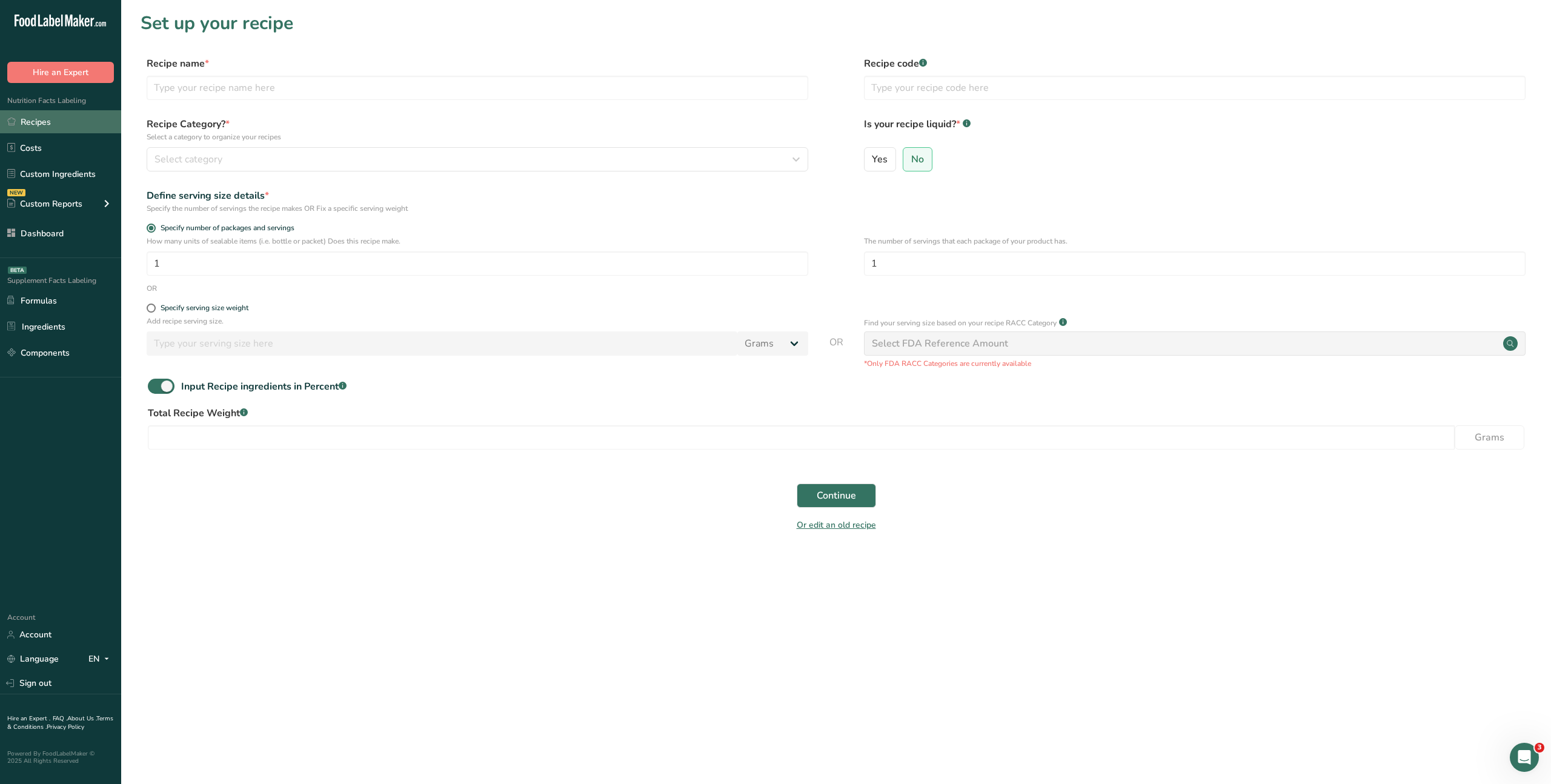
click at [68, 123] on link "Recipes" at bounding box center [60, 121] width 121 height 23
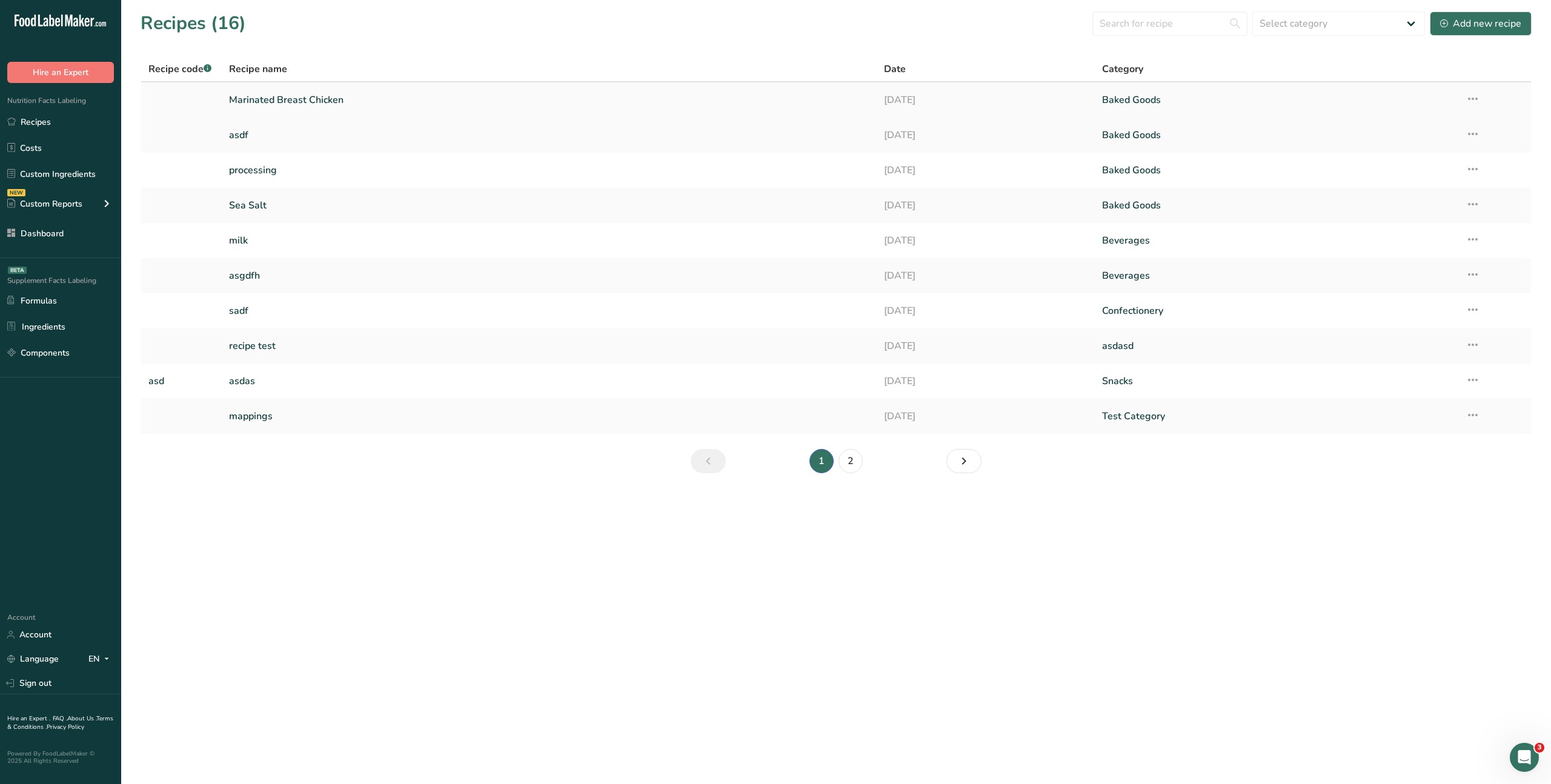
click at [255, 103] on link "Marinated Breast Chicken" at bounding box center [549, 100] width 640 height 26
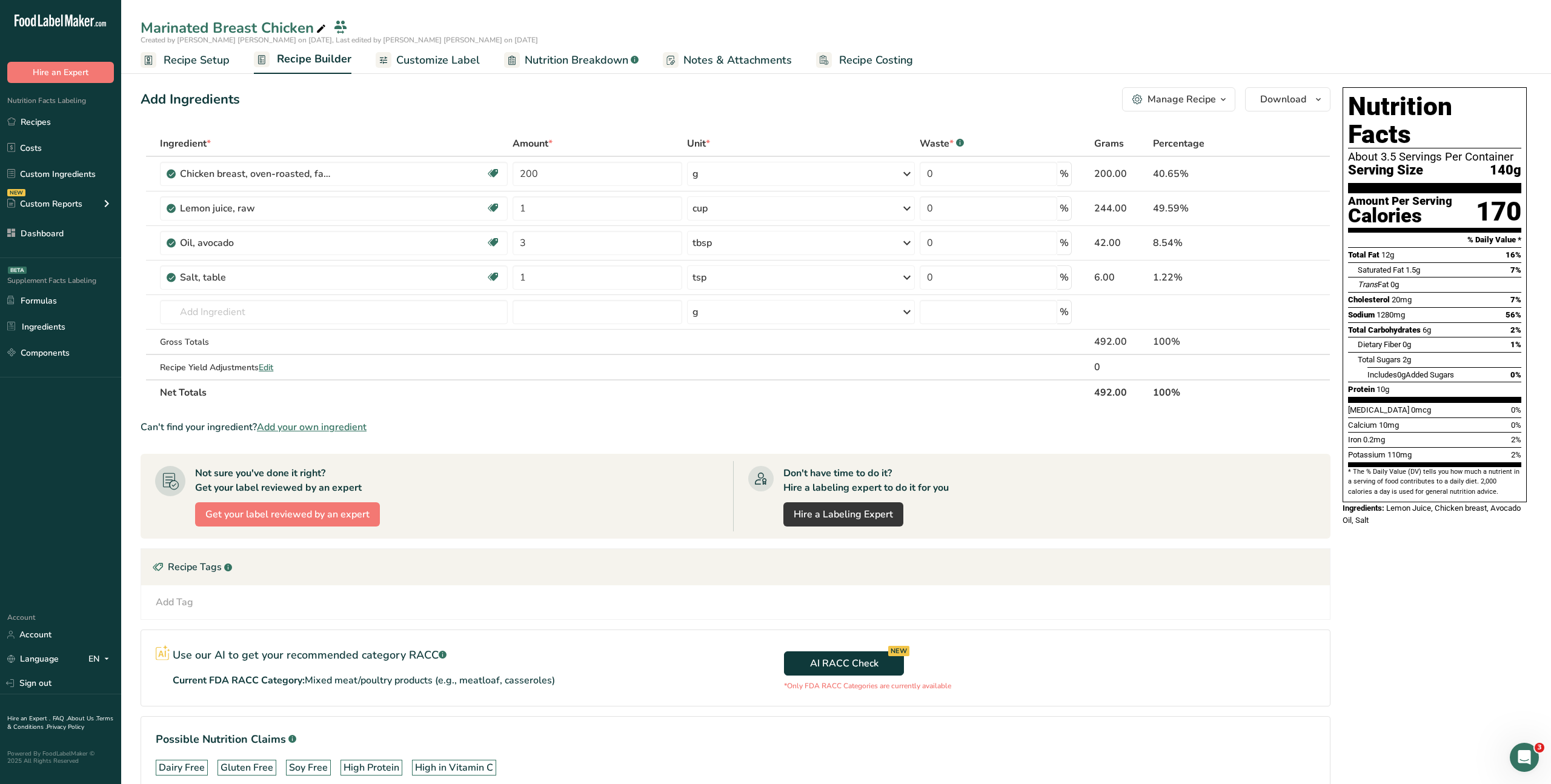
click at [1205, 98] on div "Manage Recipe" at bounding box center [1181, 99] width 68 height 14
click at [210, 63] on span "Recipe Setup" at bounding box center [197, 60] width 66 height 16
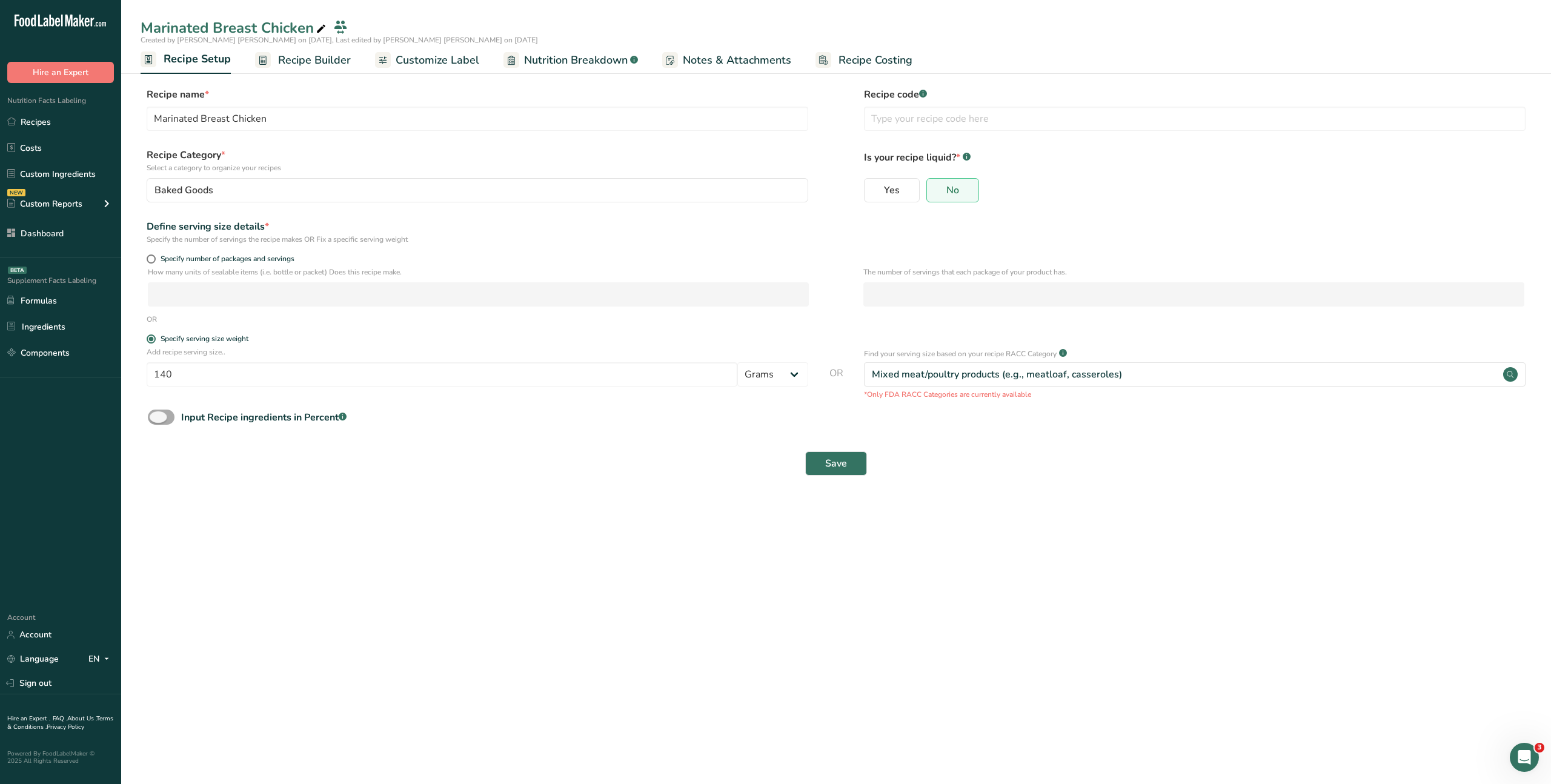
click at [166, 416] on span at bounding box center [161, 417] width 26 height 15
click at [156, 416] on input "Input Recipe ingredients in Percent .a-a{fill:#347362;}.b-a{fill:#fff;}" at bounding box center [152, 416] width 8 height 8
checkbox input "true"
click at [223, 469] on input "number" at bounding box center [801, 468] width 1307 height 24
type input "200"
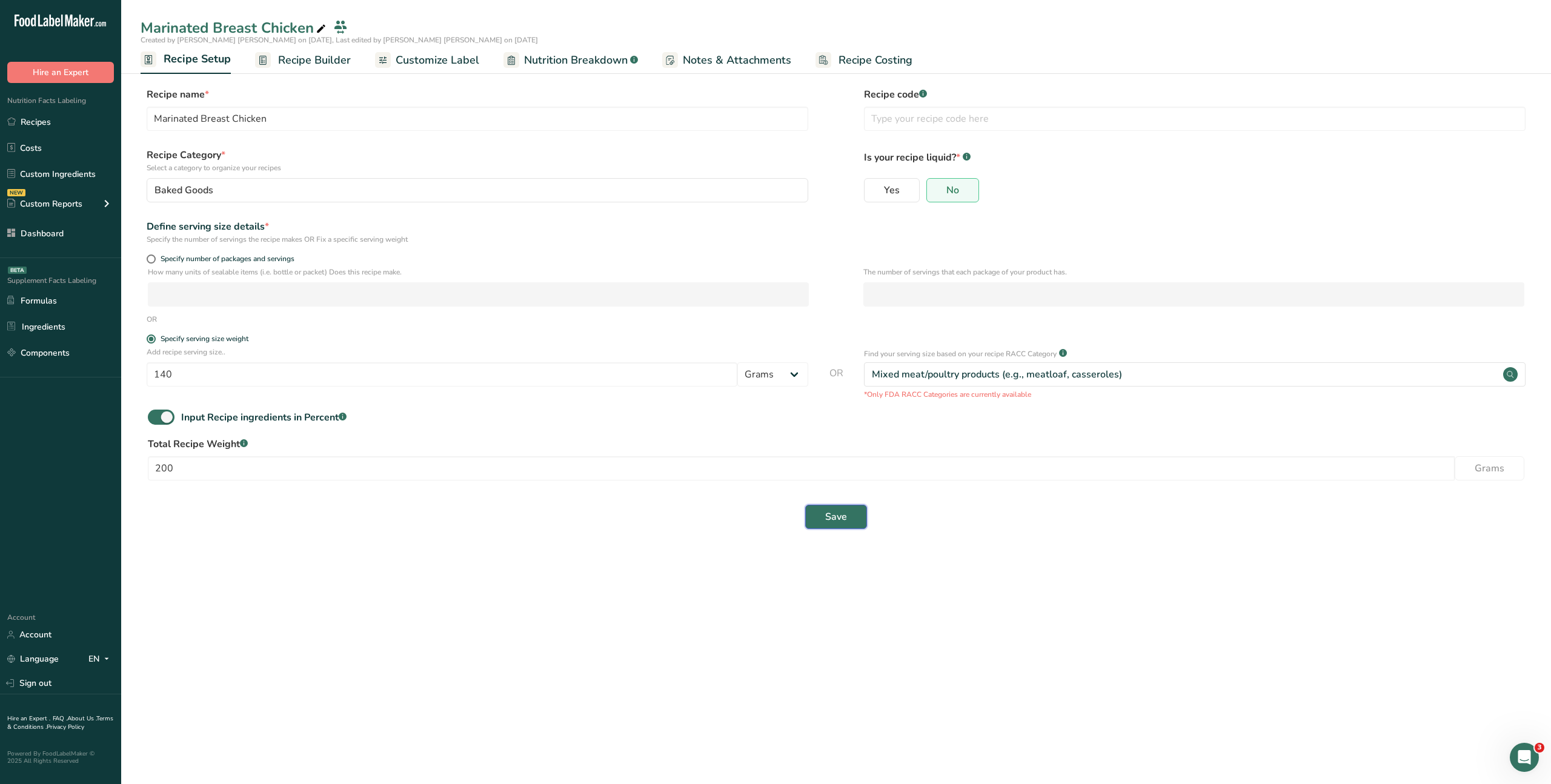
click at [834, 517] on span "Save" at bounding box center [836, 516] width 22 height 14
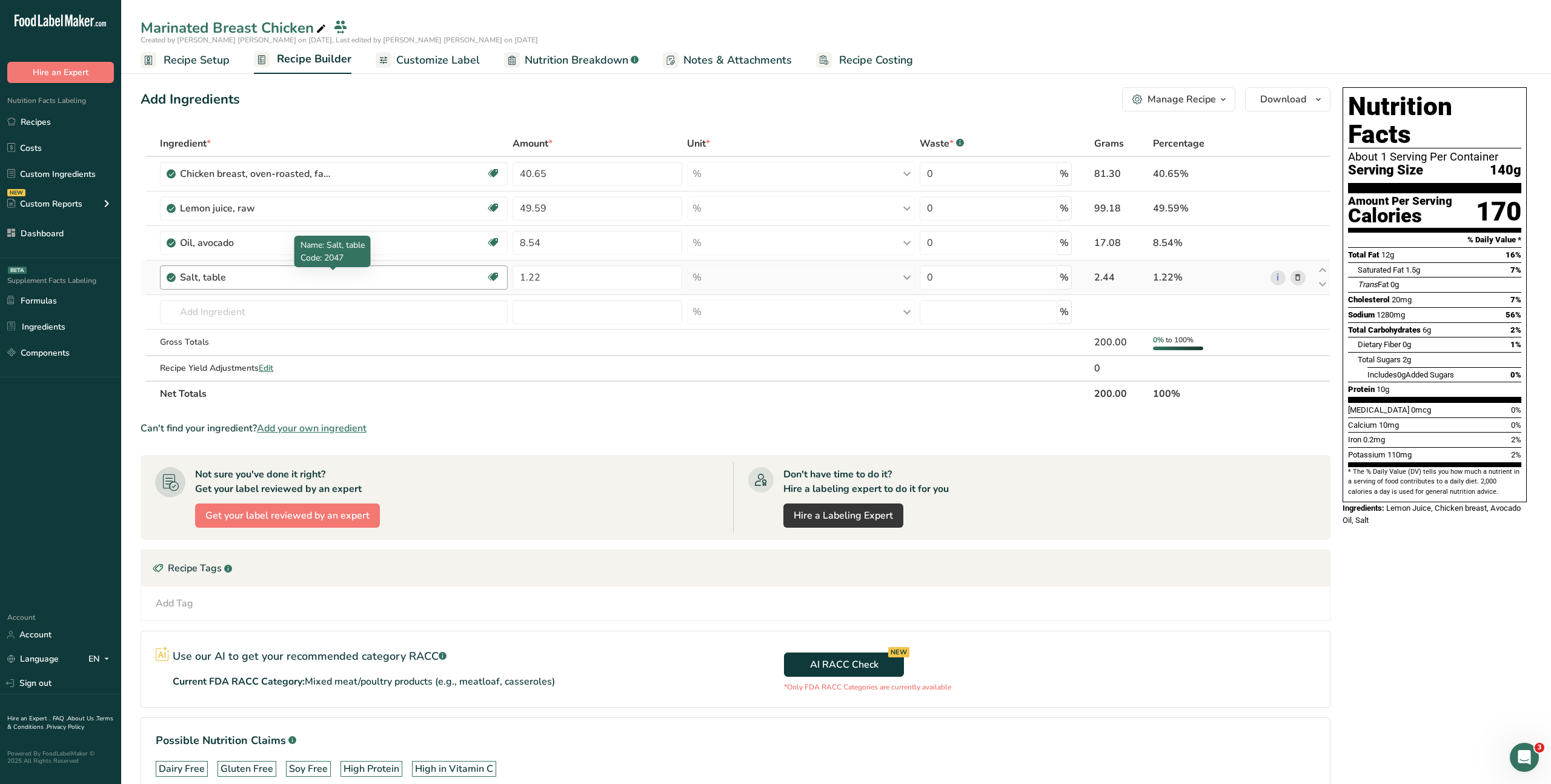
click at [230, 277] on div "Salt, table" at bounding box center [256, 277] width 152 height 14
click at [228, 275] on div "Salt, table" at bounding box center [256, 277] width 152 height 14
click at [1298, 278] on icon at bounding box center [1298, 278] width 9 height 13
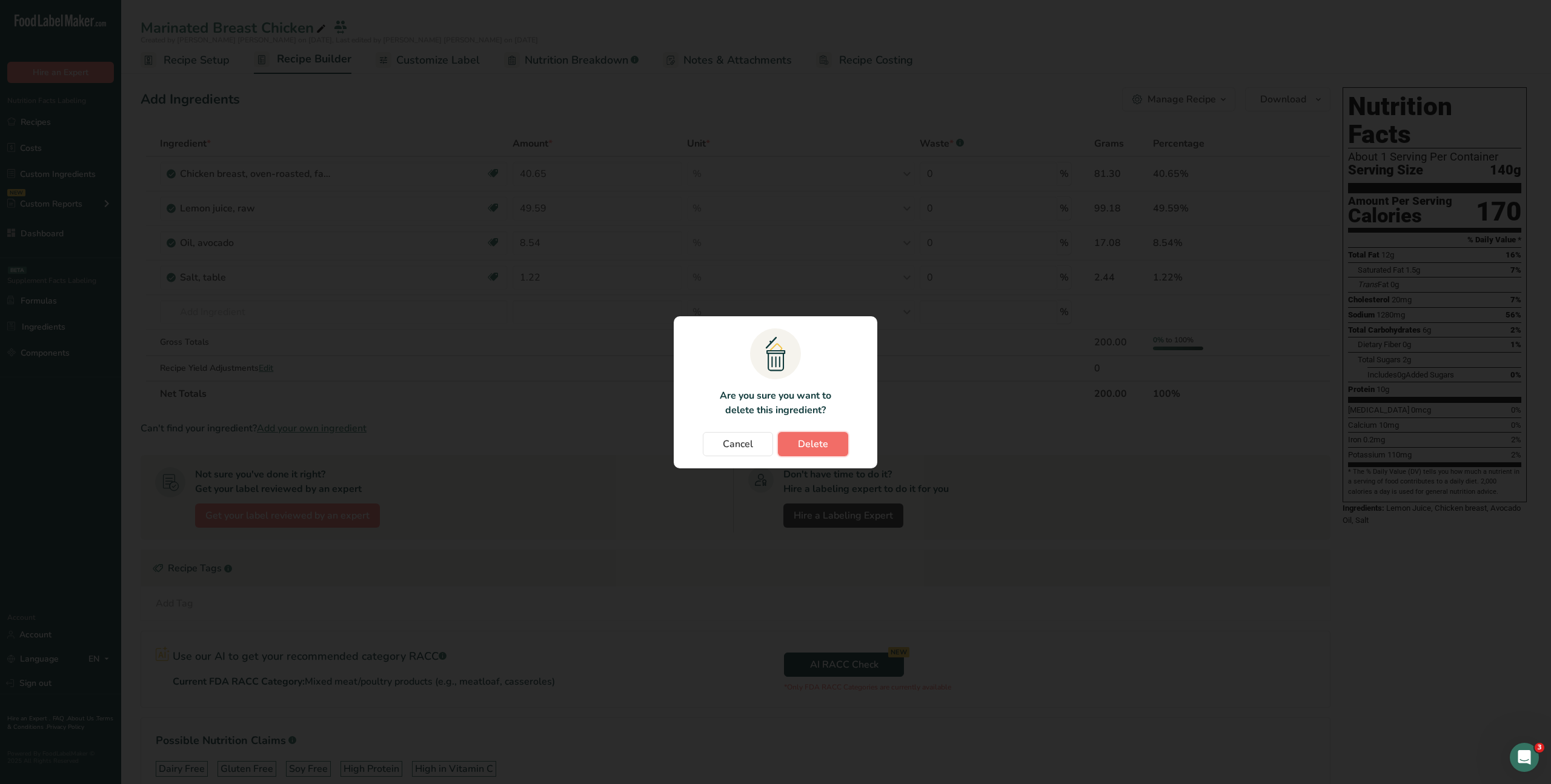
click at [823, 442] on span "Delete" at bounding box center [813, 444] width 31 height 14
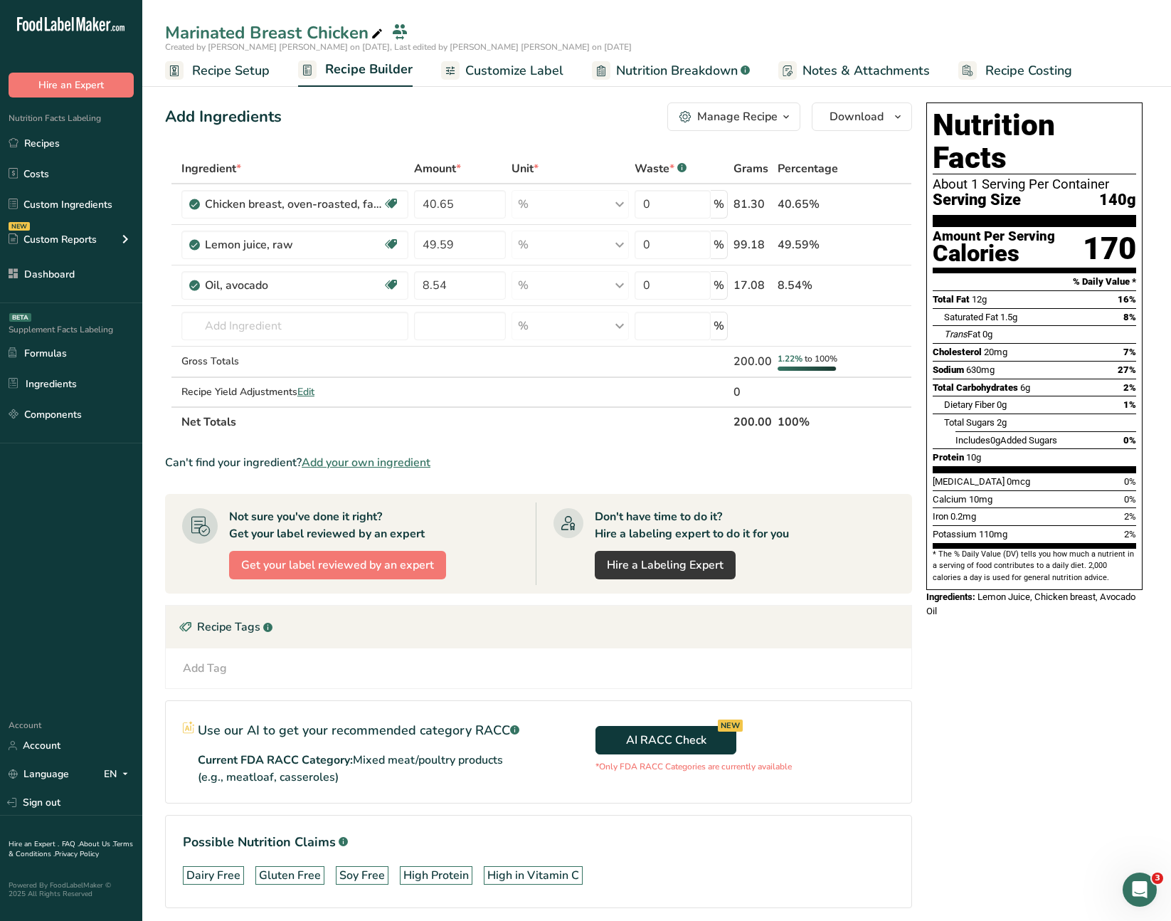
click at [223, 70] on span "Recipe Setup" at bounding box center [231, 70] width 78 height 19
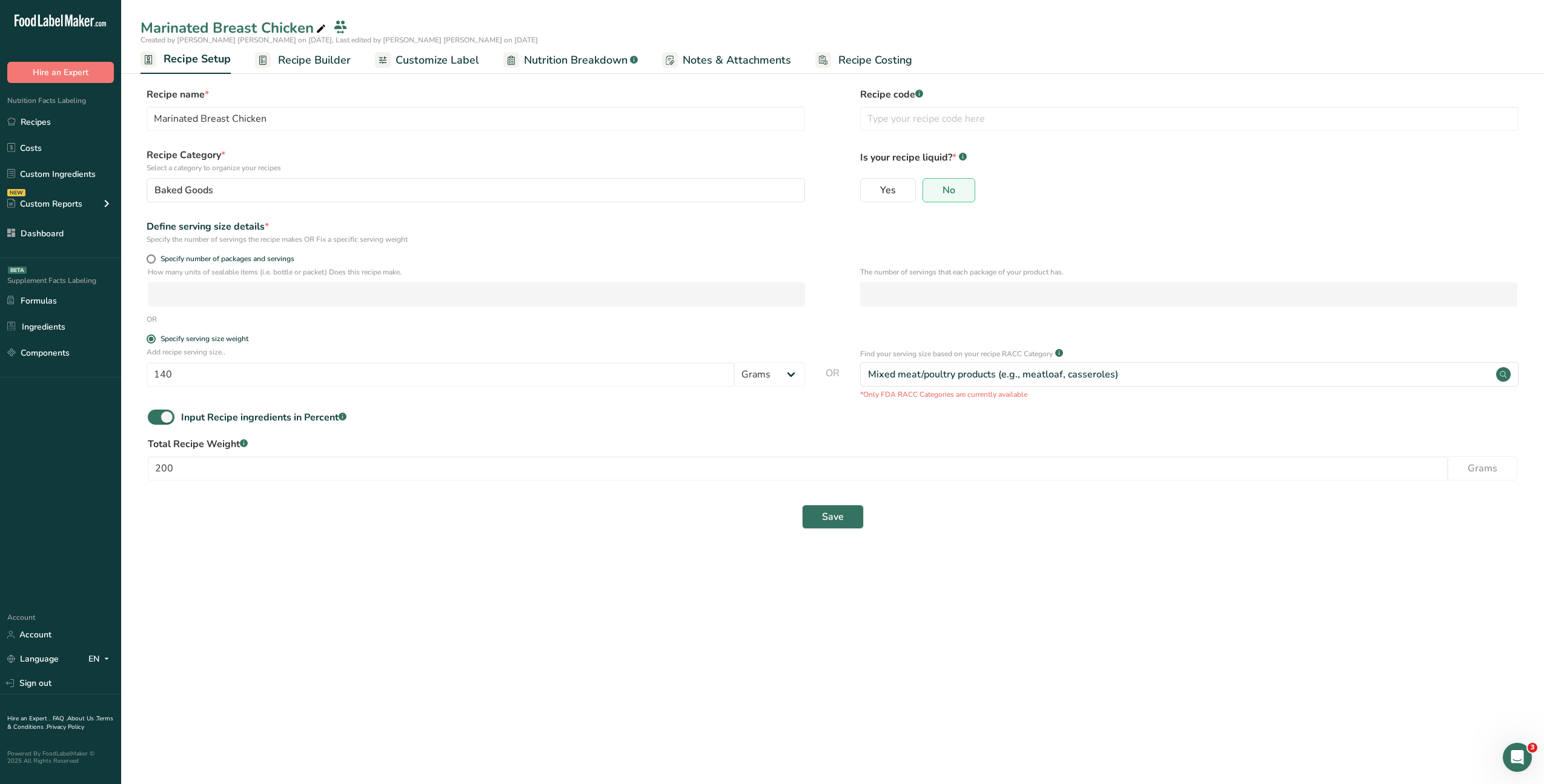
click at [307, 63] on span "Recipe Builder" at bounding box center [314, 60] width 72 height 16
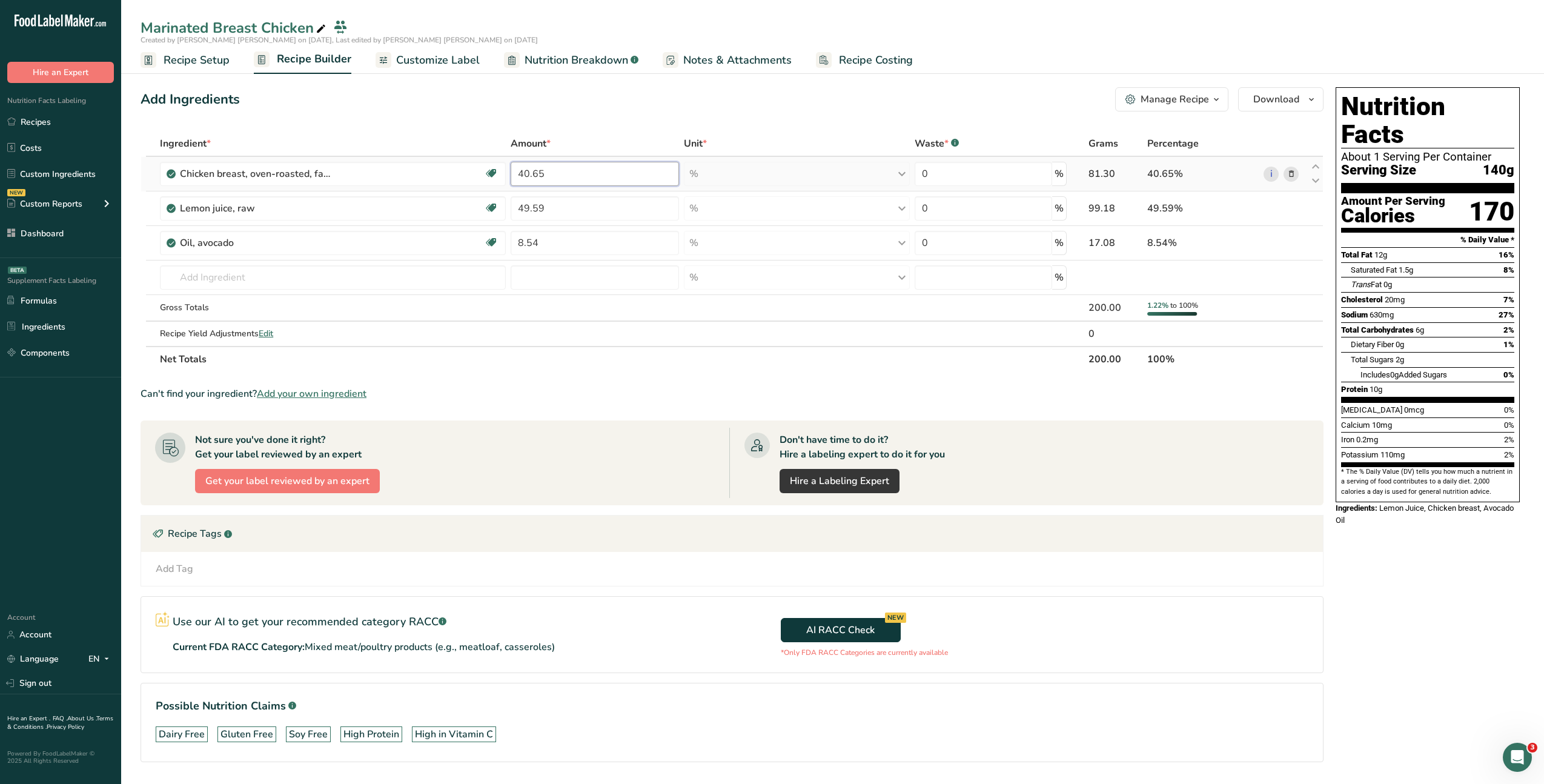
click at [541, 179] on input "40.65" at bounding box center [595, 174] width 169 height 24
drag, startPoint x: 501, startPoint y: 173, endPoint x: 461, endPoint y: 172, distance: 40.0
click at [461, 172] on tr "Chicken breast, oven-roasted, fat-free, sliced Dairy free Gluten free Soy free …" at bounding box center [732, 174] width 1182 height 35
type input "30"
click at [479, 209] on div "Ingredient * Amount * Unit * Waste * .a-a{fill:#347362;}.b-a{fill:#fff;} Grams …" at bounding box center [732, 251] width 1183 height 241
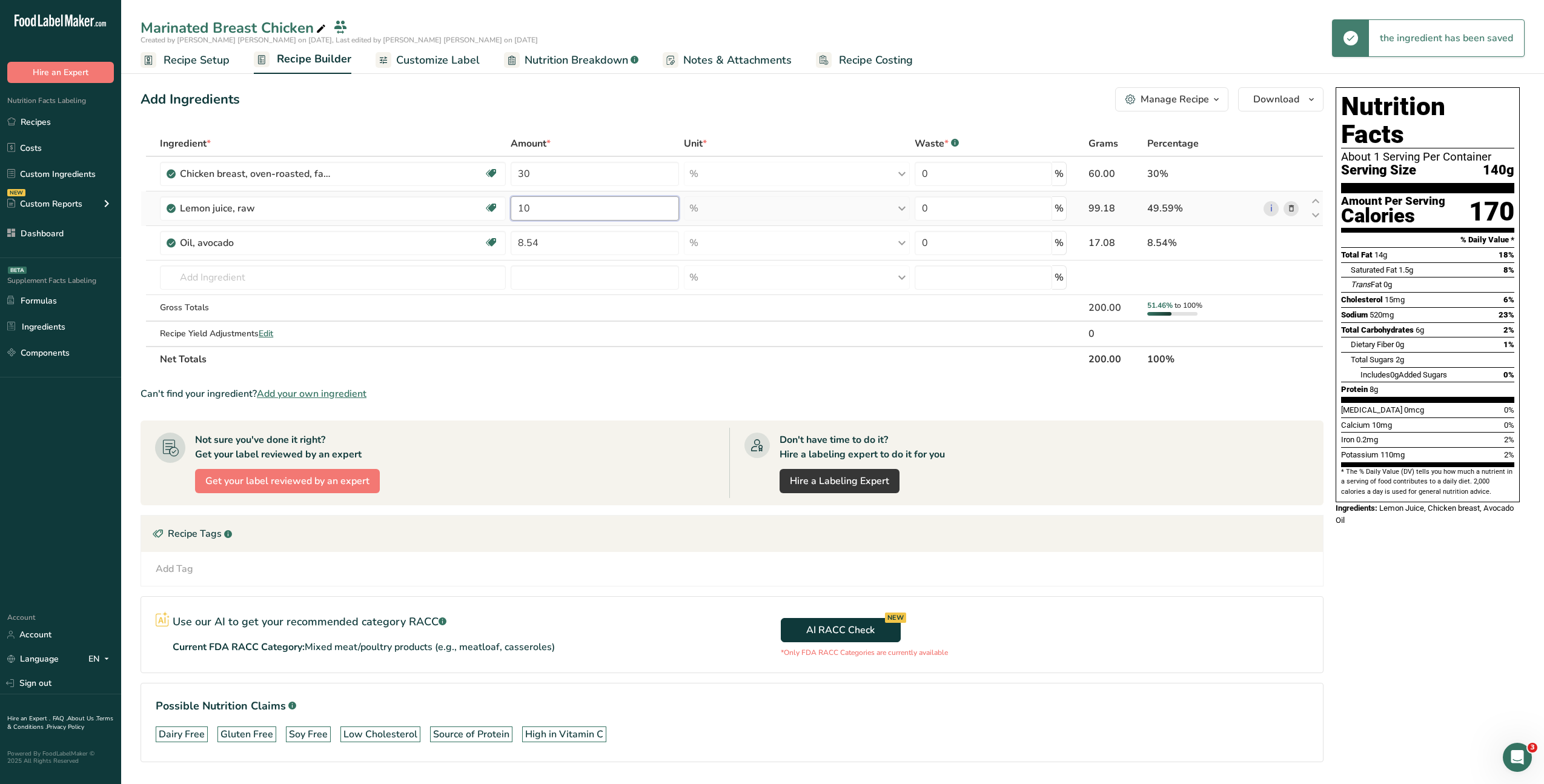
type input "1"
type input "5"
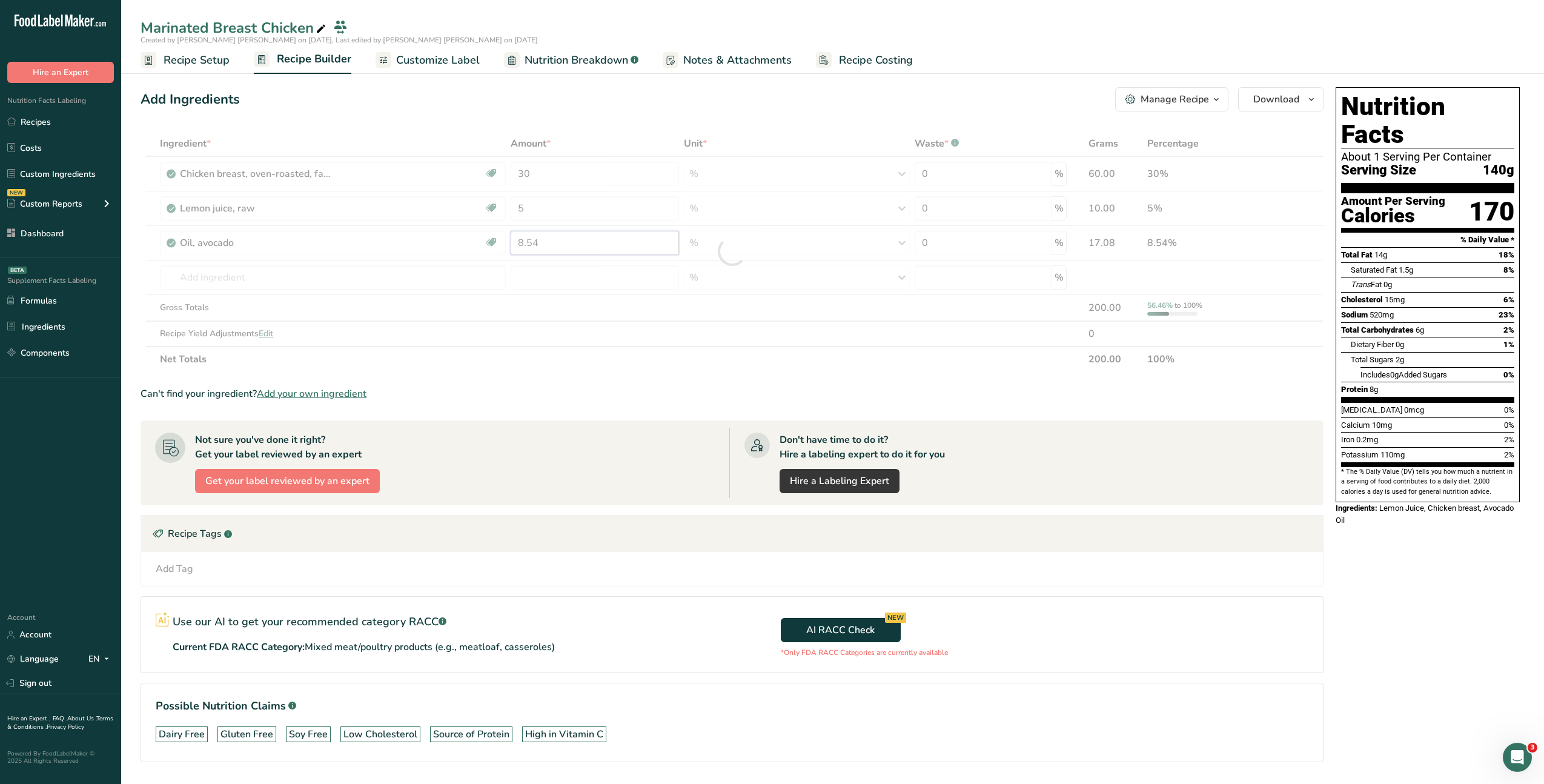
drag, startPoint x: 564, startPoint y: 240, endPoint x: 491, endPoint y: 236, distance: 73.1
click at [484, 236] on div "Ingredient * Amount * Unit * Waste * .a-a{fill:#347362;}.b-a{fill:#fff;} Grams …" at bounding box center [732, 251] width 1183 height 241
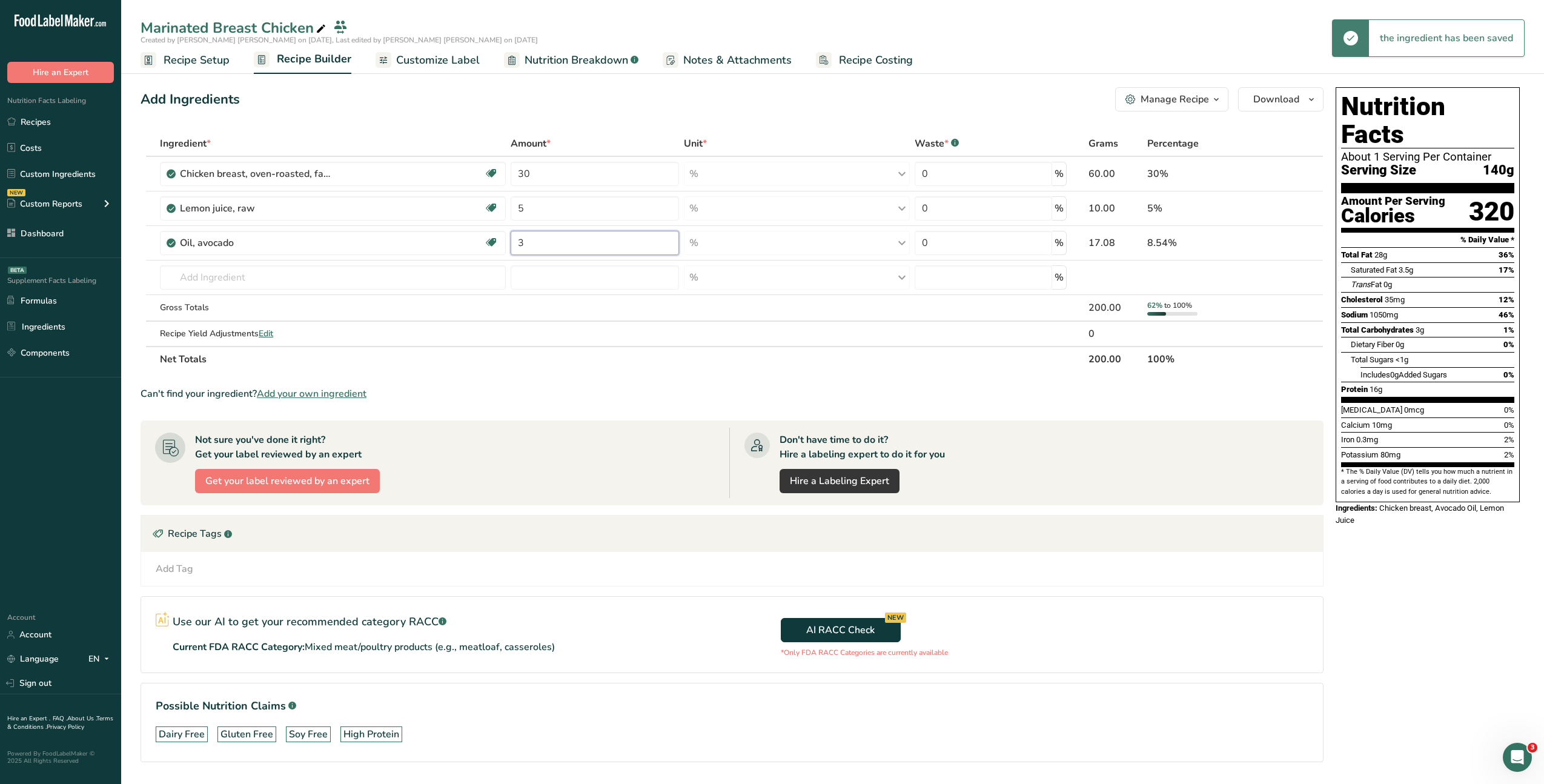
type input "3"
click at [635, 110] on div "Add Ingredients Manage Recipe Delete Recipe Duplicate Recipe Scale Recipe Save …" at bounding box center [732, 99] width 1183 height 24
click at [91, 203] on div "NEW Custom Reports" at bounding box center [60, 203] width 121 height 31
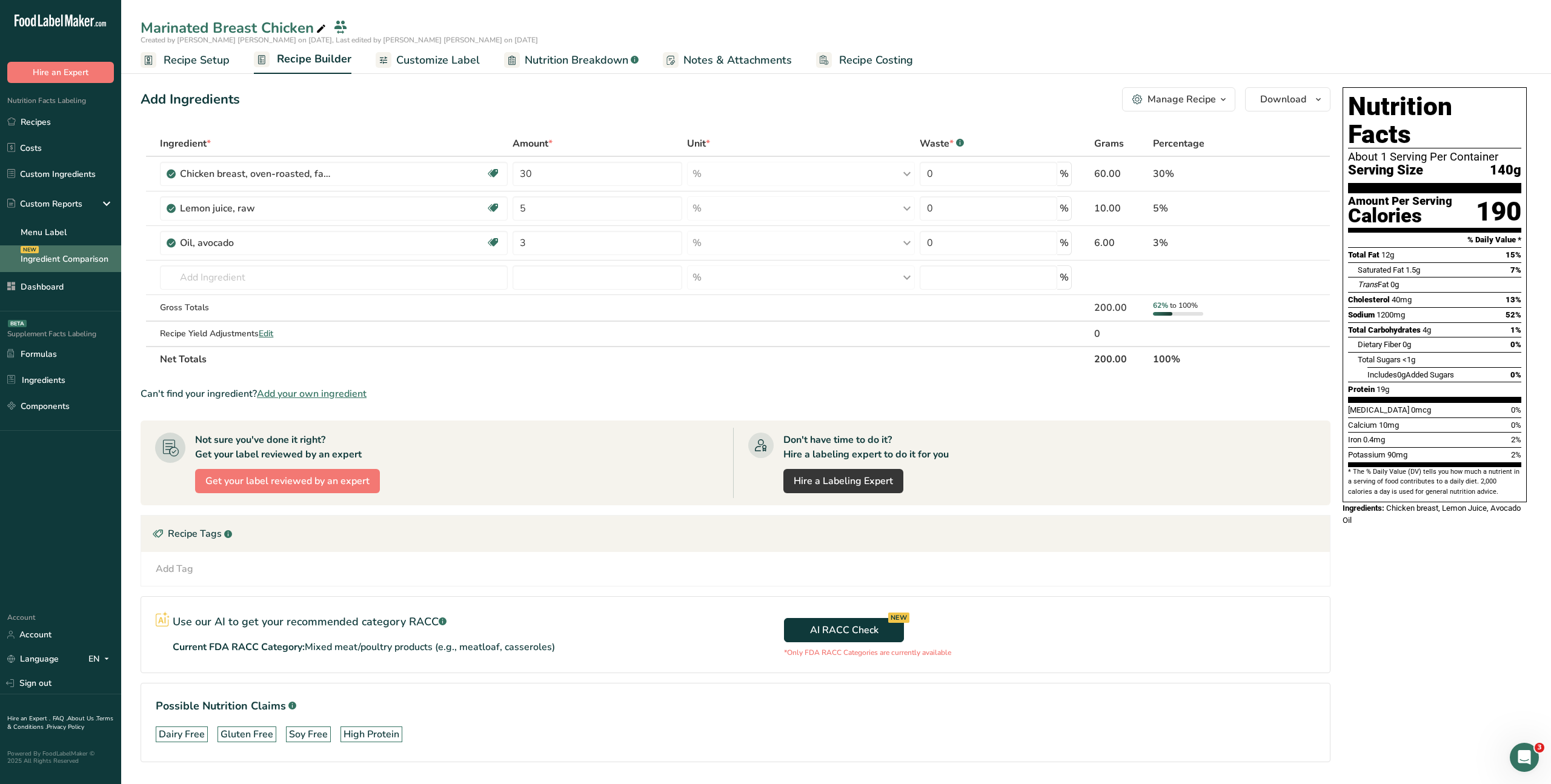
click at [77, 250] on link "Ingredient Comparison NEW" at bounding box center [60, 258] width 121 height 26
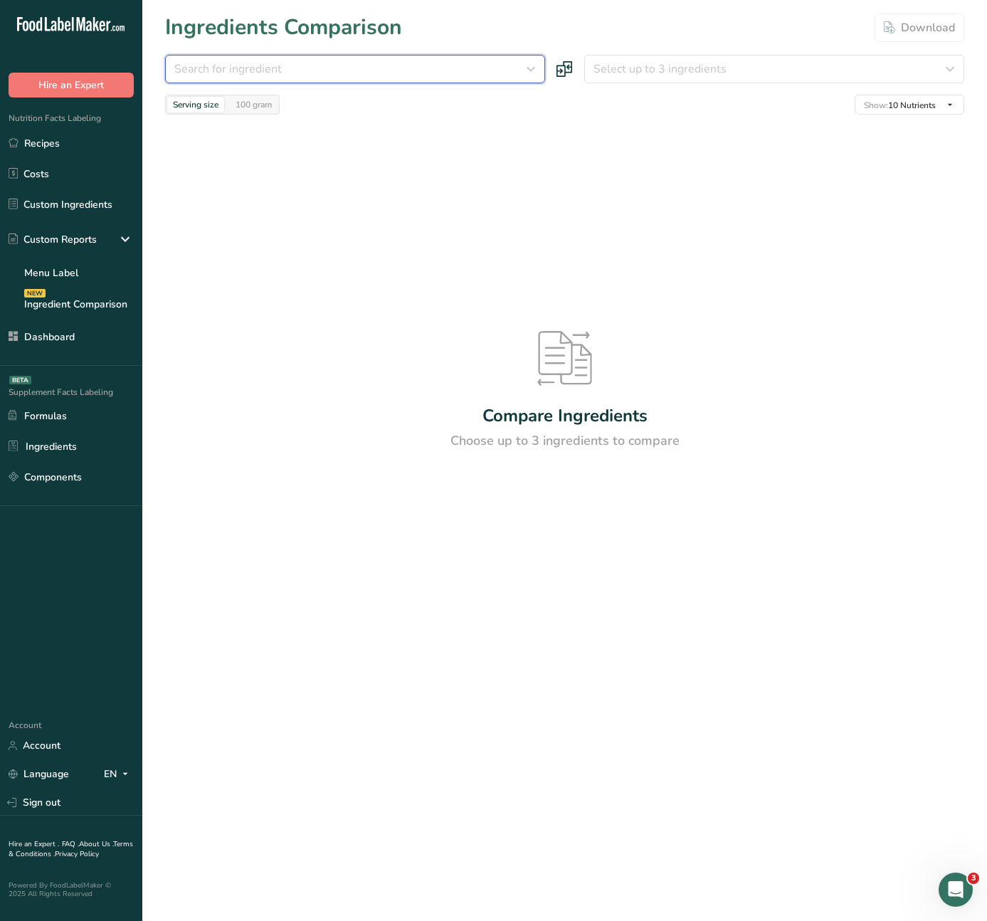
click at [327, 77] on div "Search for ingredient" at bounding box center [350, 68] width 353 height 17
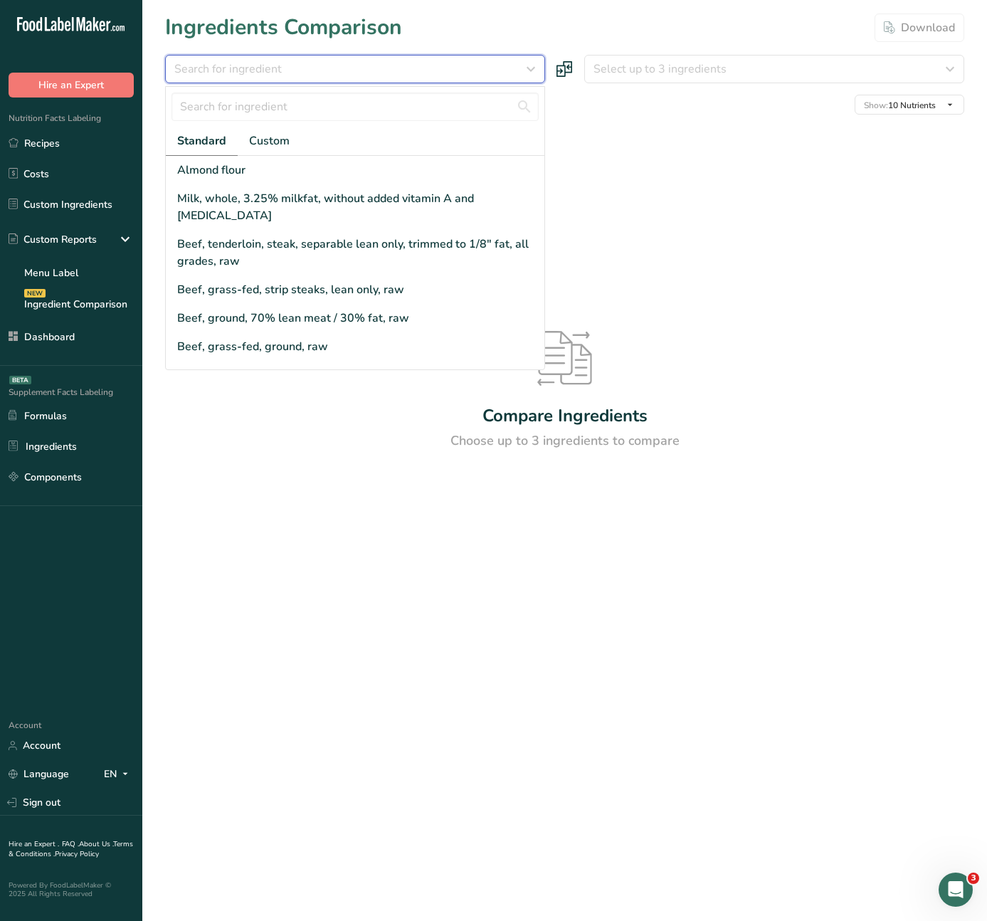
click at [208, 66] on span "Search for ingredient" at bounding box center [227, 68] width 107 height 17
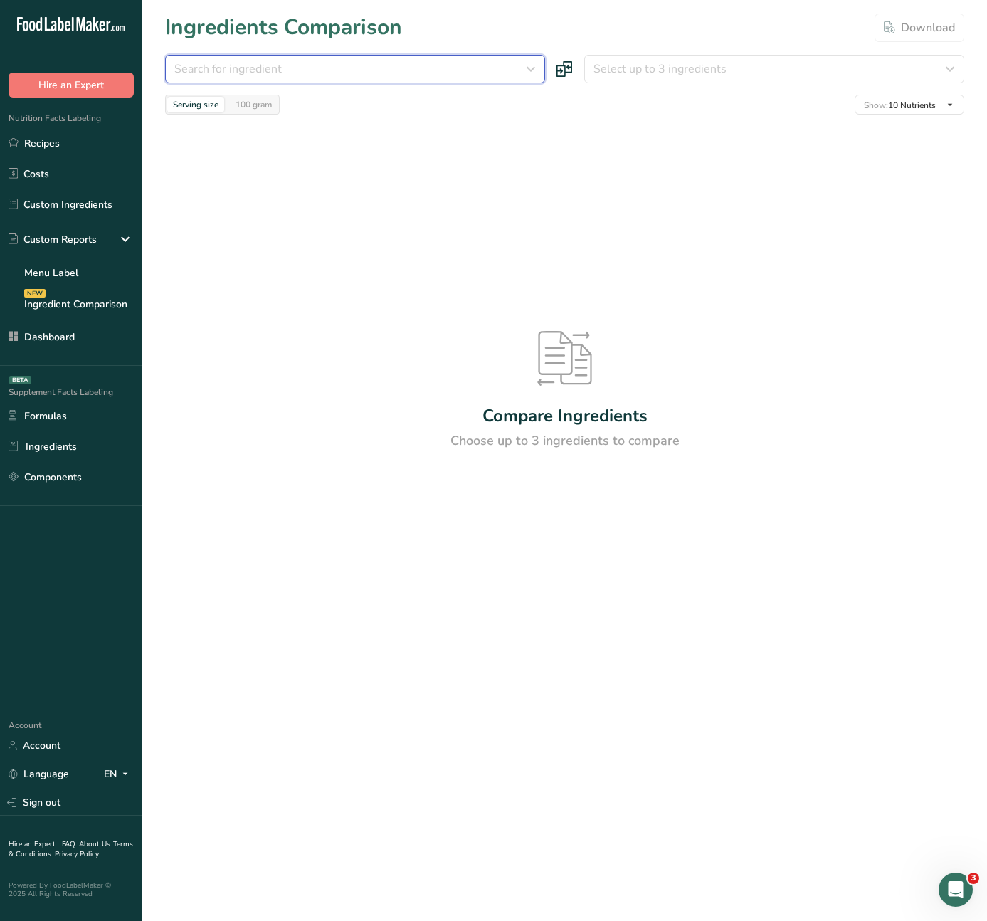
click at [218, 68] on span "Search for ingredient" at bounding box center [227, 68] width 107 height 17
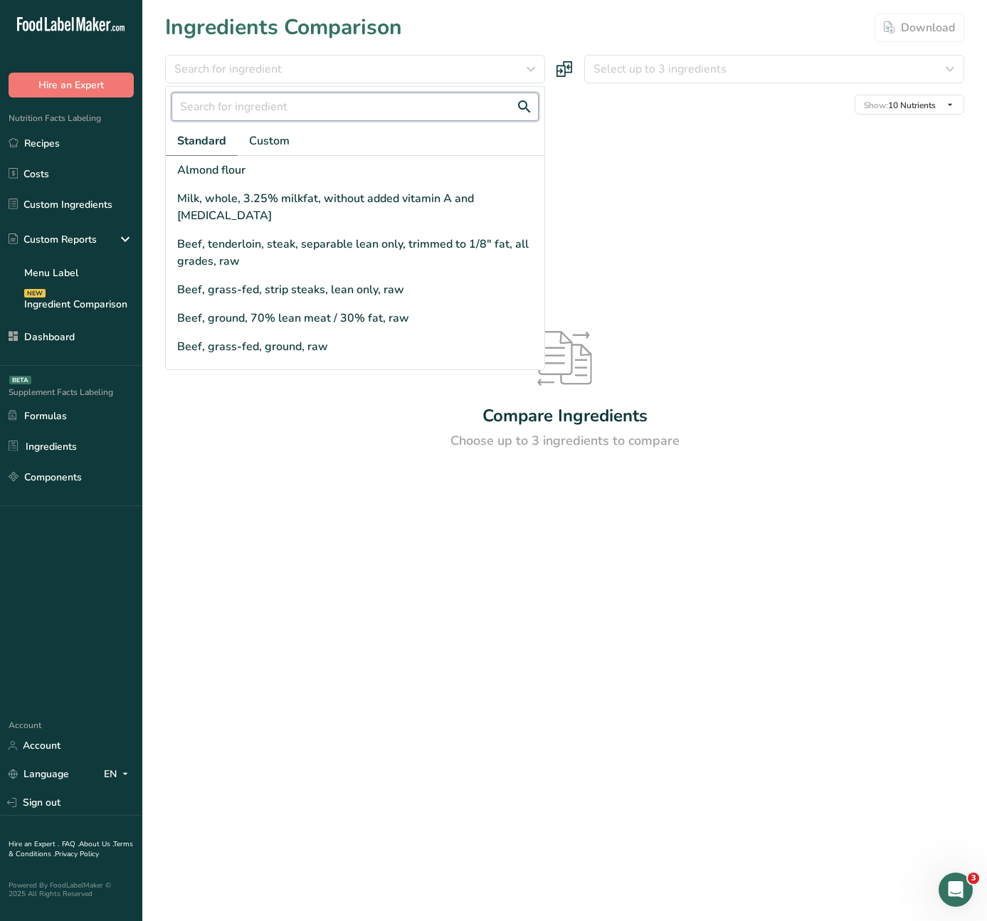
click at [246, 99] on input "text" at bounding box center [354, 106] width 367 height 28
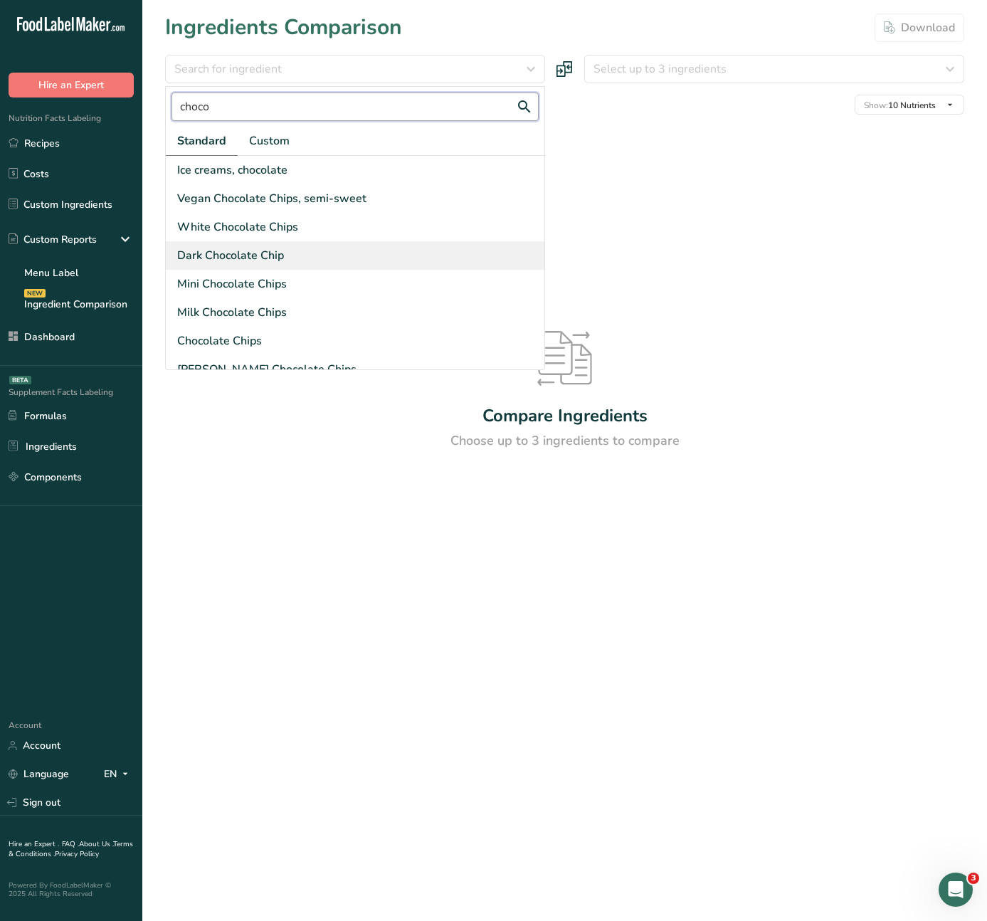
type input "choco"
click at [216, 250] on div "Dark Chocolate Chip" at bounding box center [230, 255] width 107 height 17
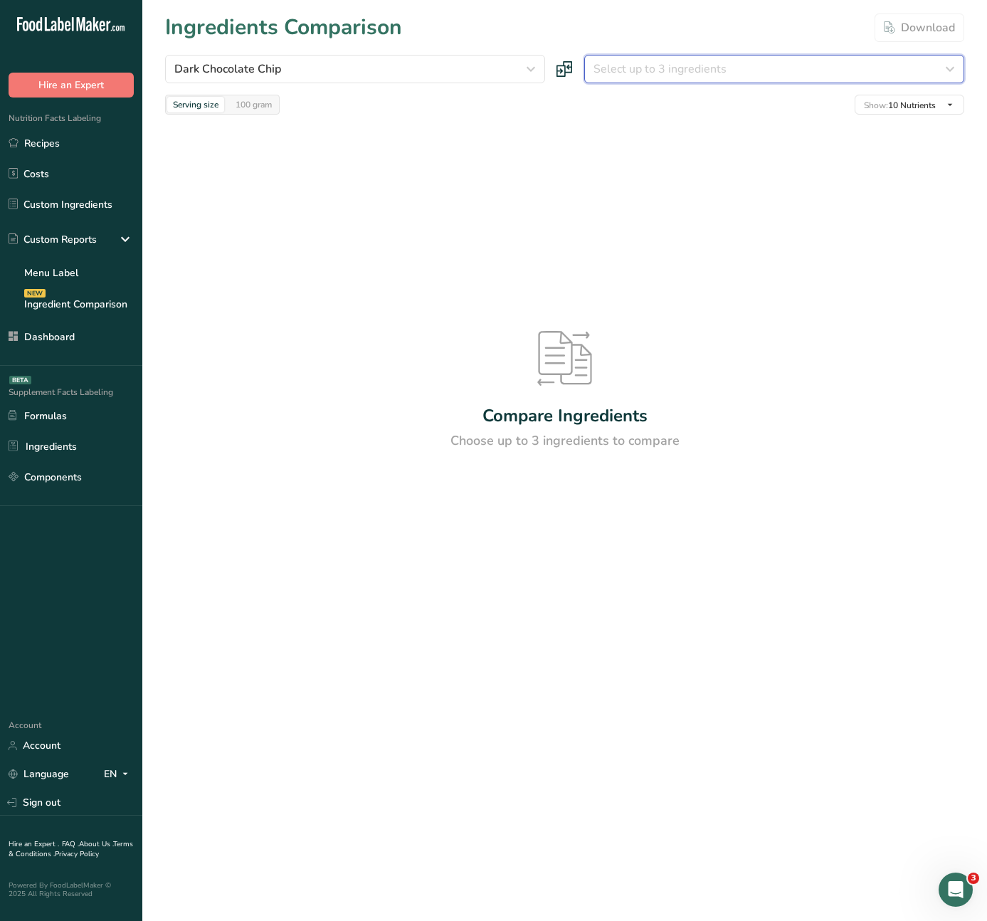
click at [608, 69] on span "Select up to 3 ingredients" at bounding box center [659, 68] width 133 height 17
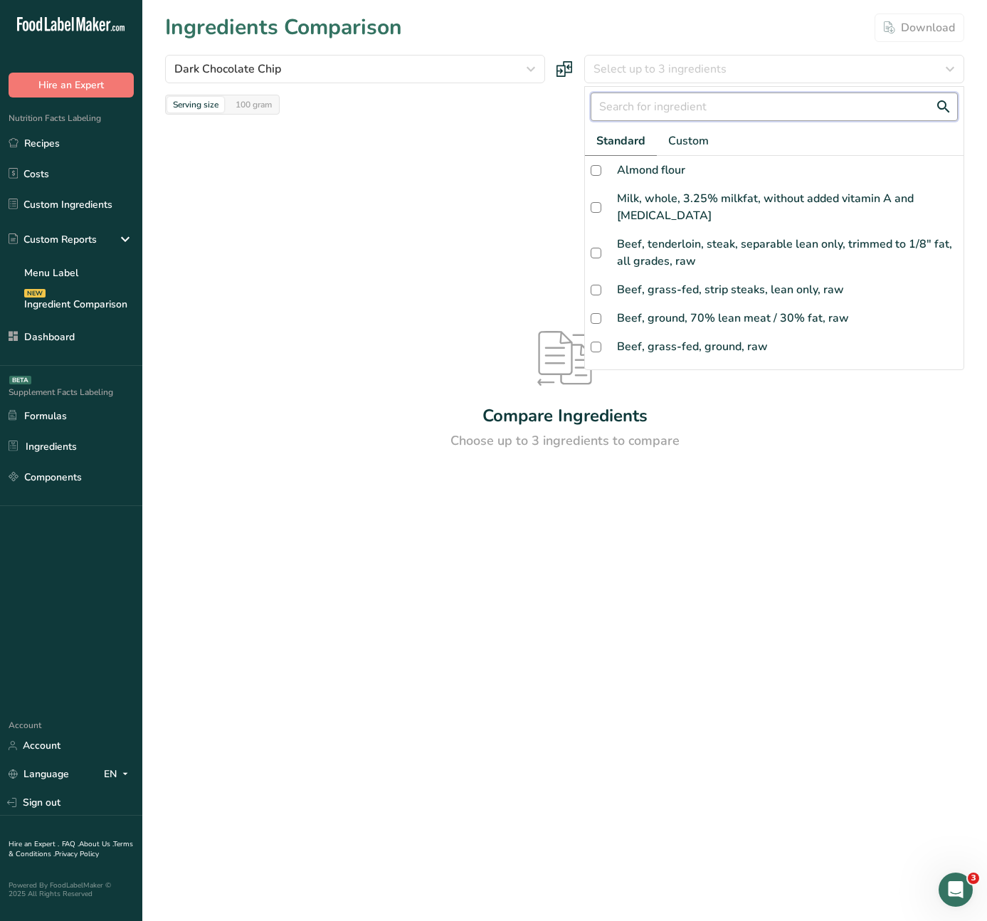
click at [629, 107] on input "text" at bounding box center [774, 106] width 367 height 28
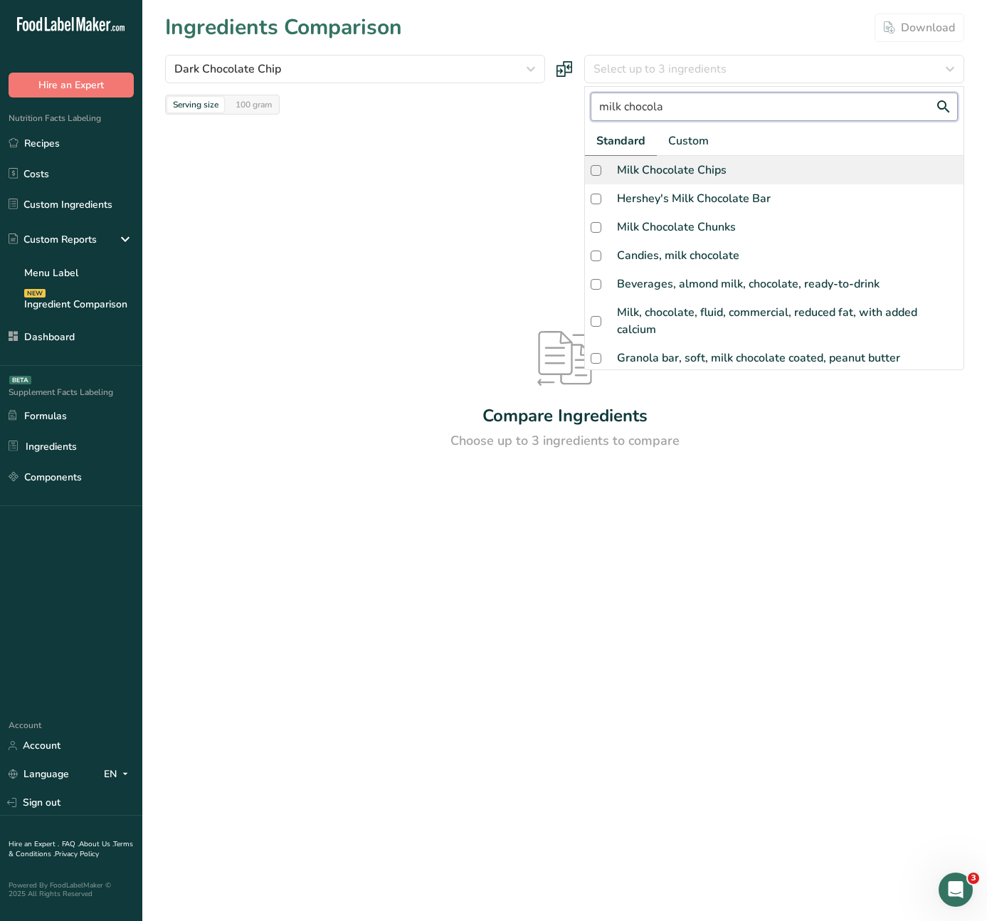
type input "milk chocola"
click at [667, 167] on div "Milk Chocolate Chips" at bounding box center [672, 169] width 110 height 17
checkbox input "true"
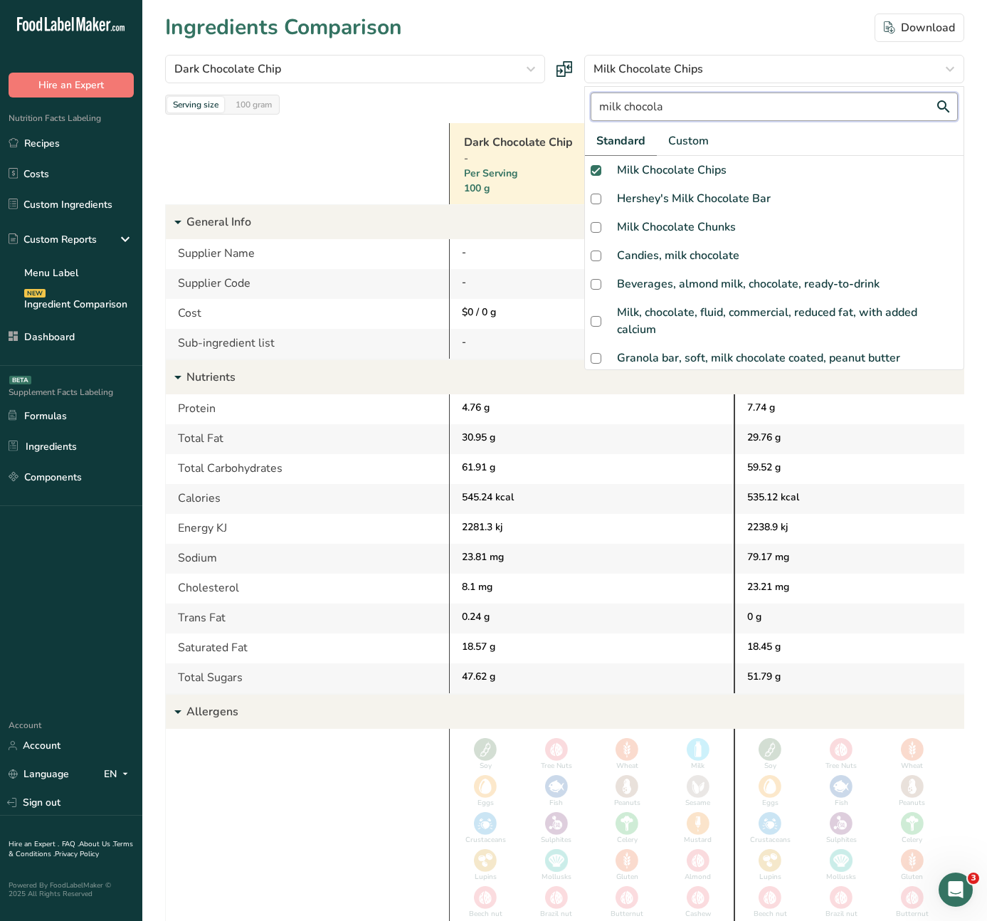
click at [682, 102] on input "milk chocola" at bounding box center [774, 106] width 367 height 28
drag, startPoint x: 692, startPoint y: 108, endPoint x: 584, endPoint y: 107, distance: 108.1
click at [584, 107] on div "milk chocola Standard Custom Milk Chocolate Chips Hershey's Milk Chocolate Bar …" at bounding box center [774, 228] width 380 height 284
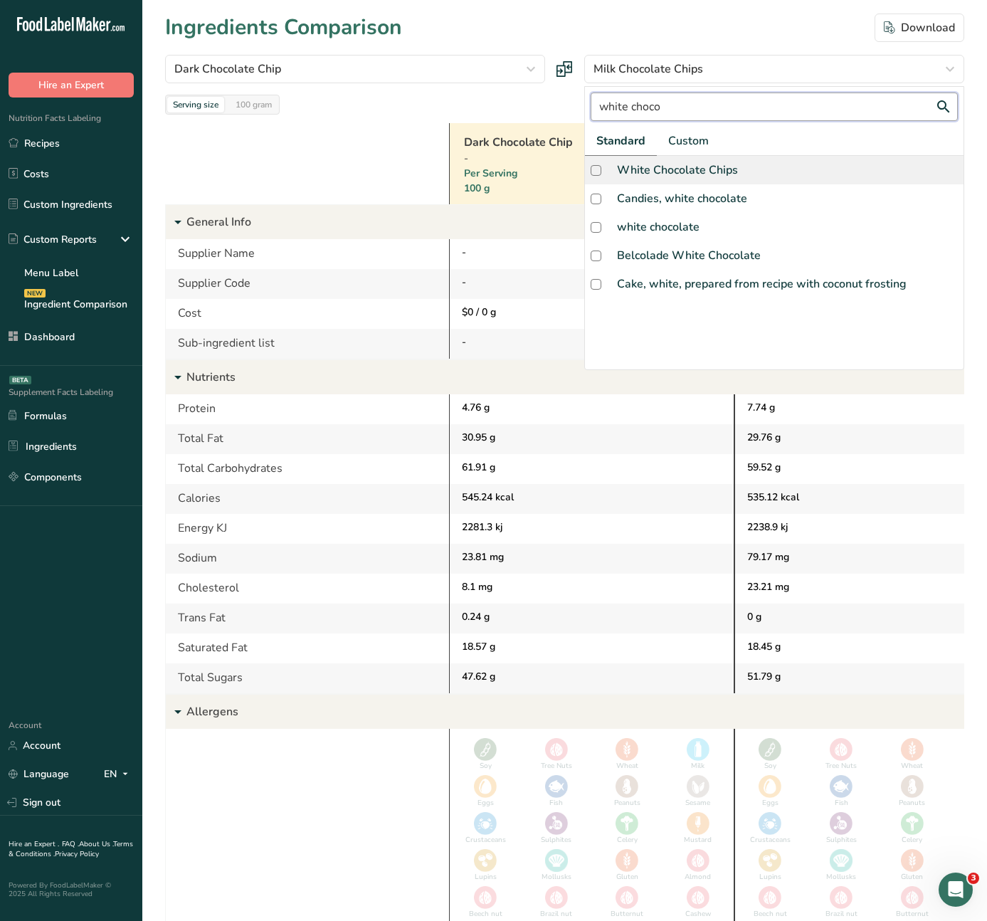
type input "white choco"
click at [652, 170] on div "White Chocolate Chips" at bounding box center [677, 169] width 121 height 17
checkbox input "true"
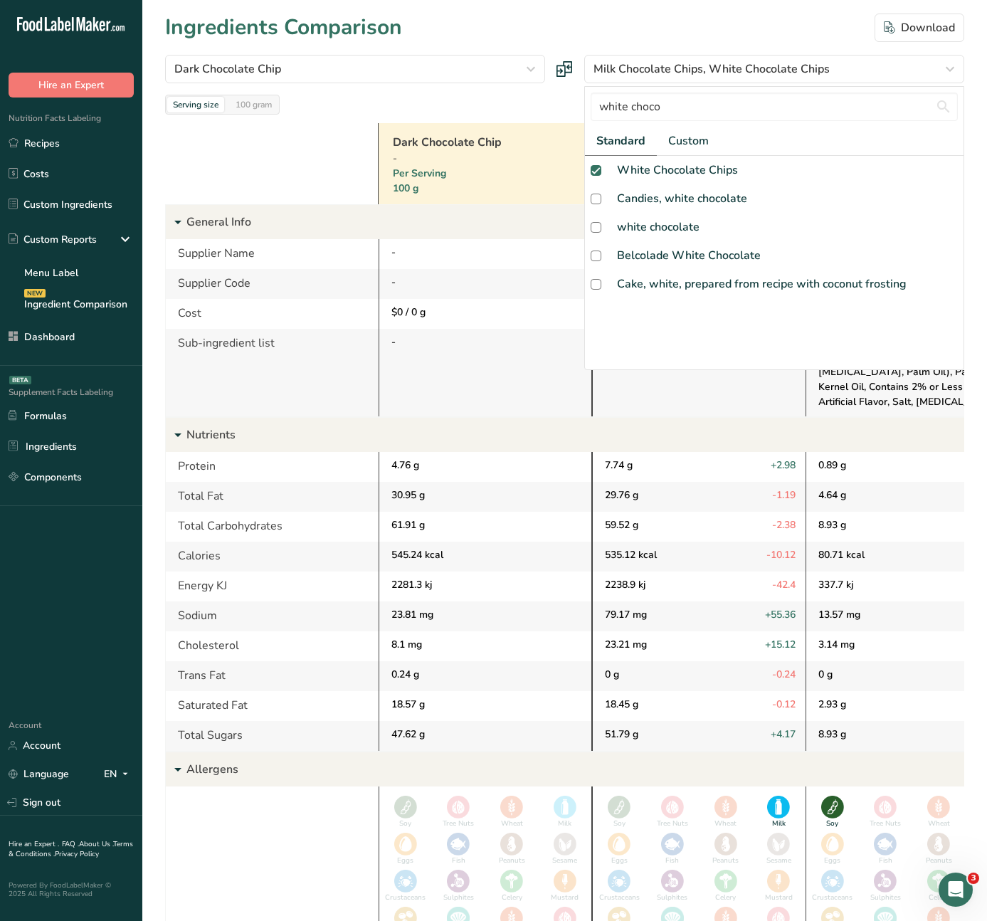
click at [767, 25] on div "Ingredients Comparison Download" at bounding box center [564, 27] width 799 height 32
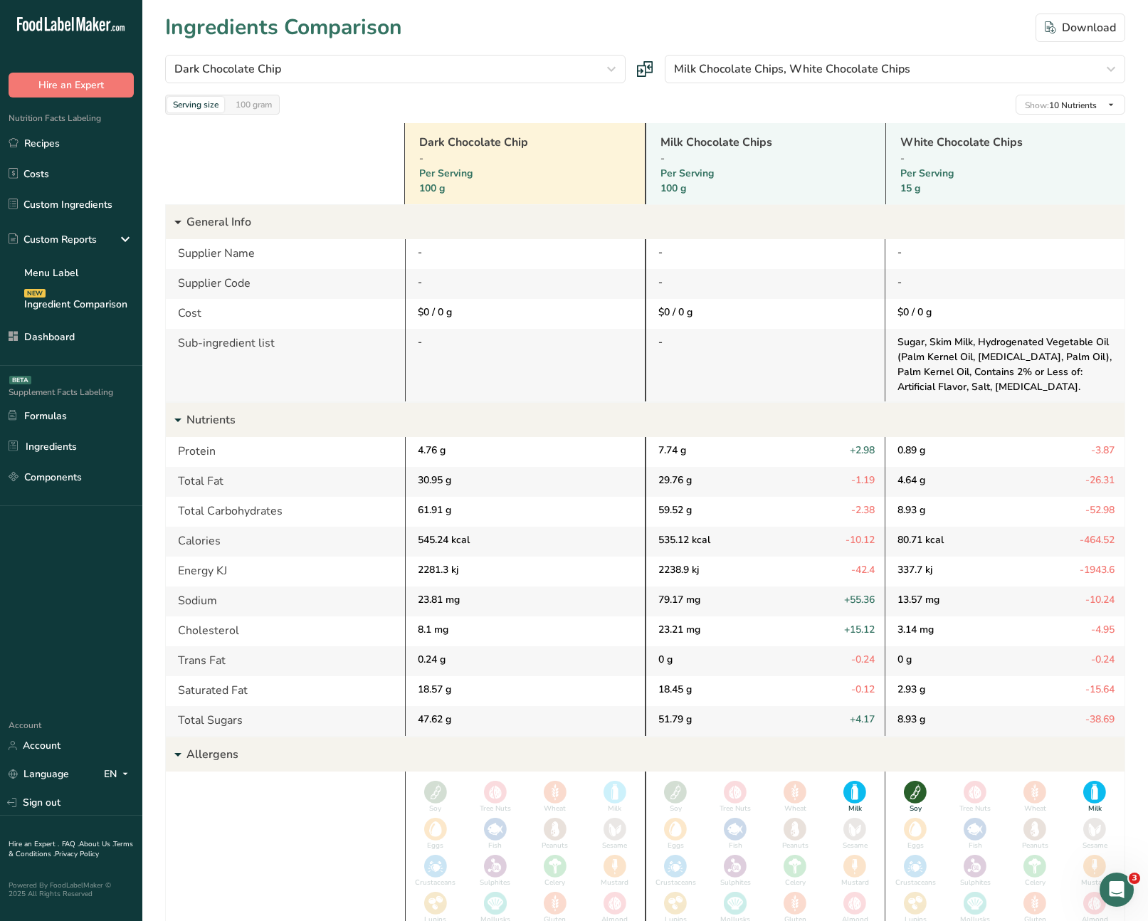
click at [177, 223] on icon at bounding box center [177, 222] width 17 height 26
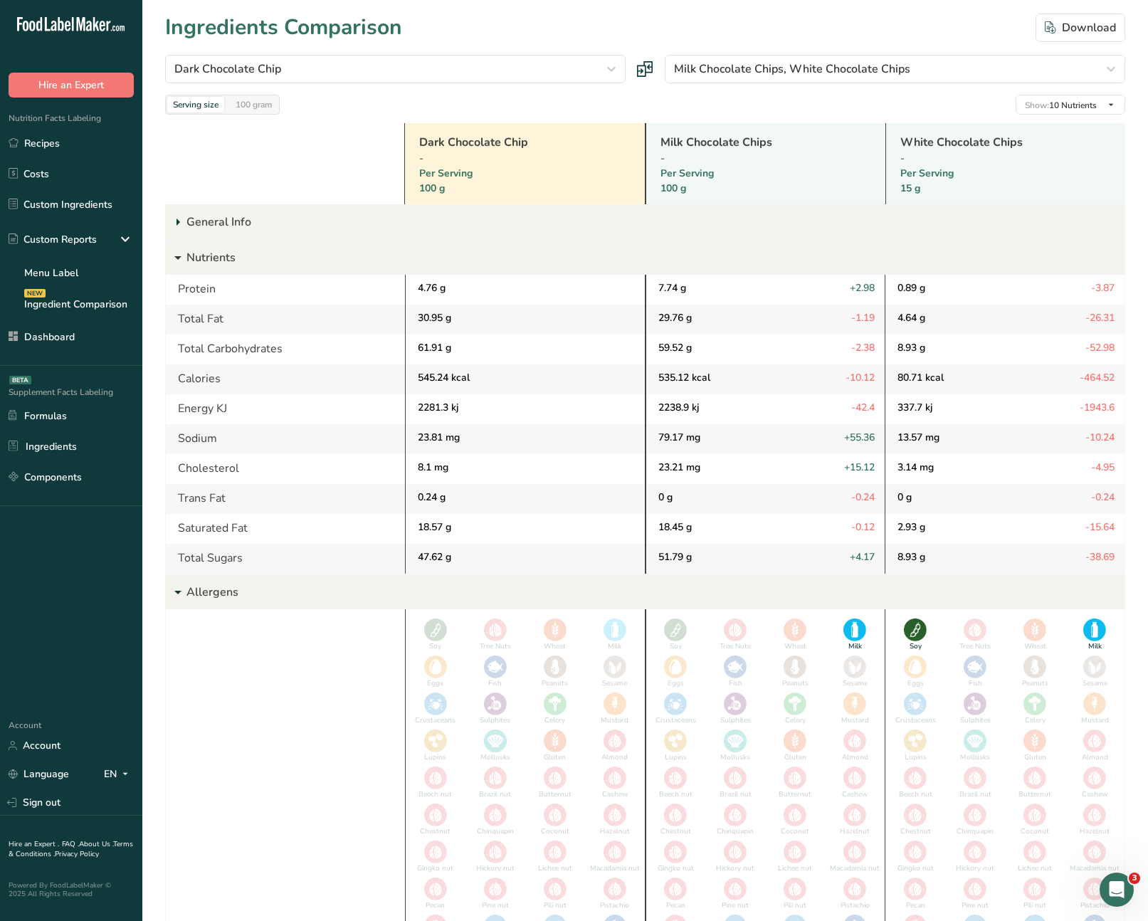
click at [177, 258] on icon at bounding box center [177, 258] width 17 height 26
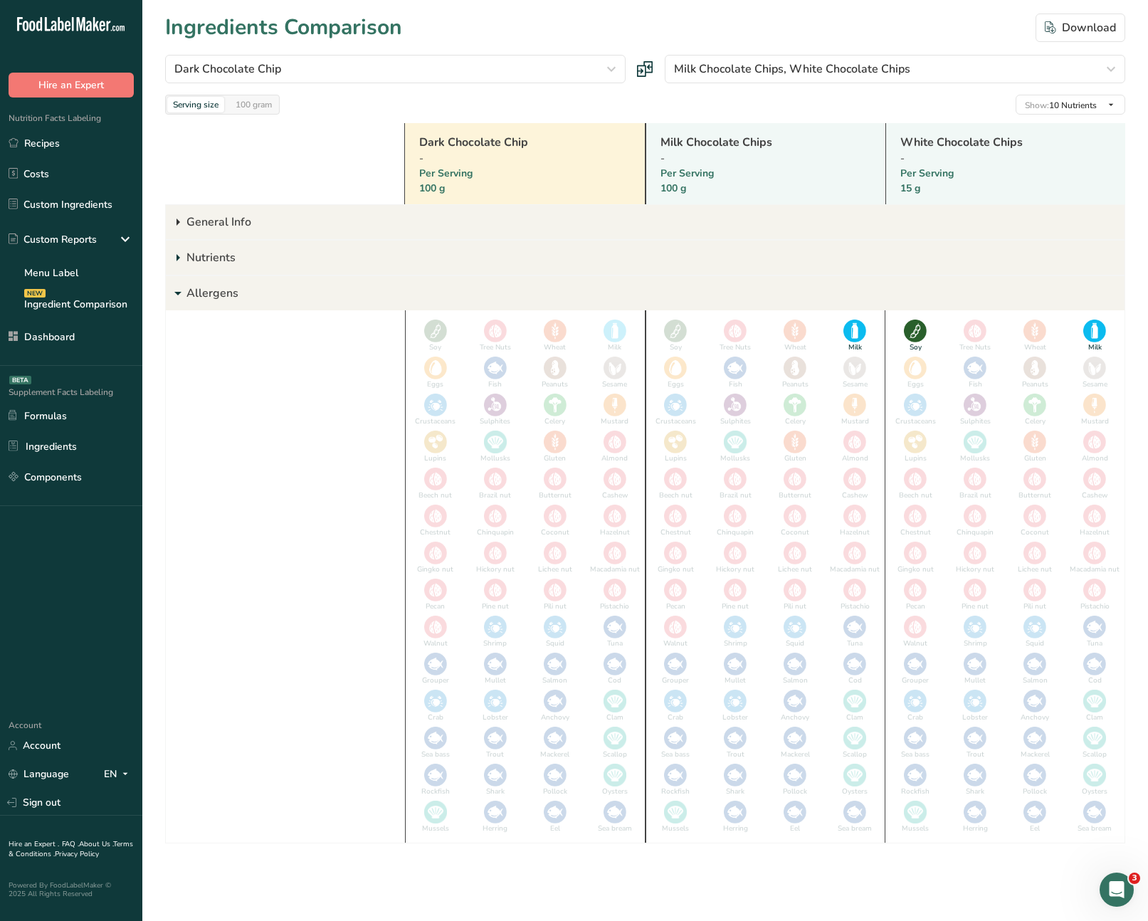
click at [176, 220] on icon at bounding box center [177, 222] width 17 height 26
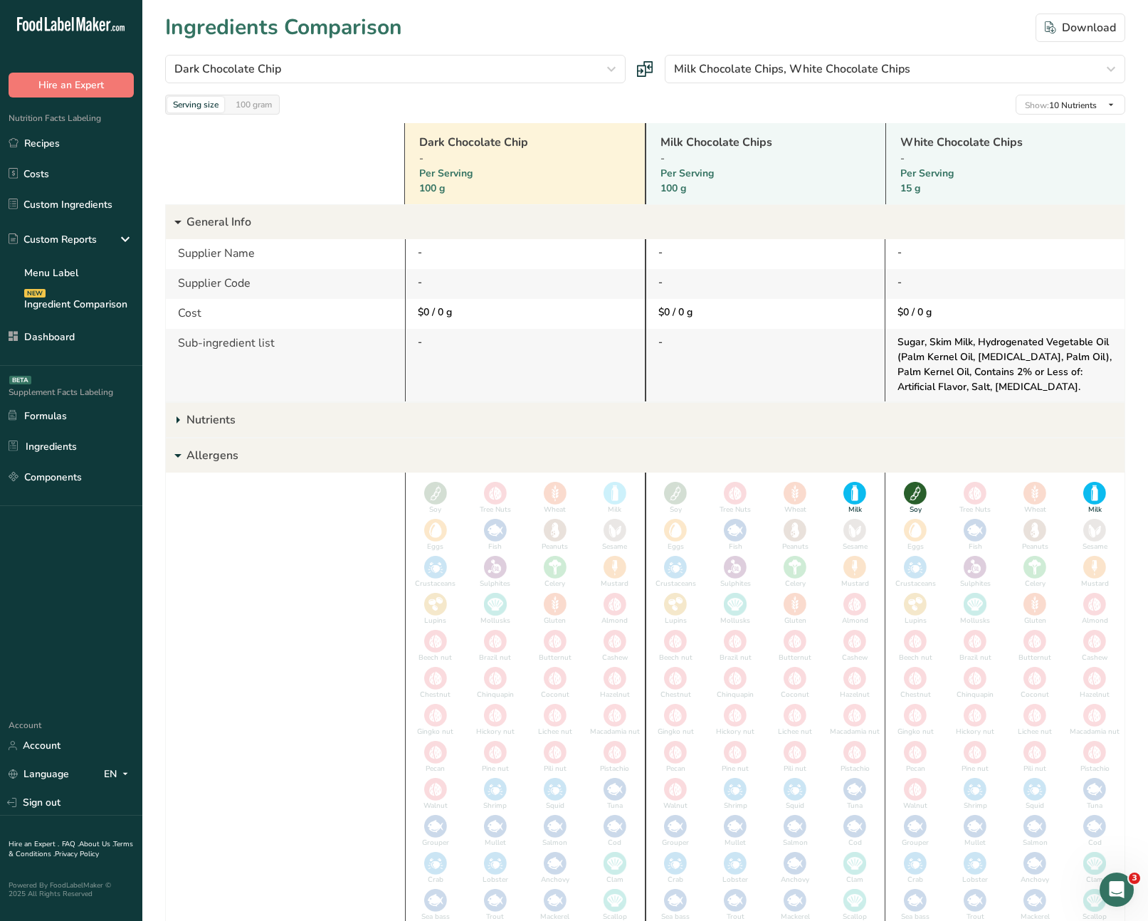
click at [176, 221] on icon at bounding box center [177, 222] width 17 height 26
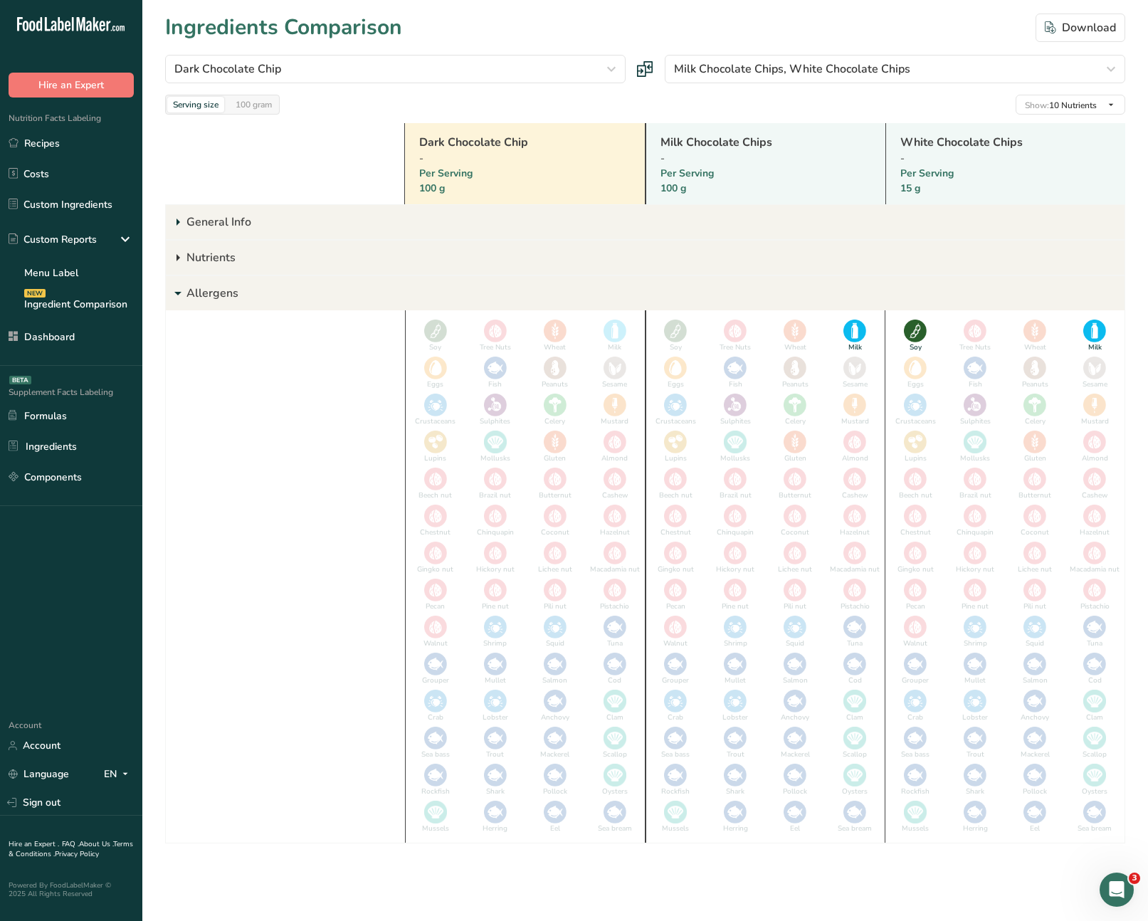
click at [176, 258] on icon at bounding box center [177, 258] width 17 height 26
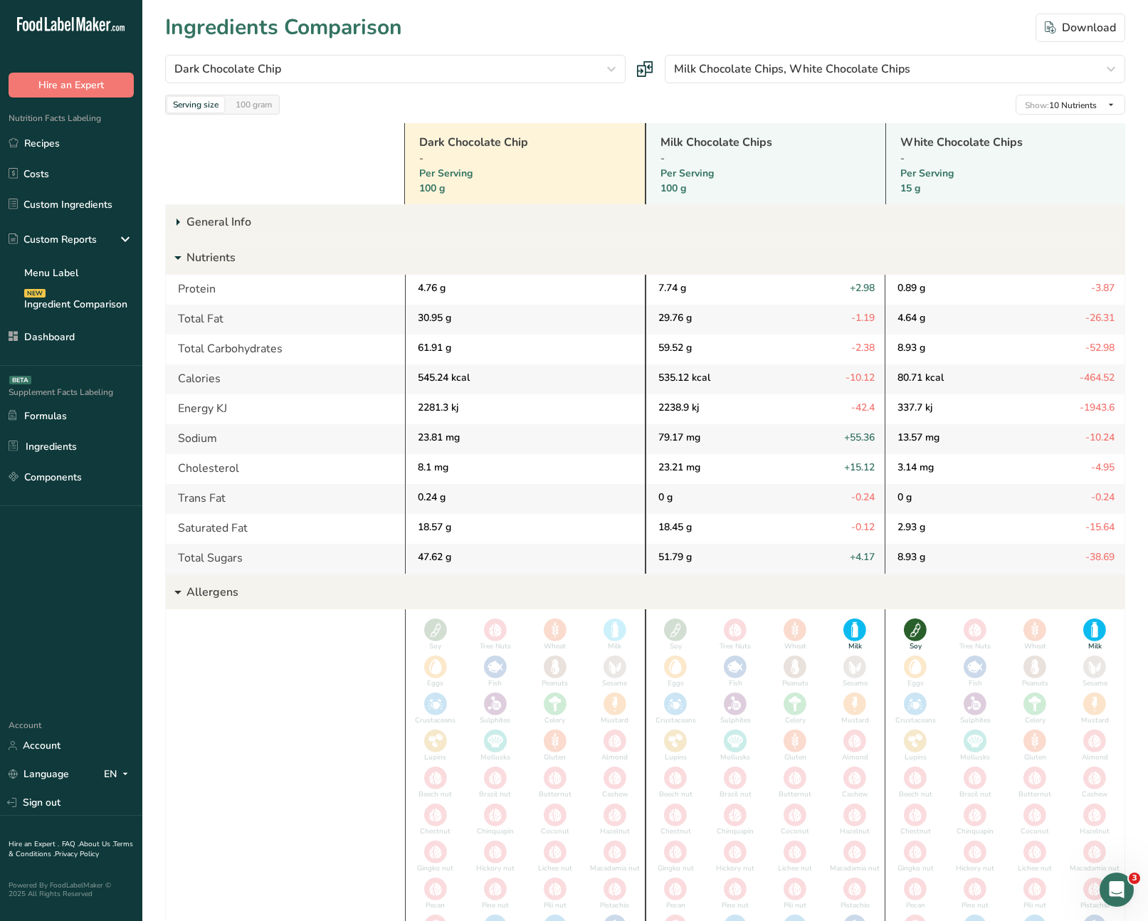
click at [181, 592] on icon at bounding box center [177, 592] width 17 height 26
